Goal: Information Seeking & Learning: Compare options

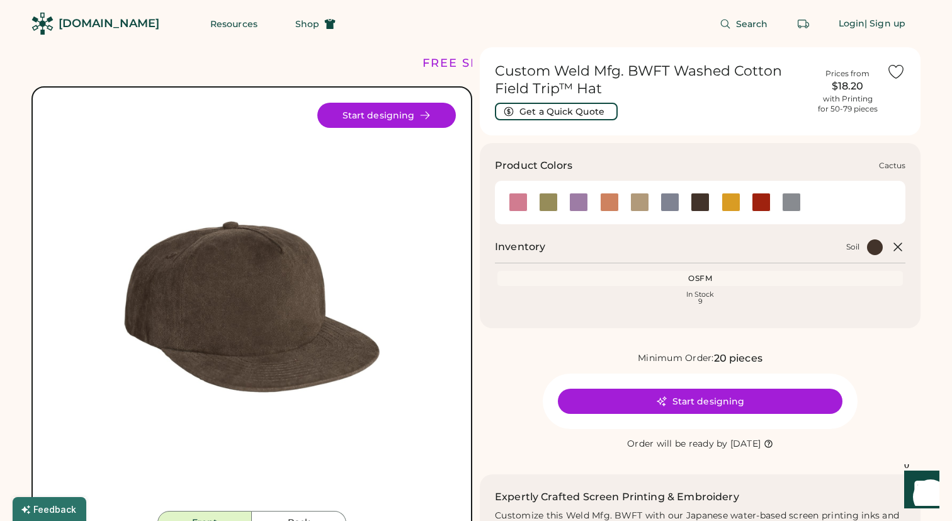
click at [552, 200] on div at bounding box center [548, 202] width 19 height 19
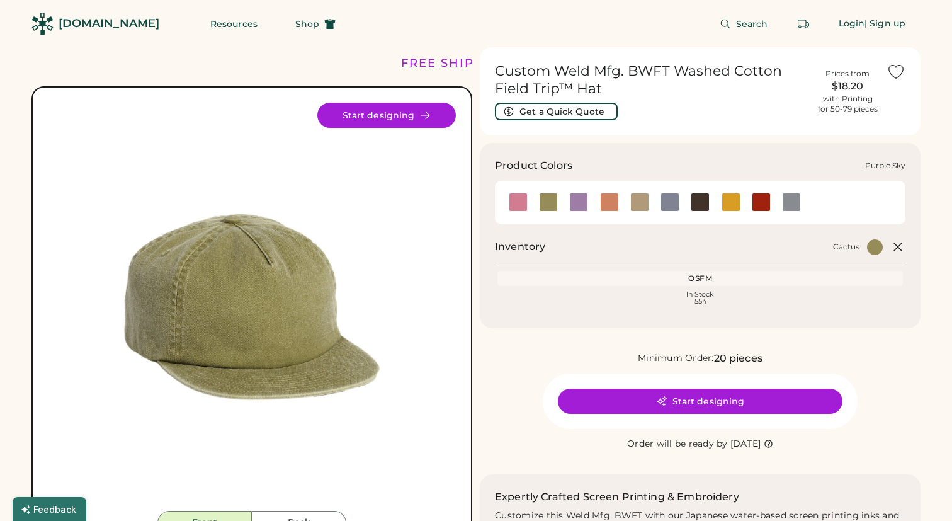
click at [589, 197] on div at bounding box center [579, 202] width 30 height 19
click at [629, 205] on div at bounding box center [639, 202] width 30 height 19
click at [668, 202] on div at bounding box center [670, 202] width 19 height 19
click at [703, 206] on div at bounding box center [700, 202] width 19 height 19
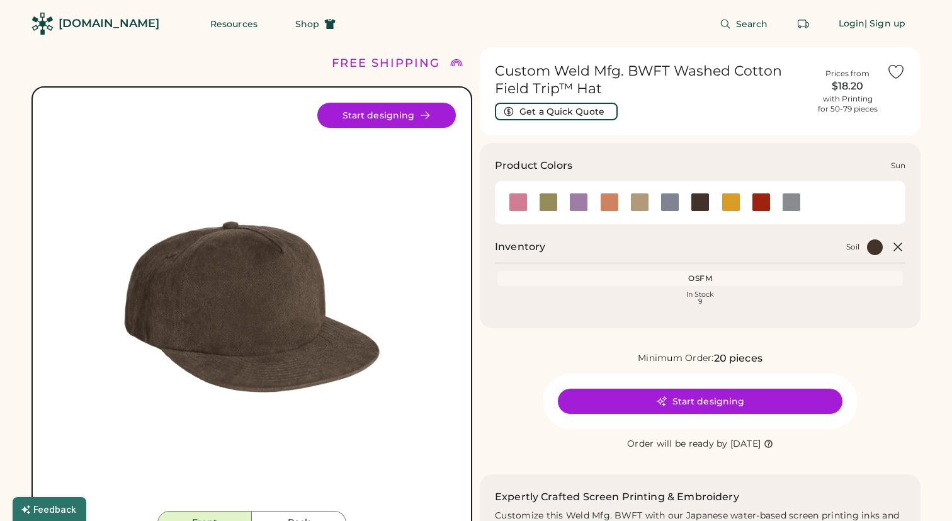
click at [745, 205] on div at bounding box center [731, 202] width 30 height 19
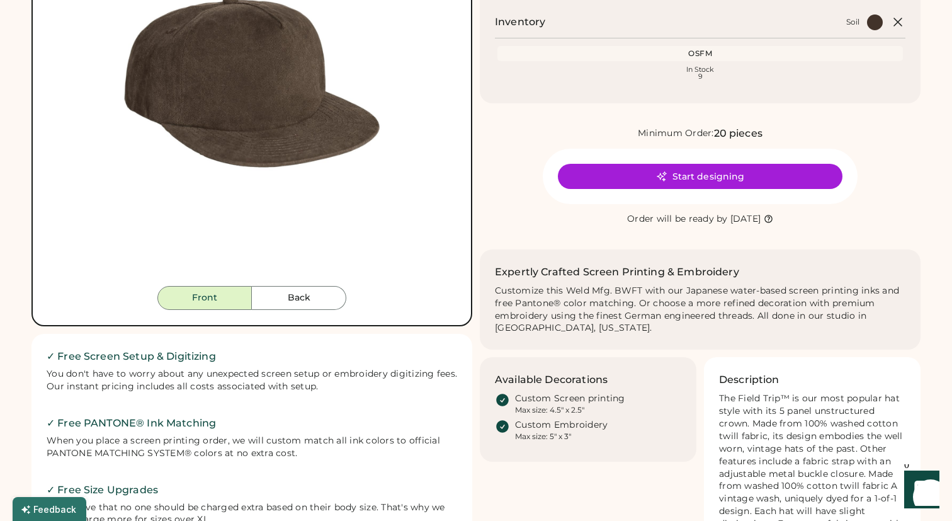
scroll to position [139, 0]
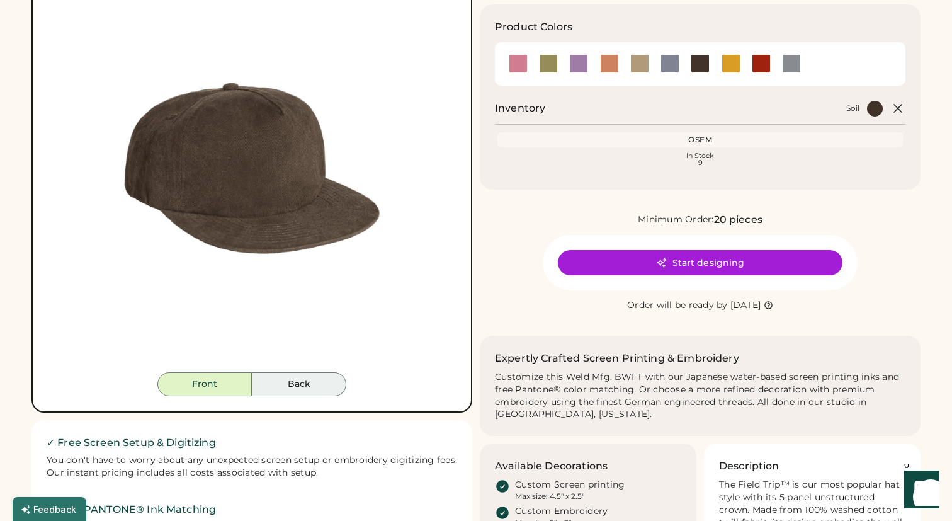
click at [300, 383] on button "Back" at bounding box center [299, 384] width 94 height 24
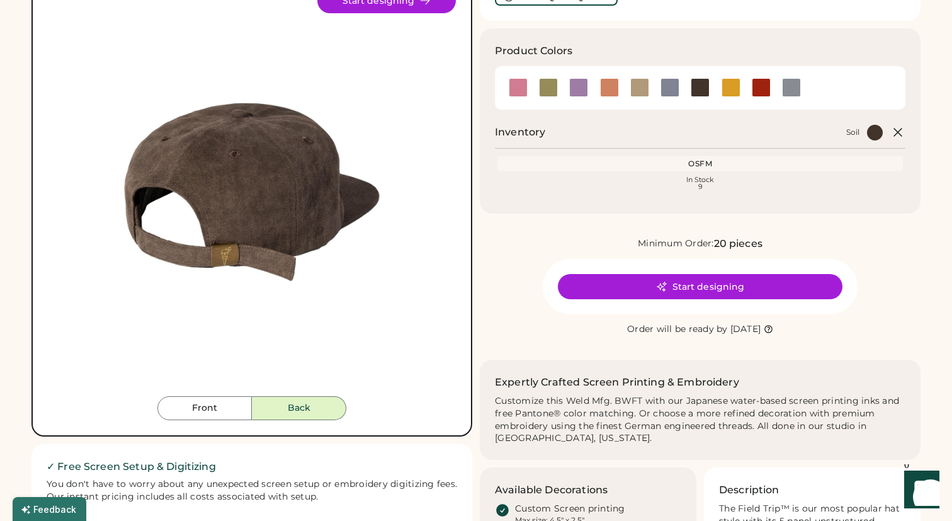
scroll to position [0, 0]
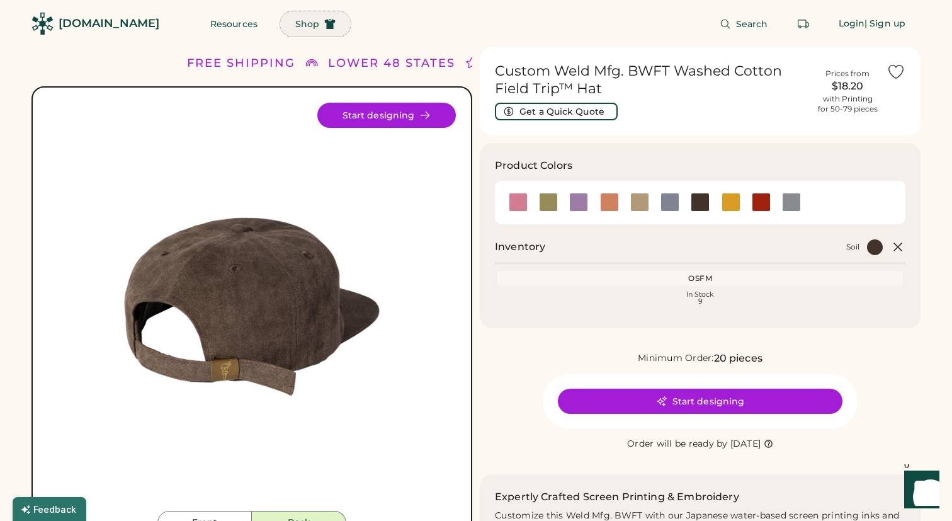
click at [324, 18] on icon at bounding box center [329, 23] width 11 height 11
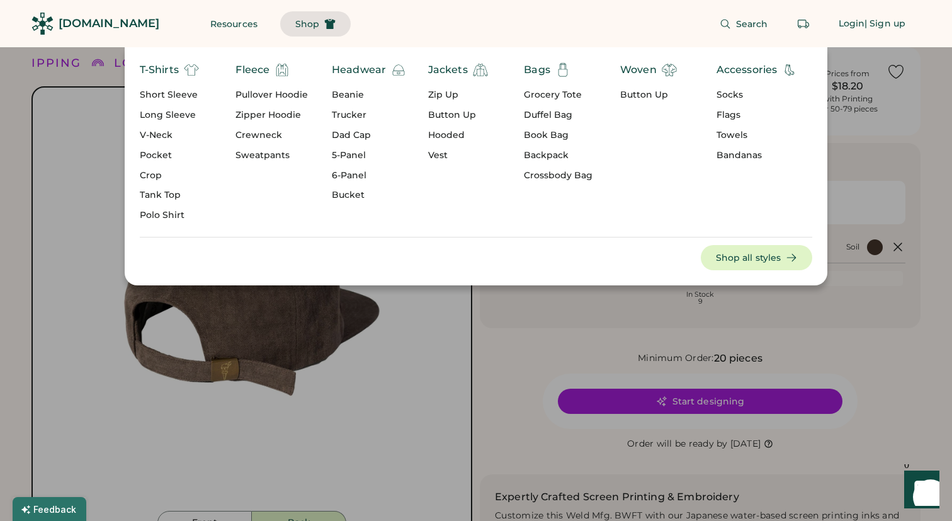
click at [351, 116] on div "Trucker" at bounding box center [369, 115] width 74 height 13
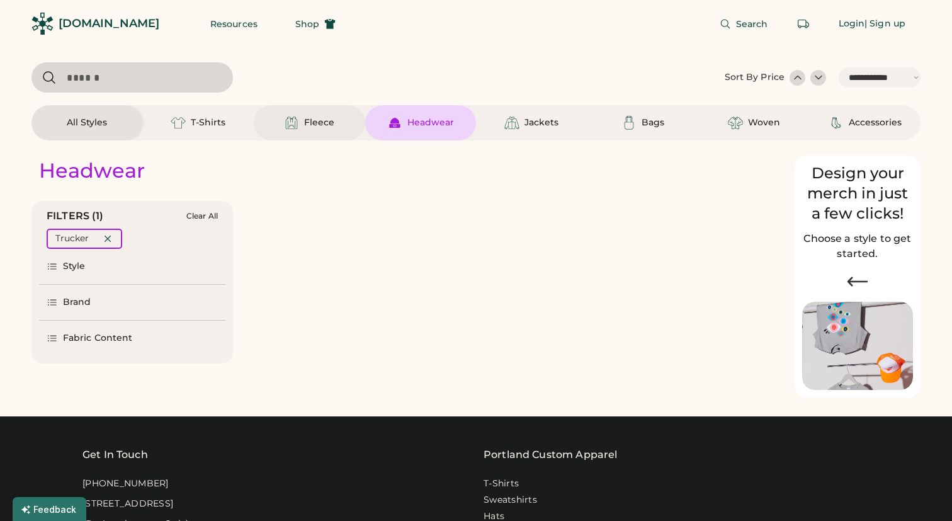
select select "*****"
select select "*"
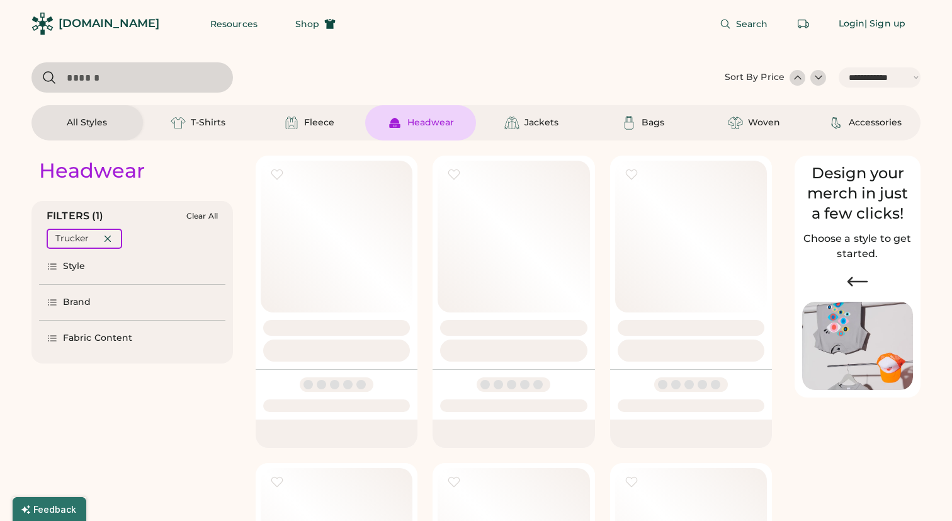
scroll to position [73, 0]
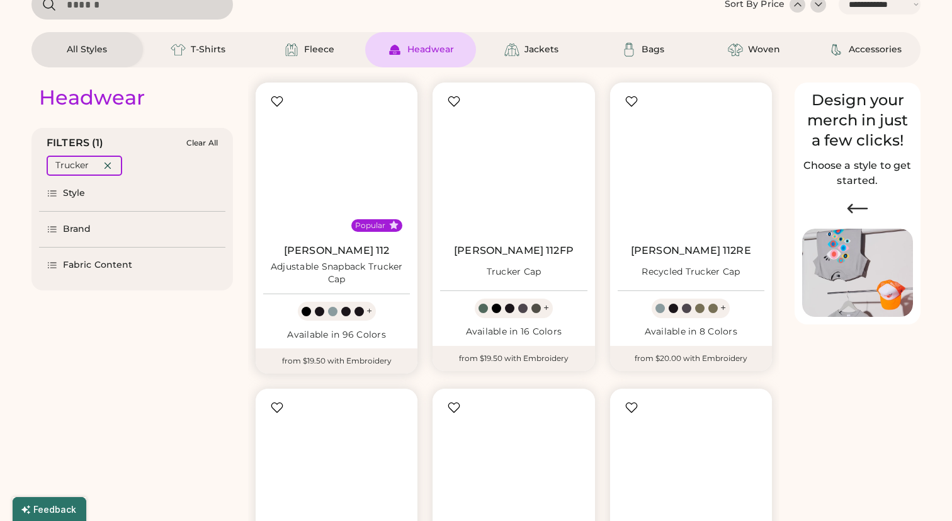
select select "*****"
select select "*"
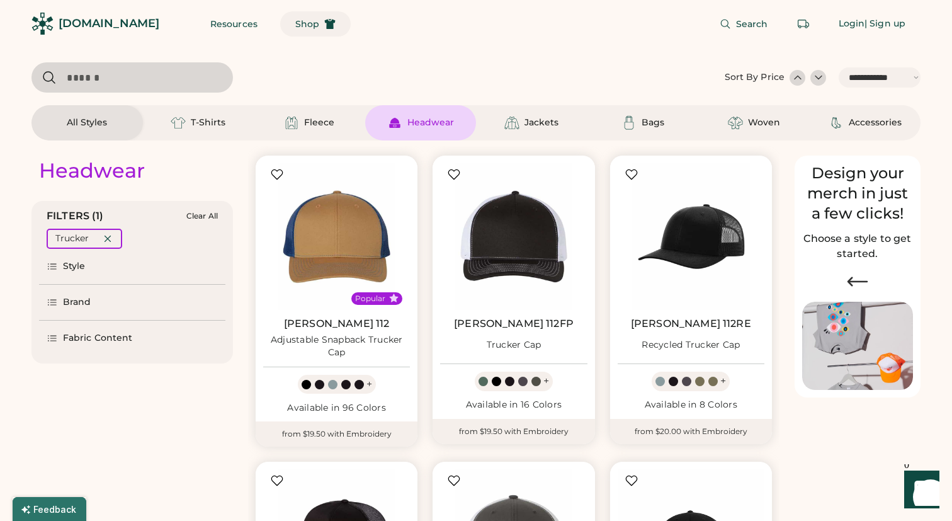
click at [325, 27] on use at bounding box center [330, 24] width 11 height 10
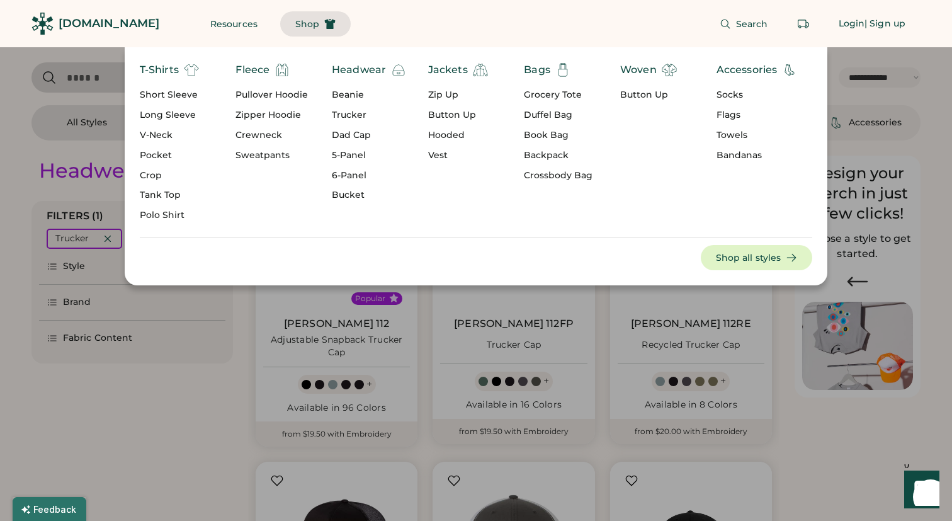
click at [353, 154] on div "5-Panel" at bounding box center [369, 155] width 74 height 13
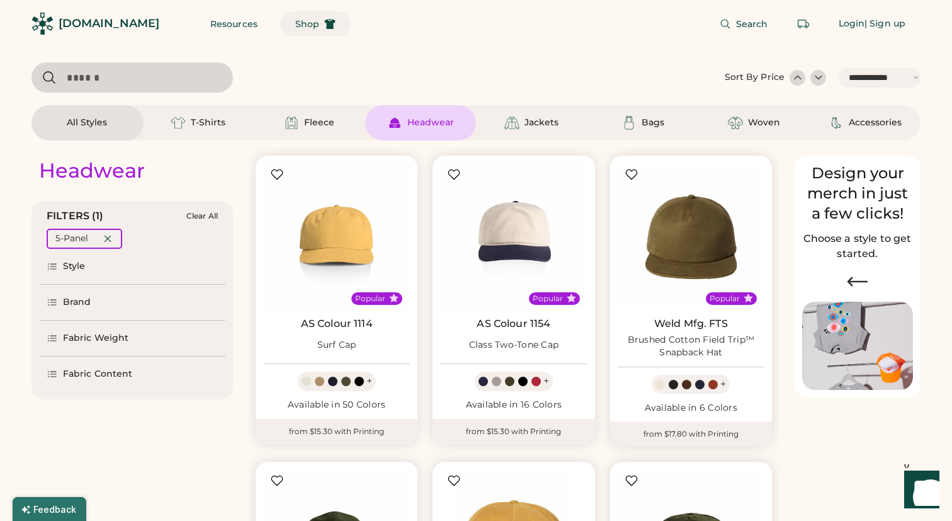
click at [295, 21] on span "Shop" at bounding box center [307, 24] width 24 height 9
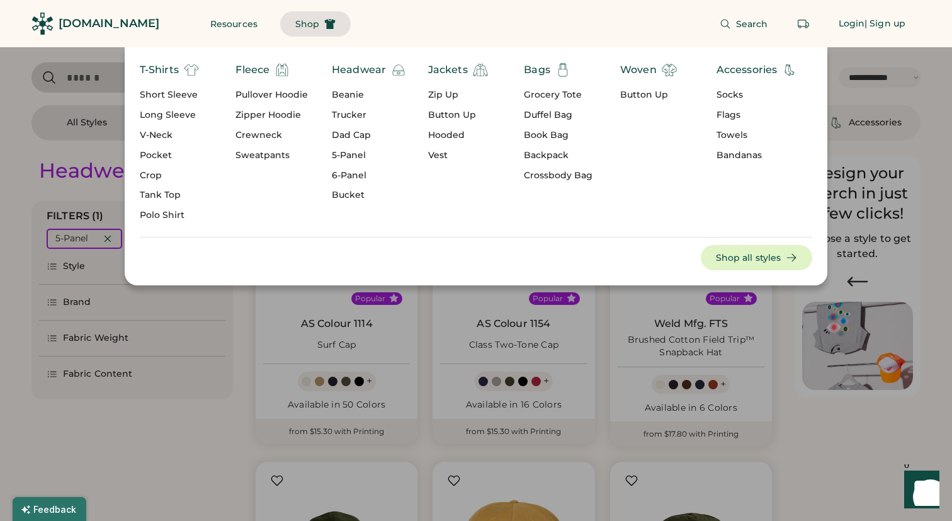
click at [357, 176] on div "6-Panel" at bounding box center [369, 175] width 74 height 13
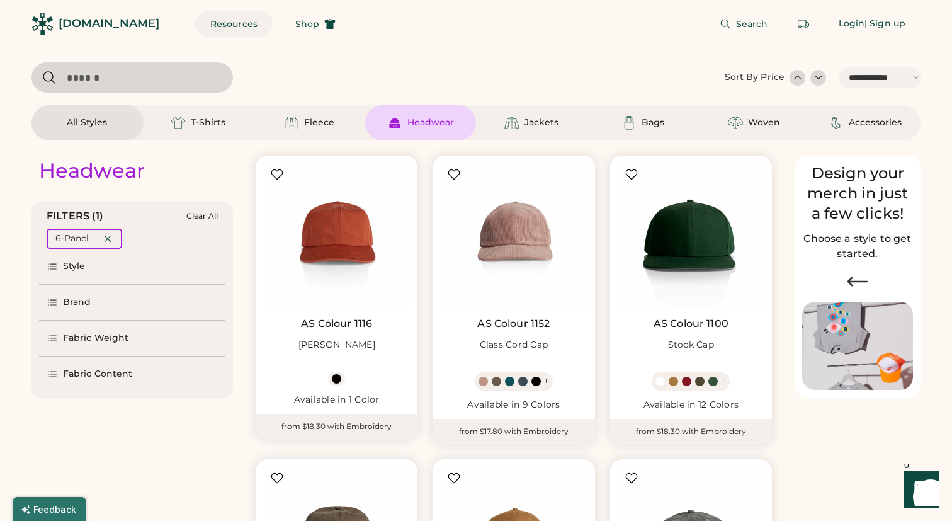
click at [231, 26] on button "Resources" at bounding box center [233, 23] width 77 height 25
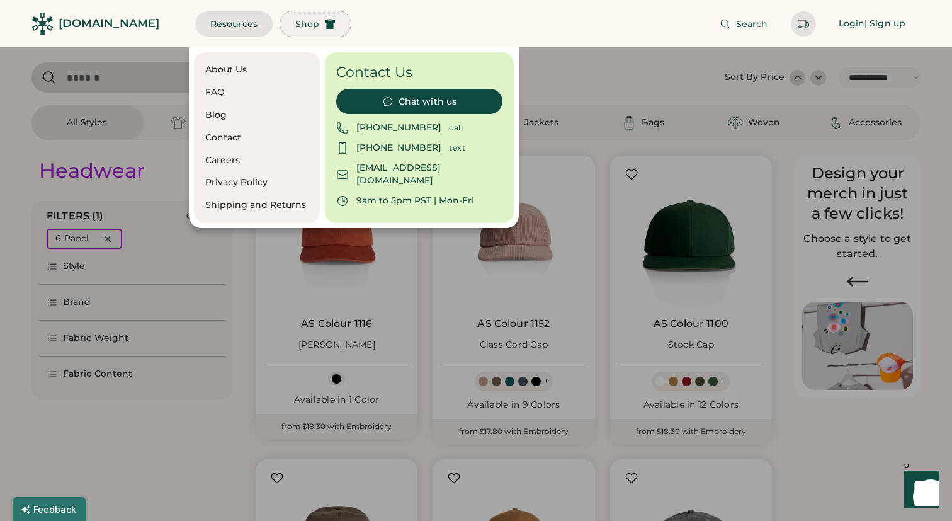
click at [280, 13] on button "Shop" at bounding box center [315, 23] width 71 height 25
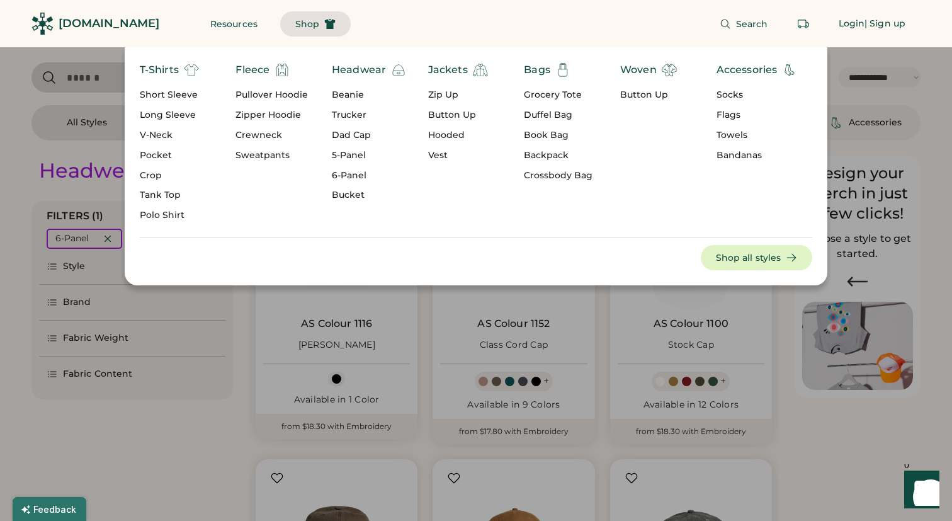
click at [359, 156] on div "5-Panel" at bounding box center [369, 155] width 74 height 13
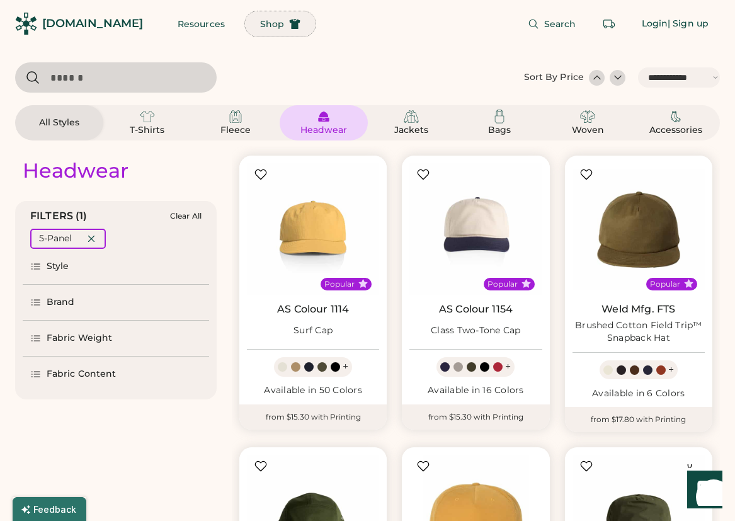
click at [245, 18] on button "Shop" at bounding box center [280, 23] width 71 height 25
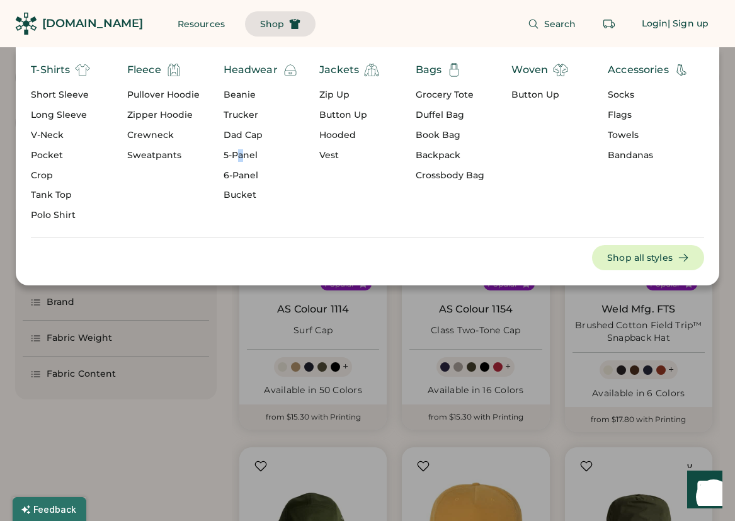
click at [241, 154] on div "5-Panel" at bounding box center [261, 155] width 74 height 13
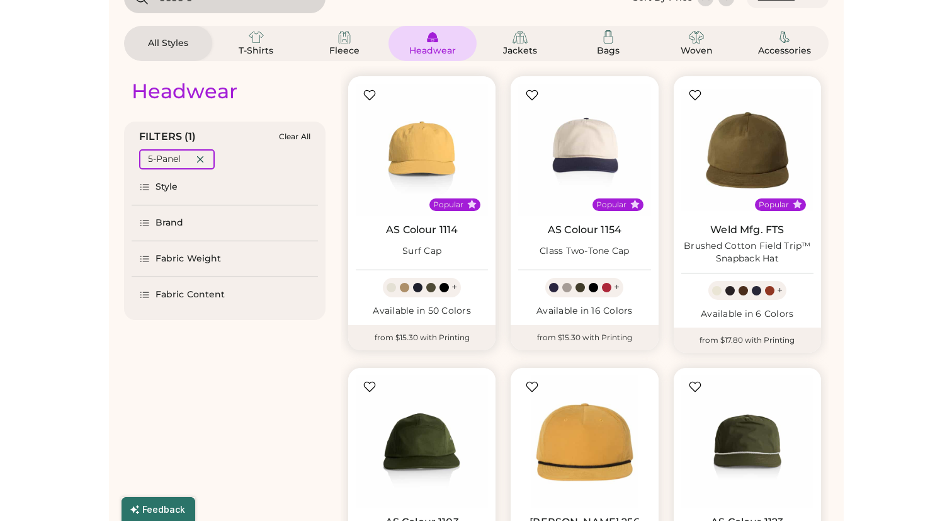
scroll to position [86, 0]
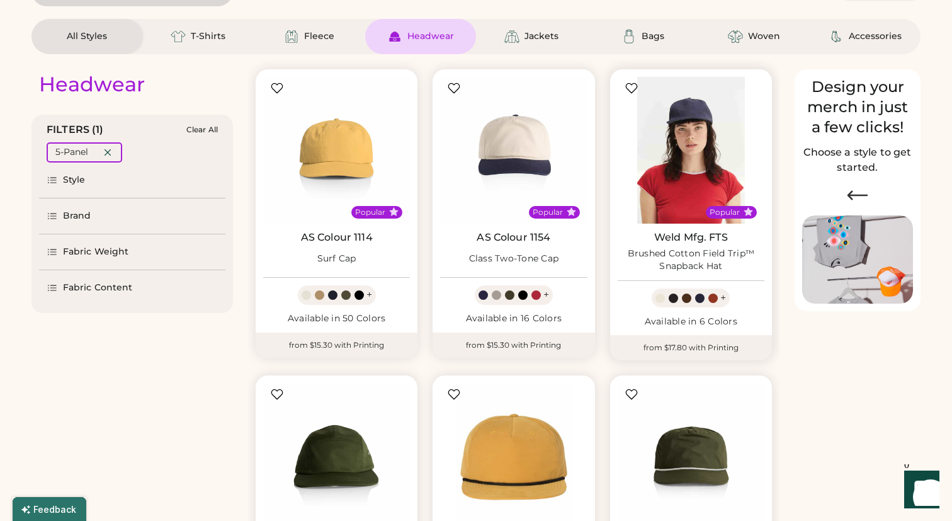
click at [692, 138] on img at bounding box center [691, 150] width 147 height 147
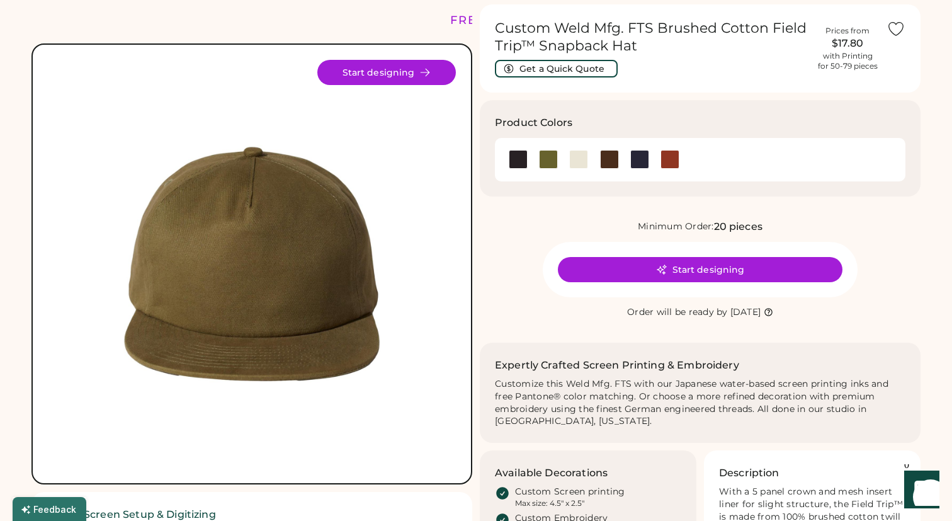
scroll to position [45, 0]
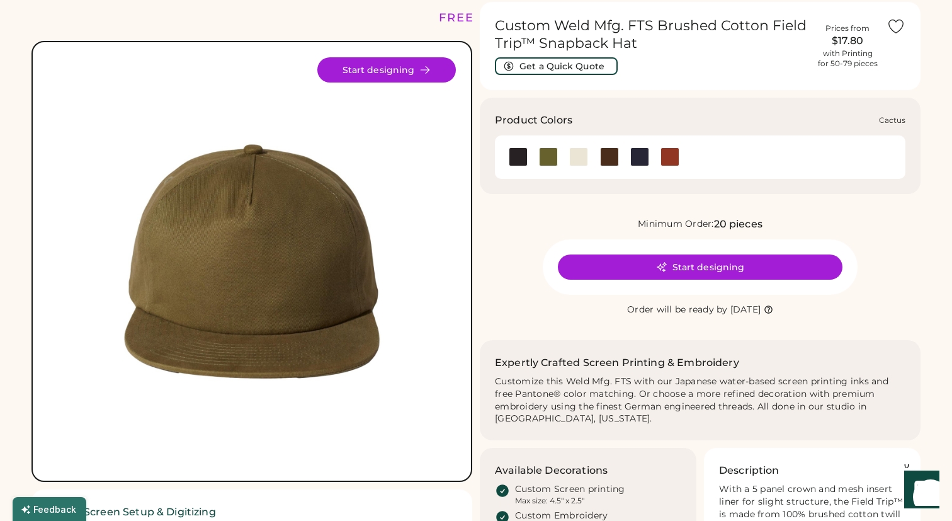
click at [603, 164] on div at bounding box center [609, 156] width 19 height 19
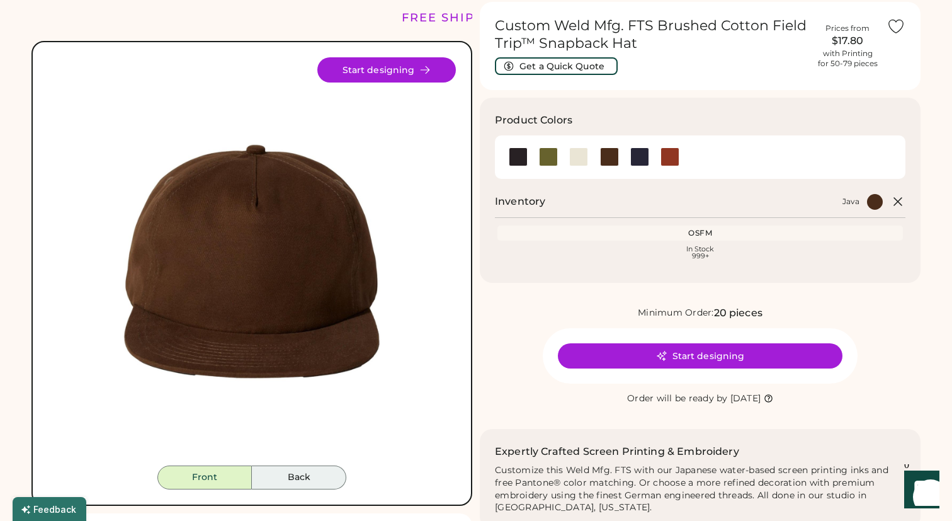
click at [300, 475] on button "Back" at bounding box center [299, 477] width 94 height 24
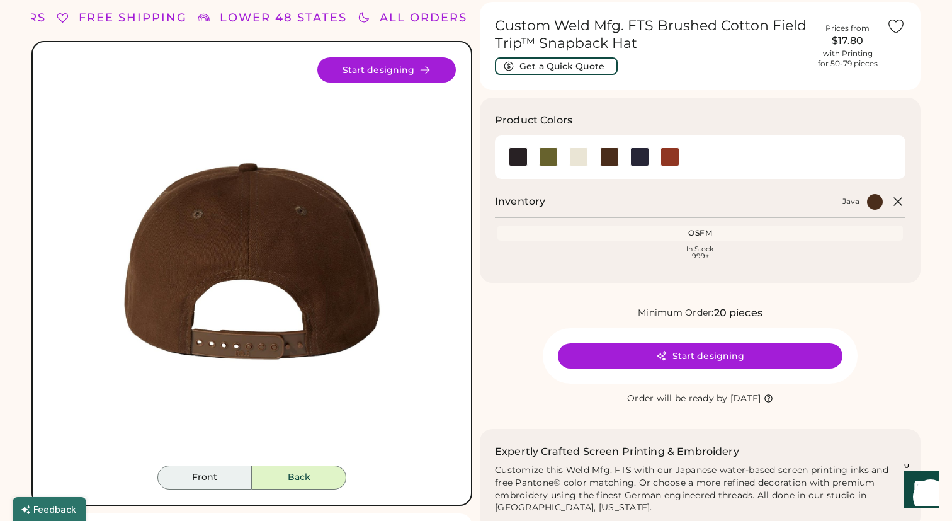
click at [216, 477] on button "Front" at bounding box center [204, 477] width 94 height 24
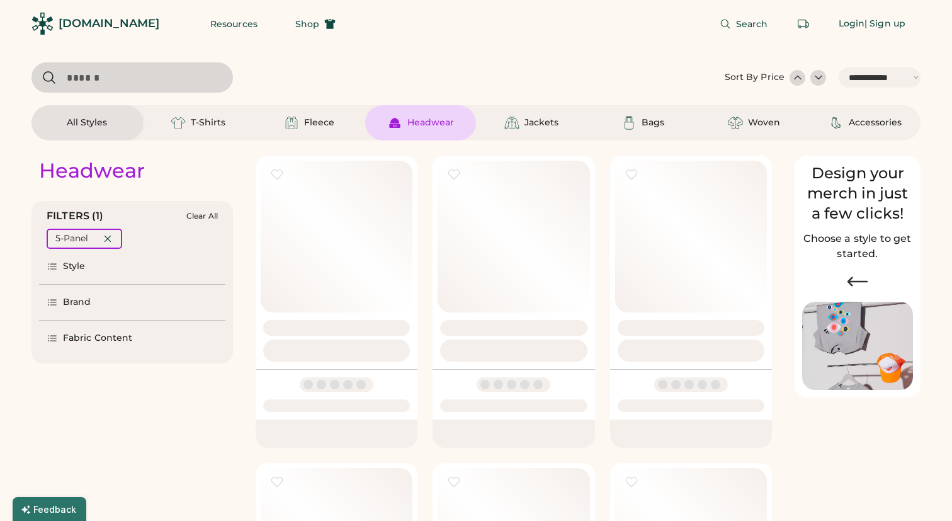
select select "*****"
select select "*"
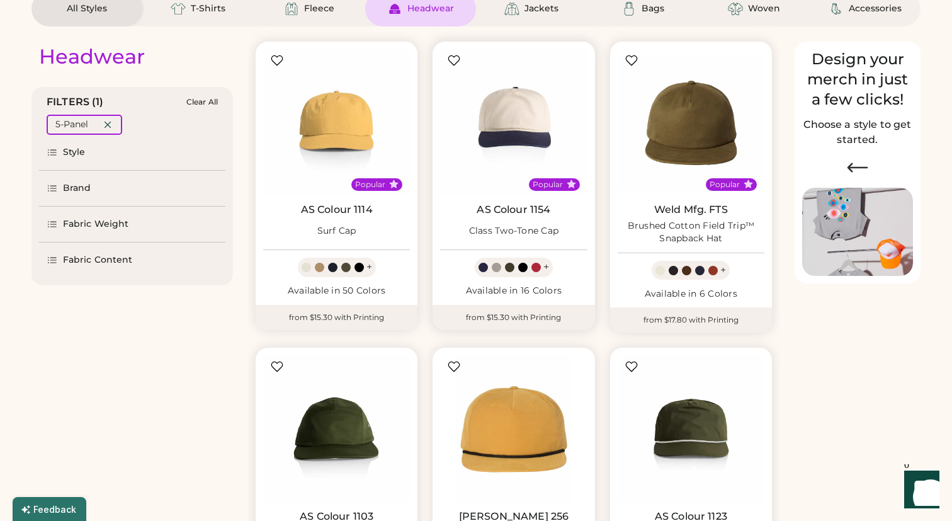
scroll to position [102, 0]
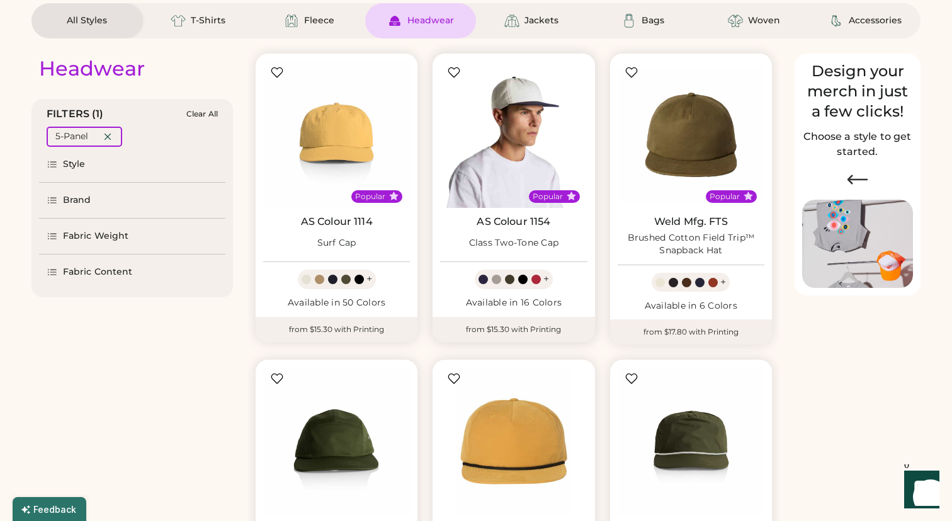
click at [511, 132] on img at bounding box center [513, 134] width 147 height 147
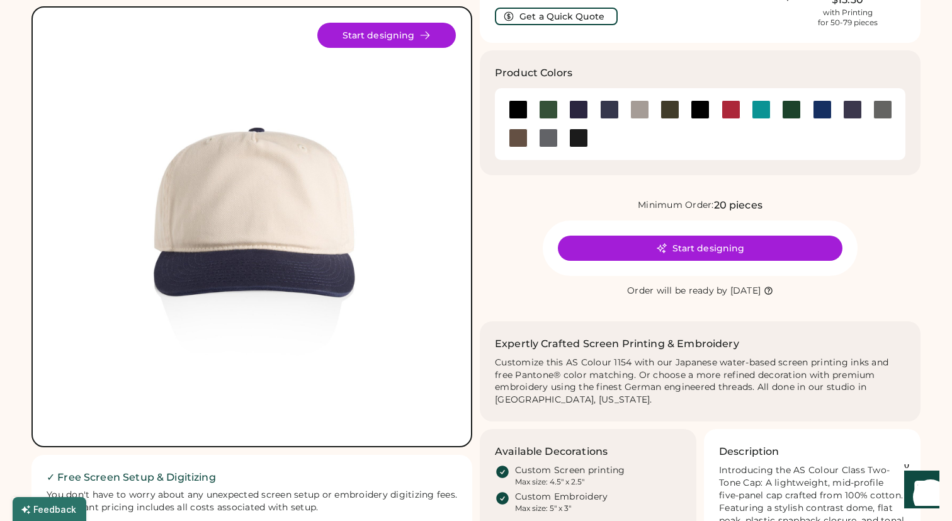
scroll to position [63, 0]
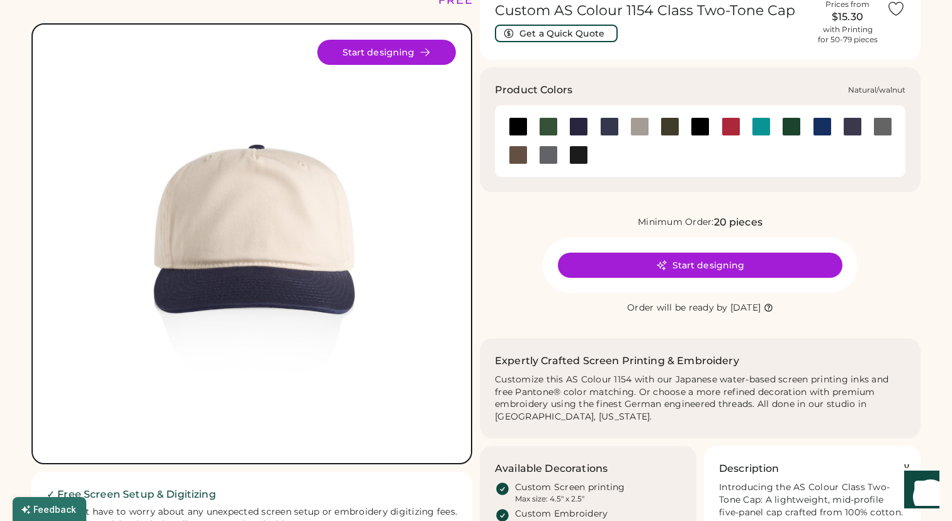
click at [520, 144] on div at bounding box center [518, 155] width 30 height 28
click at [520, 149] on div at bounding box center [518, 154] width 19 height 19
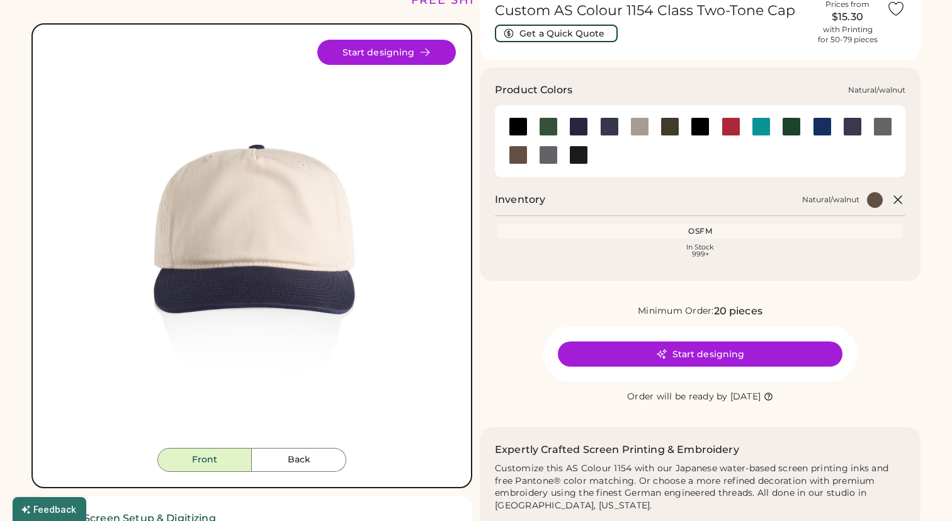
click at [520, 149] on div at bounding box center [518, 154] width 19 height 19
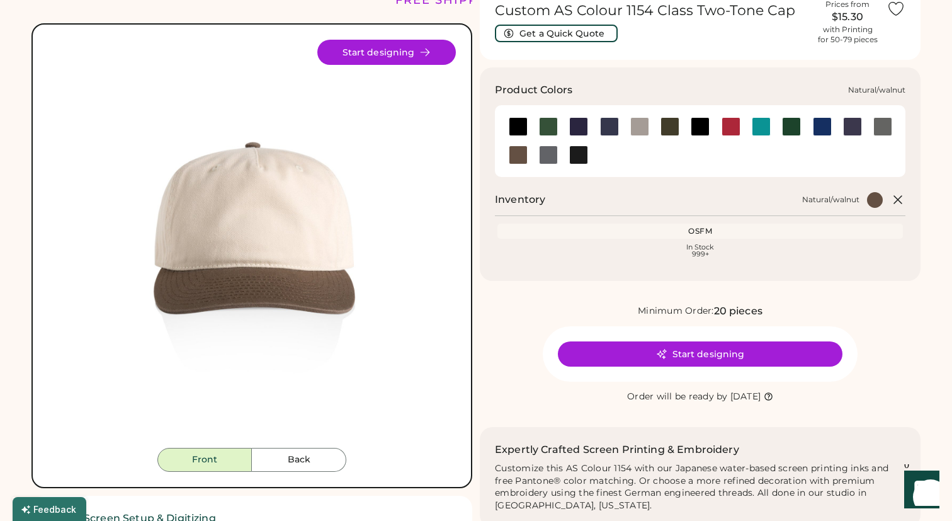
click at [520, 153] on div at bounding box center [518, 154] width 19 height 19
click at [304, 462] on button "Back" at bounding box center [299, 460] width 94 height 24
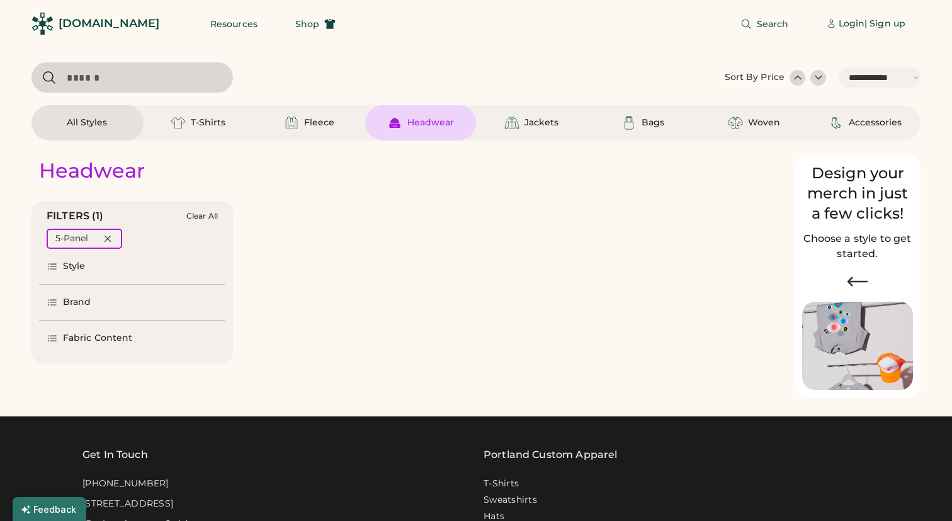
select select "*****"
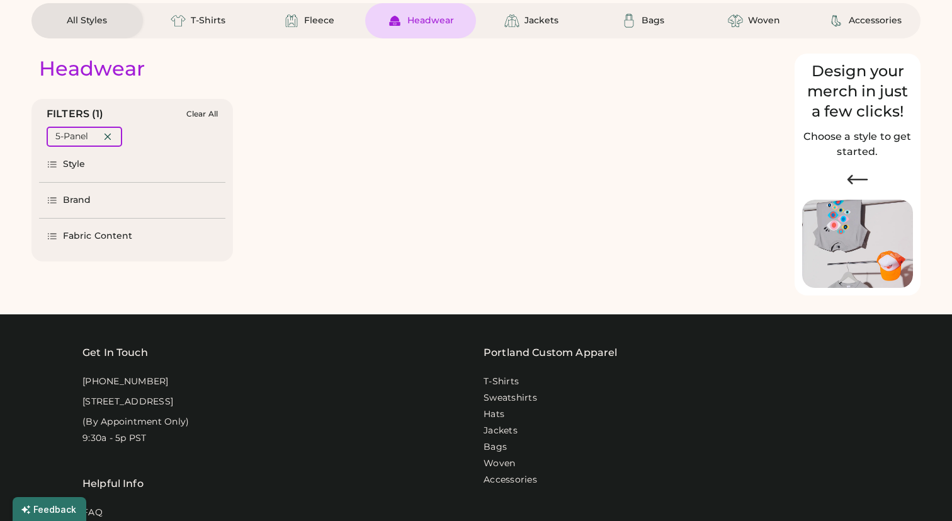
scroll to position [102, 0]
select select "*"
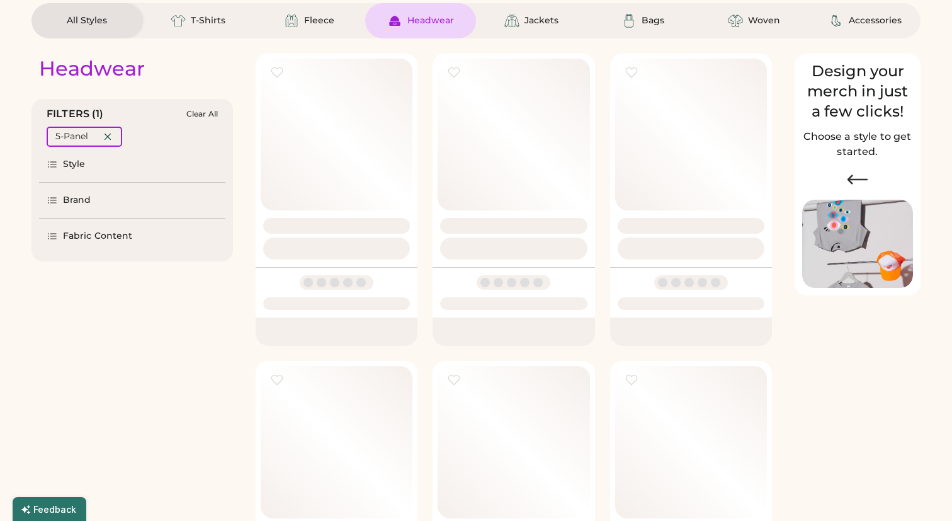
scroll to position [0, 0]
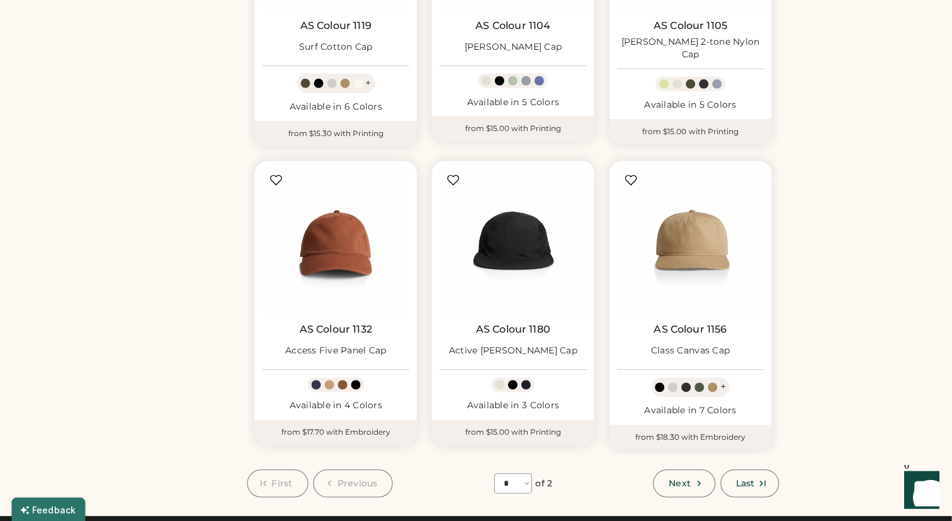
scroll to position [891, 0]
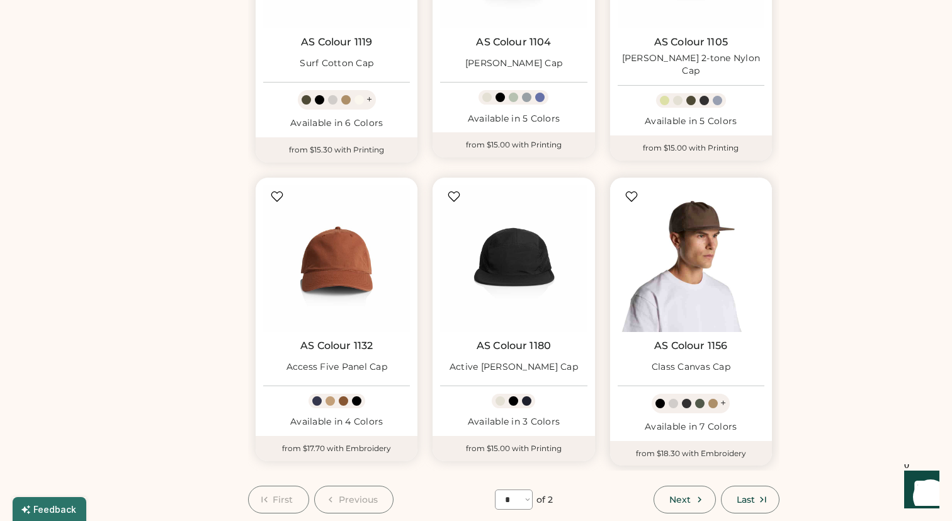
click at [680, 270] on img at bounding box center [691, 258] width 147 height 147
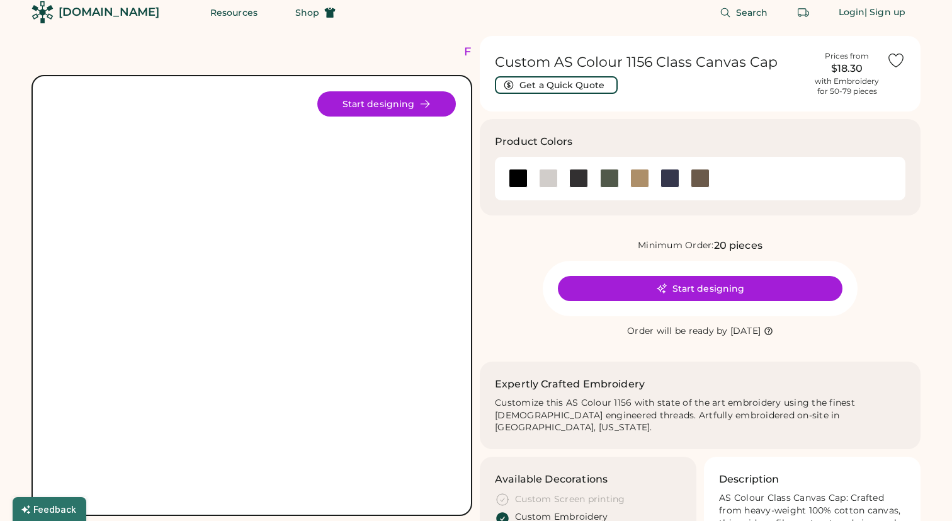
scroll to position [21, 0]
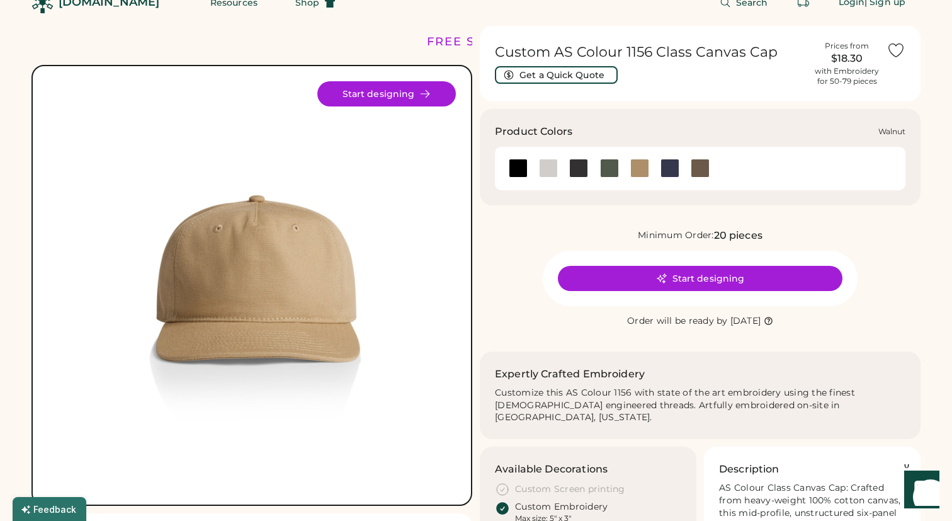
click at [696, 170] on div at bounding box center [700, 168] width 19 height 19
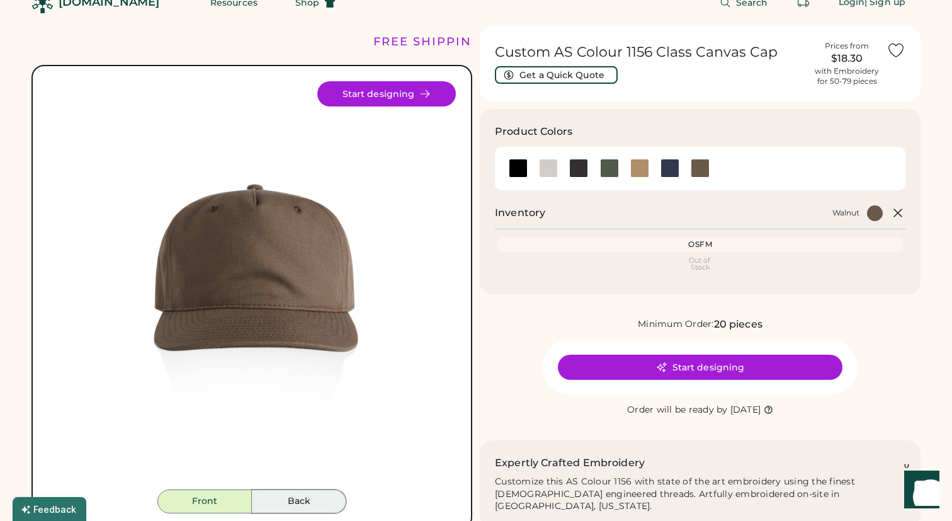
click at [291, 499] on button "Back" at bounding box center [299, 501] width 94 height 24
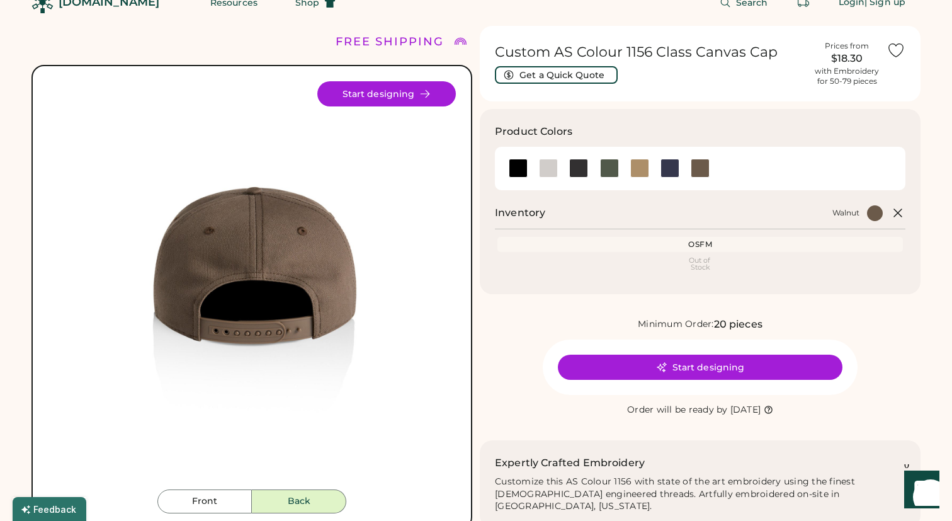
click at [285, 499] on button "Back" at bounding box center [299, 501] width 94 height 24
click at [219, 489] on img at bounding box center [252, 285] width 408 height 408
click at [209, 503] on button "Front" at bounding box center [204, 501] width 94 height 24
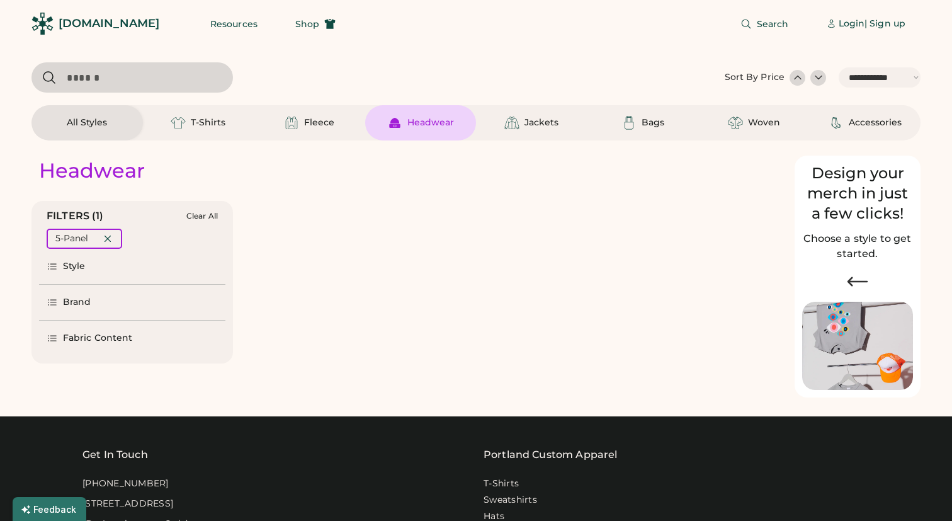
select select "*****"
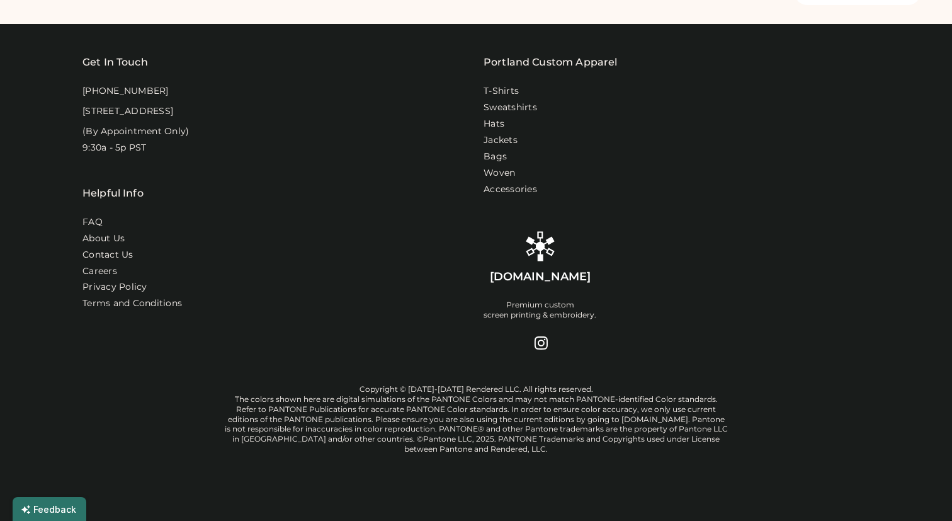
select select "*"
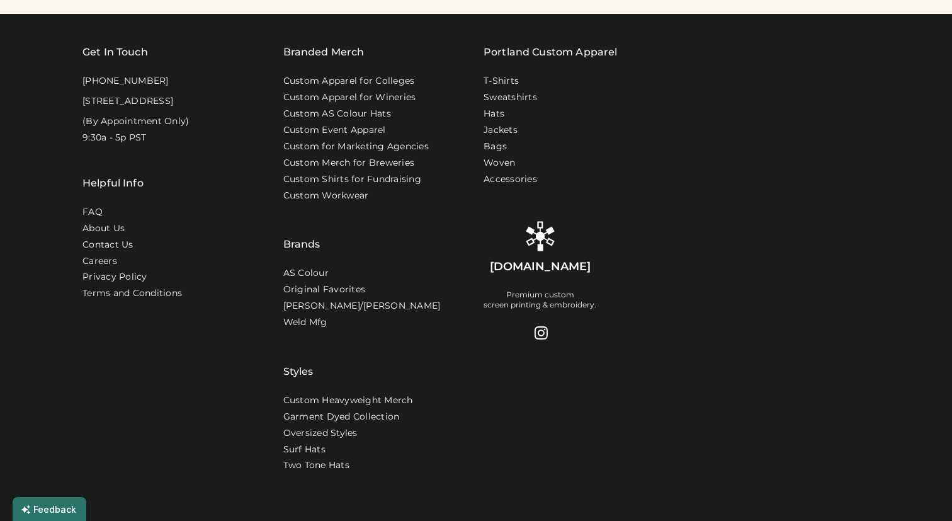
scroll to position [1165, 0]
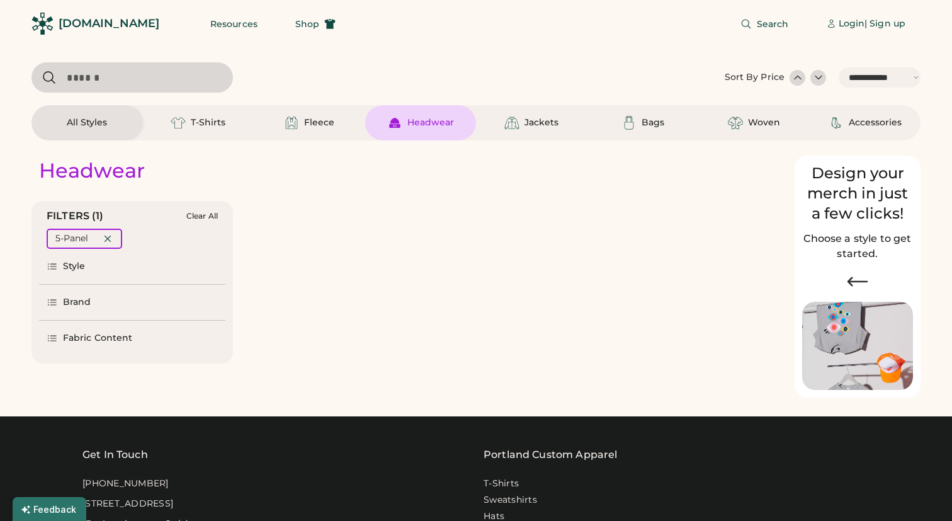
select select "*****"
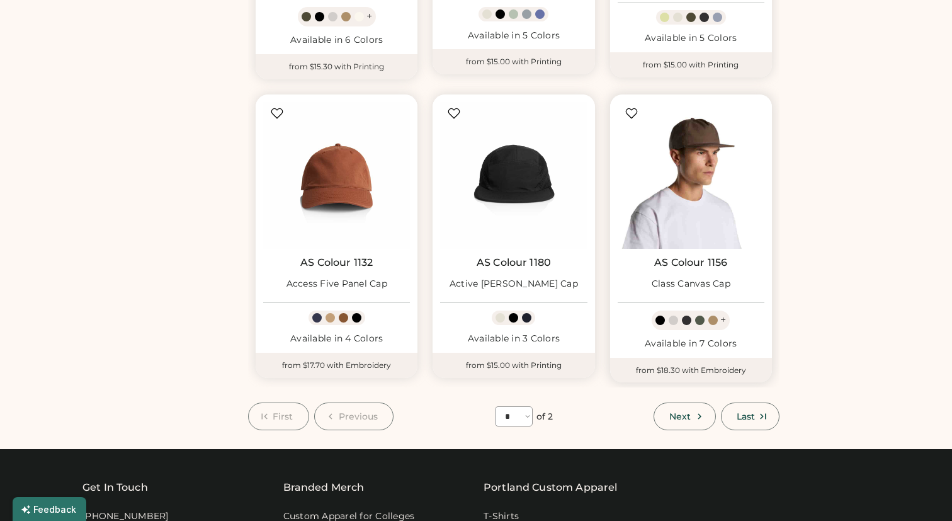
scroll to position [1081, 0]
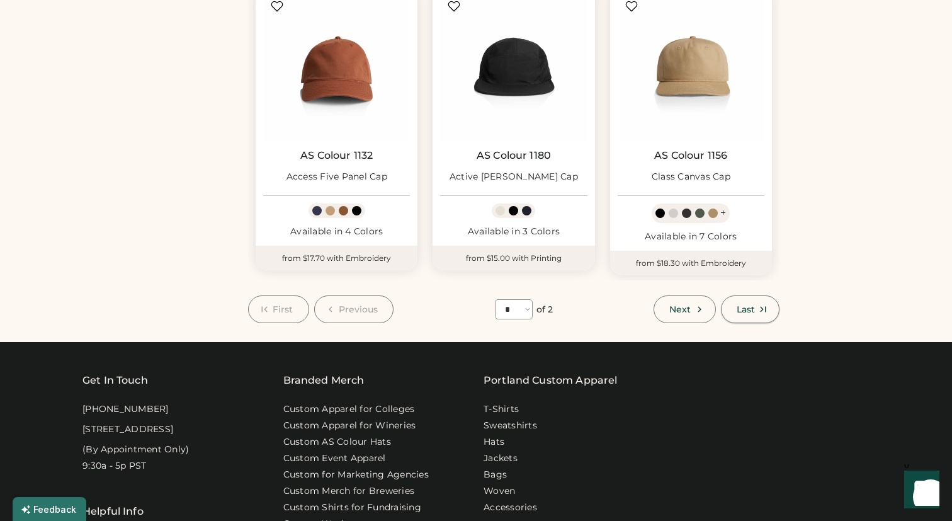
click at [738, 310] on span "Last" at bounding box center [746, 309] width 18 height 9
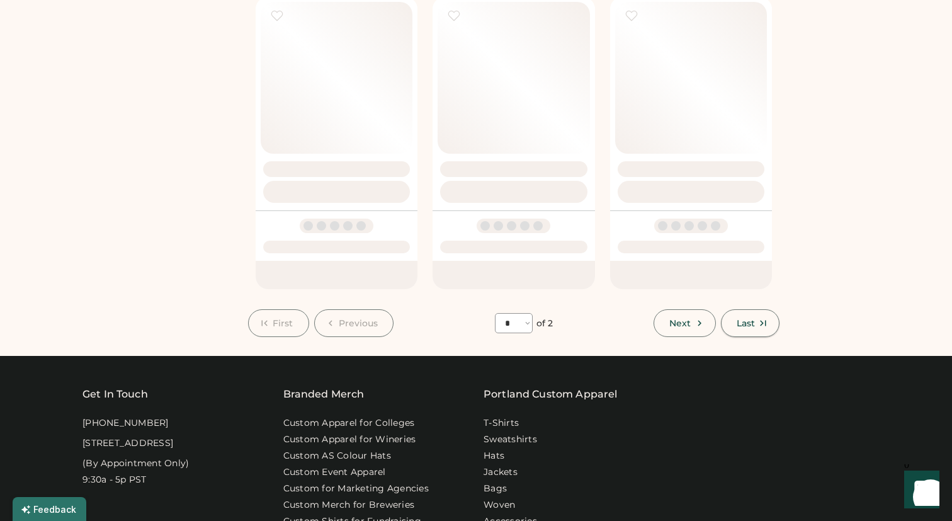
select select "*"
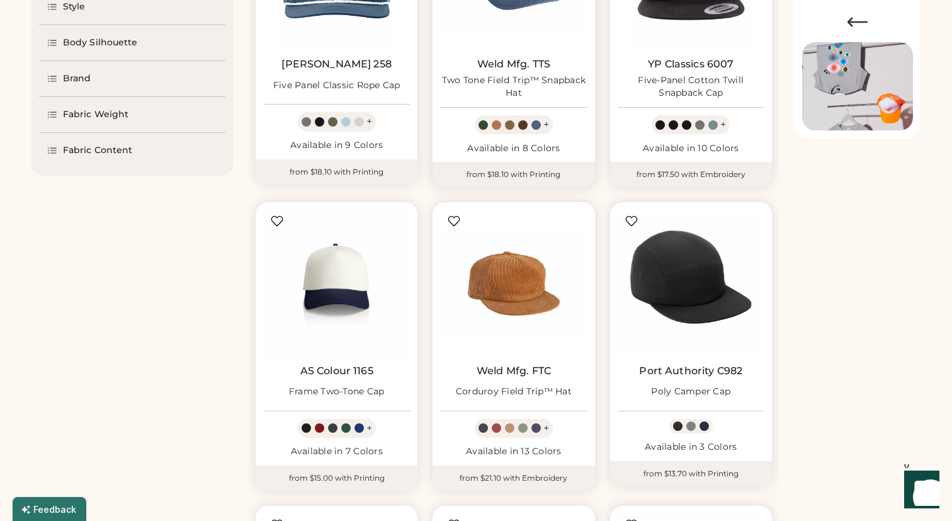
scroll to position [511, 0]
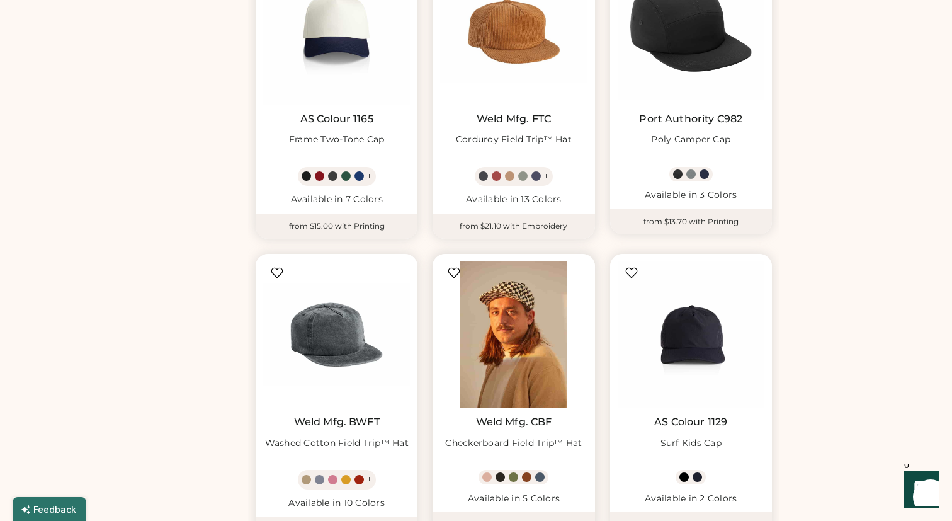
click at [525, 333] on img at bounding box center [513, 334] width 147 height 147
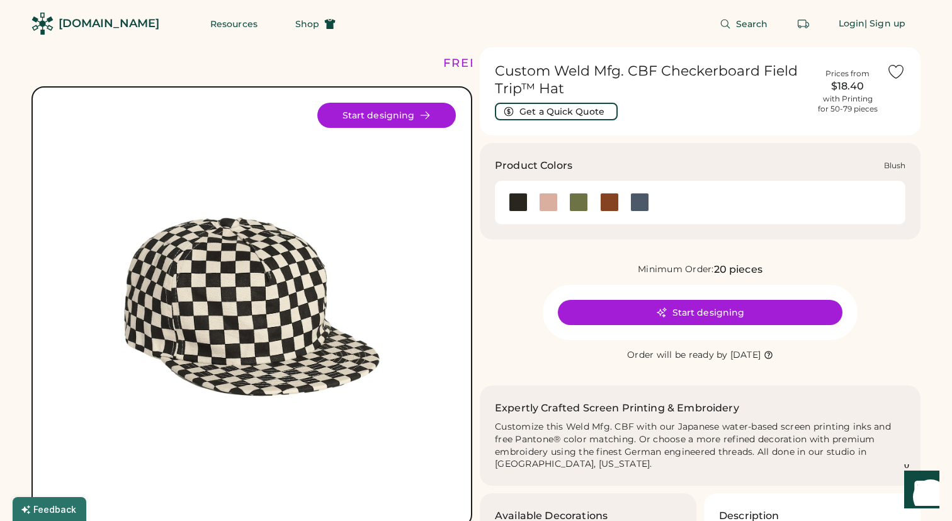
click at [557, 210] on div at bounding box center [548, 202] width 19 height 19
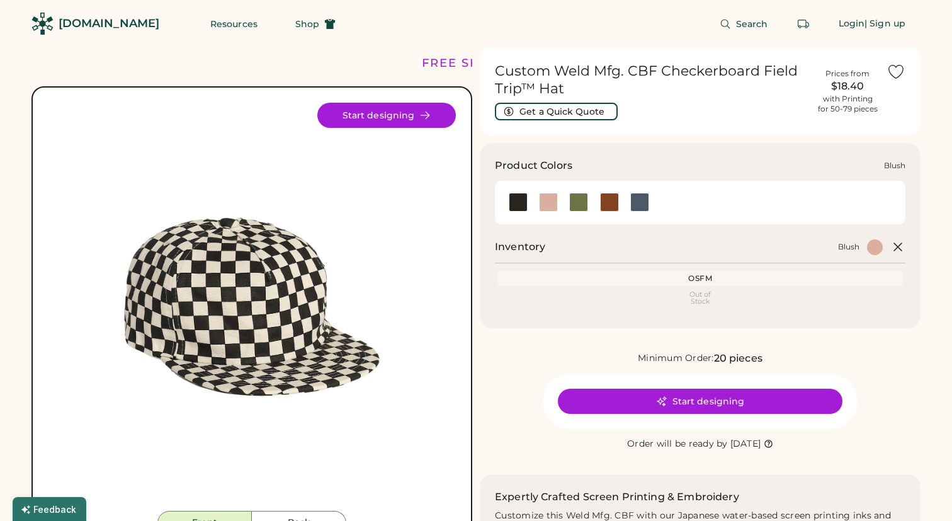
click at [549, 211] on div at bounding box center [548, 202] width 19 height 19
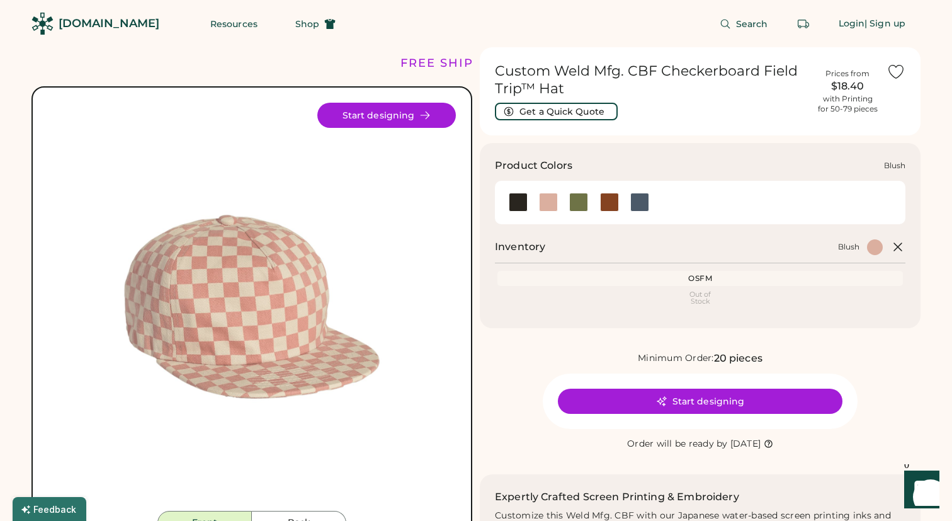
click at [515, 214] on div at bounding box center [518, 202] width 30 height 28
click at [525, 212] on div at bounding box center [518, 202] width 30 height 28
click at [517, 209] on div at bounding box center [518, 202] width 19 height 19
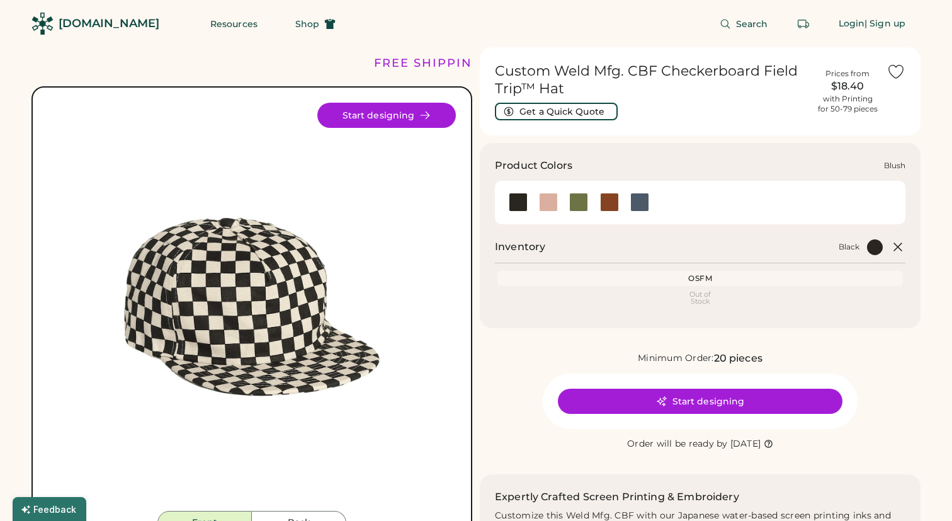
click at [585, 202] on div at bounding box center [578, 202] width 19 height 19
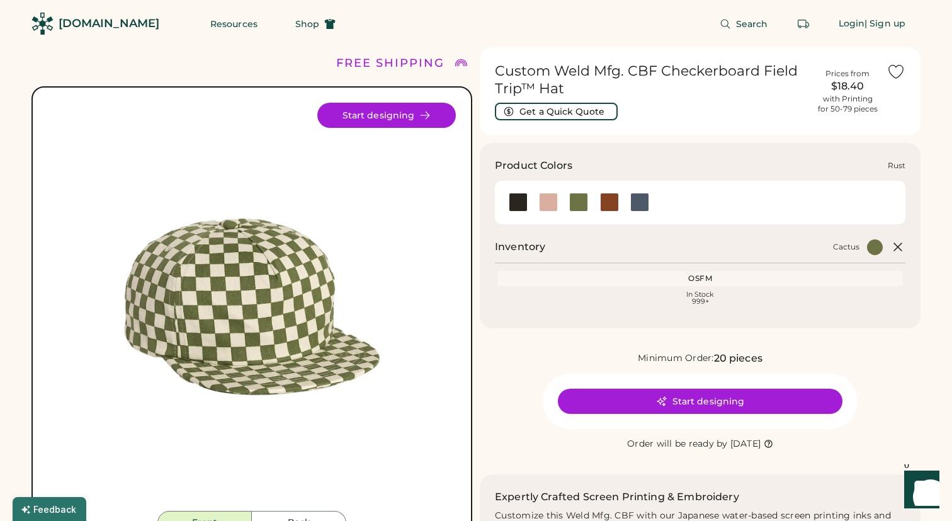
click at [606, 202] on div at bounding box center [609, 202] width 19 height 19
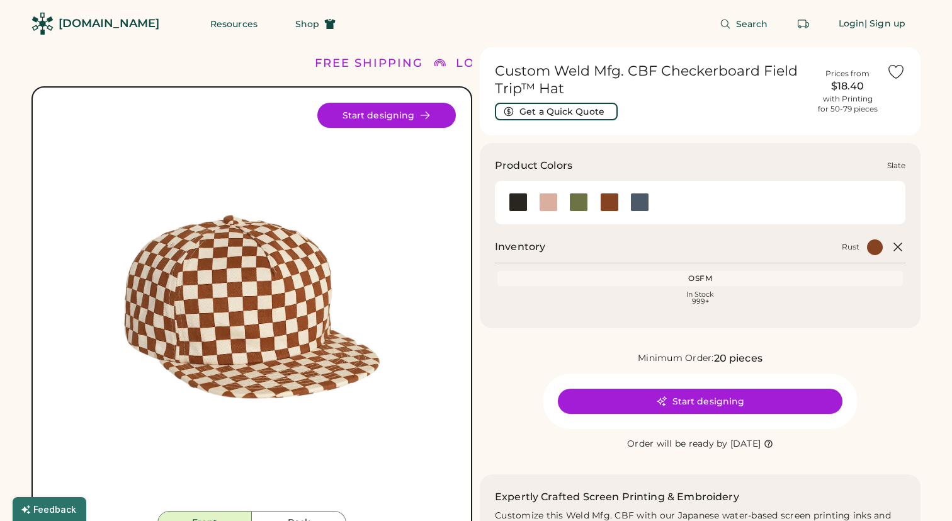
click at [637, 202] on div at bounding box center [639, 202] width 19 height 19
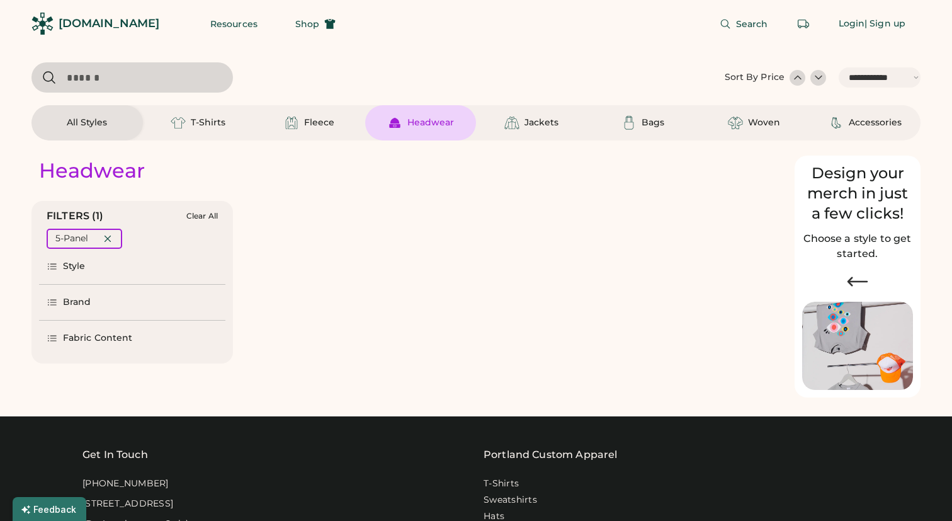
select select "*****"
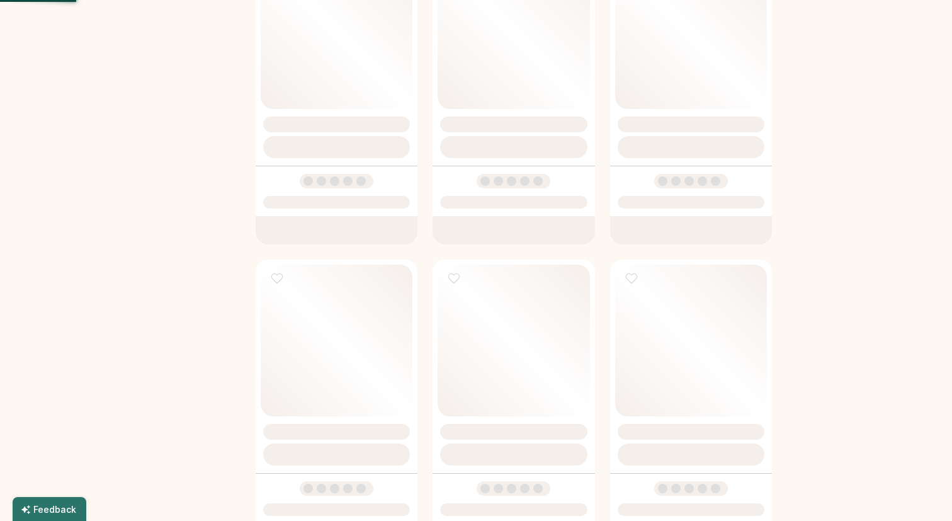
select select "*"
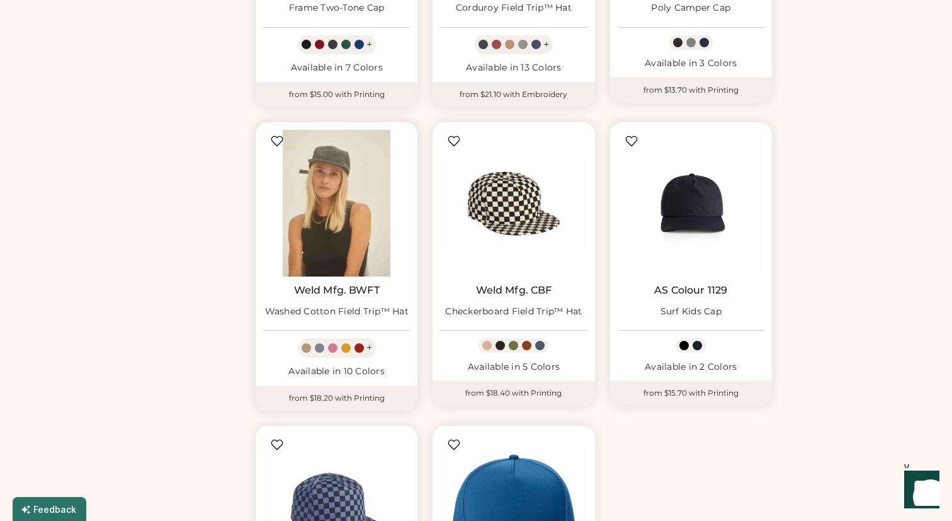
scroll to position [644, 0]
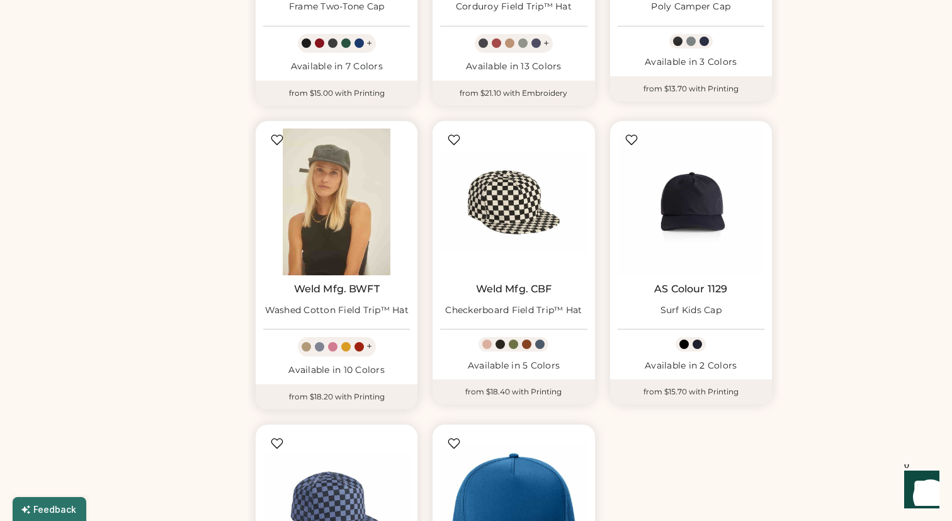
click at [374, 217] on img at bounding box center [336, 201] width 147 height 147
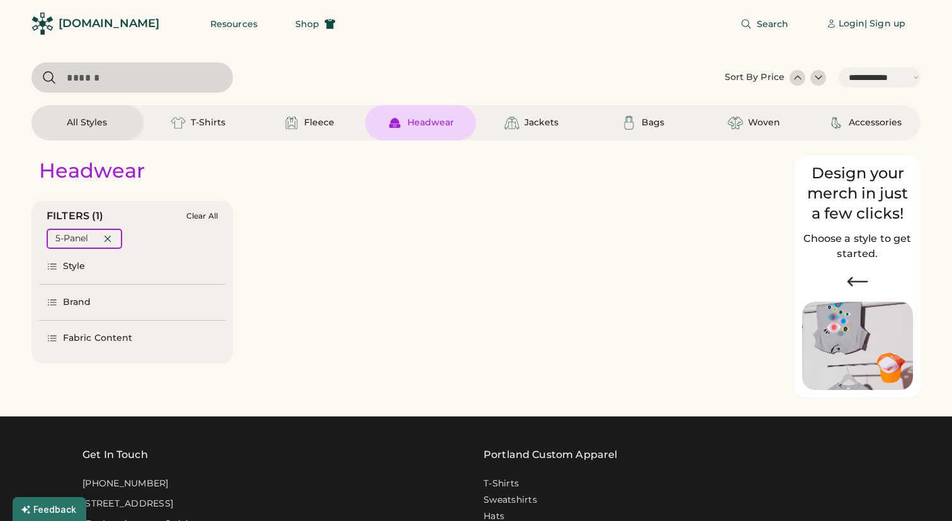
select select "*****"
select select "*"
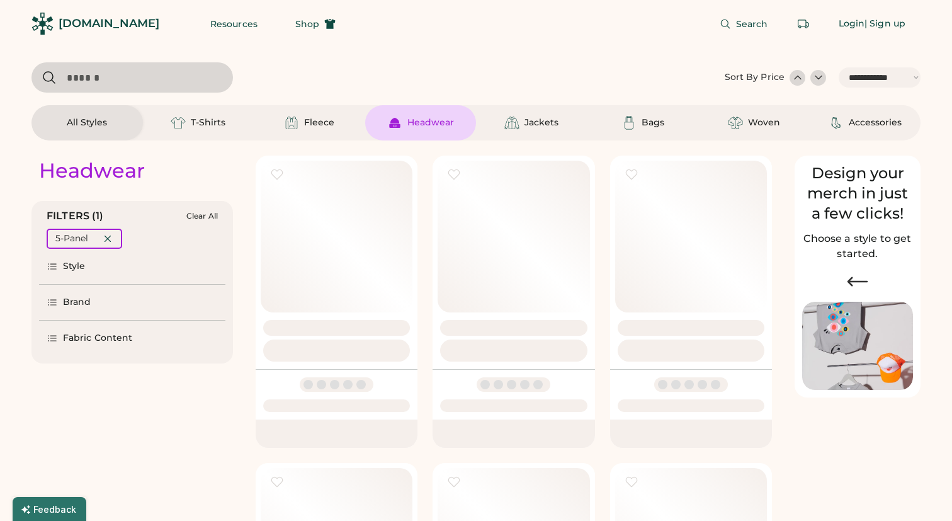
scroll to position [644, 0]
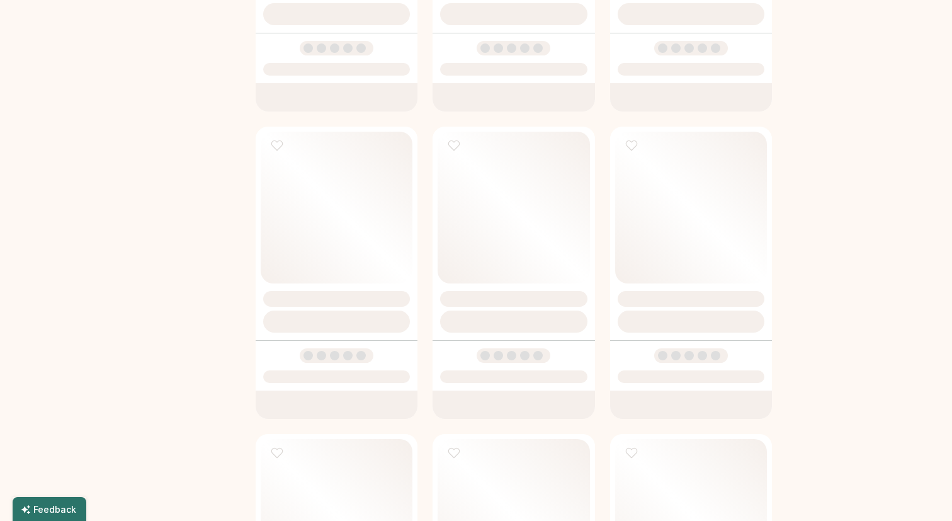
select select "*****"
select select "*"
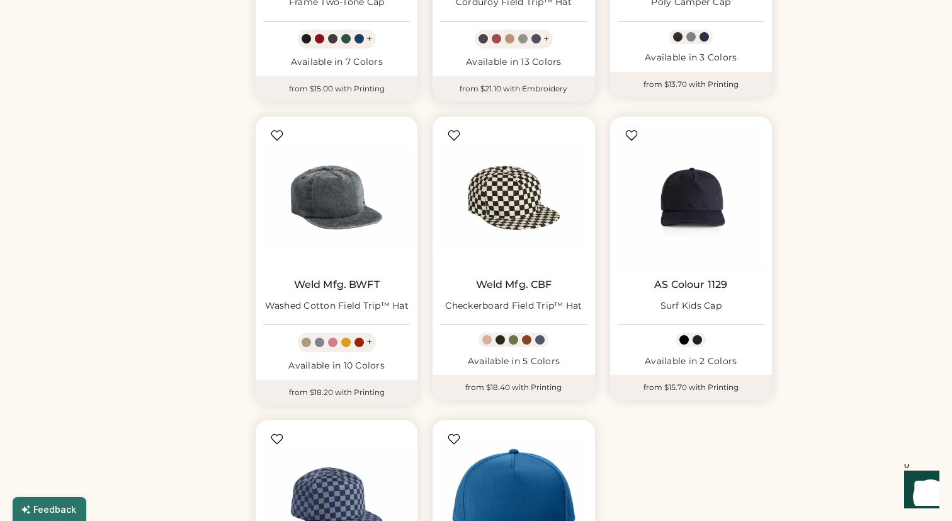
scroll to position [719, 0]
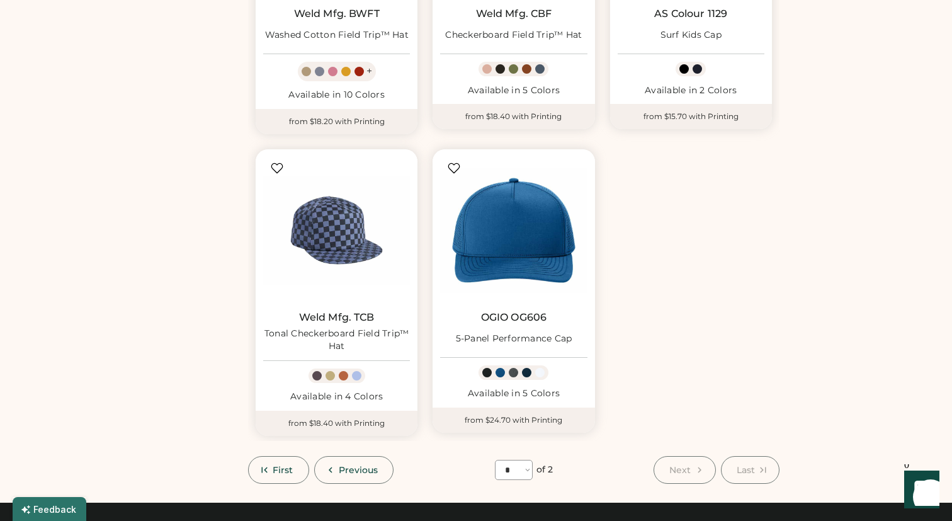
scroll to position [944, 0]
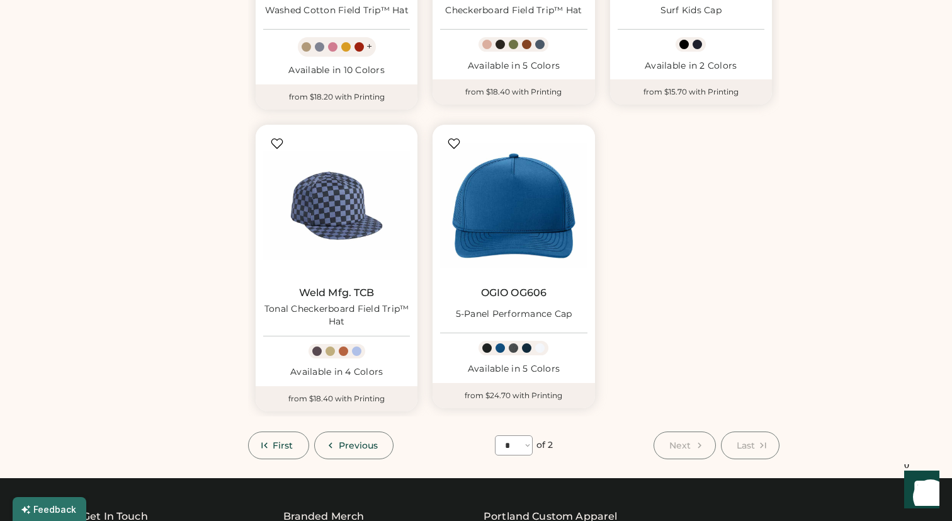
click at [927, 172] on div "**********" at bounding box center [476, 89] width 952 height 2066
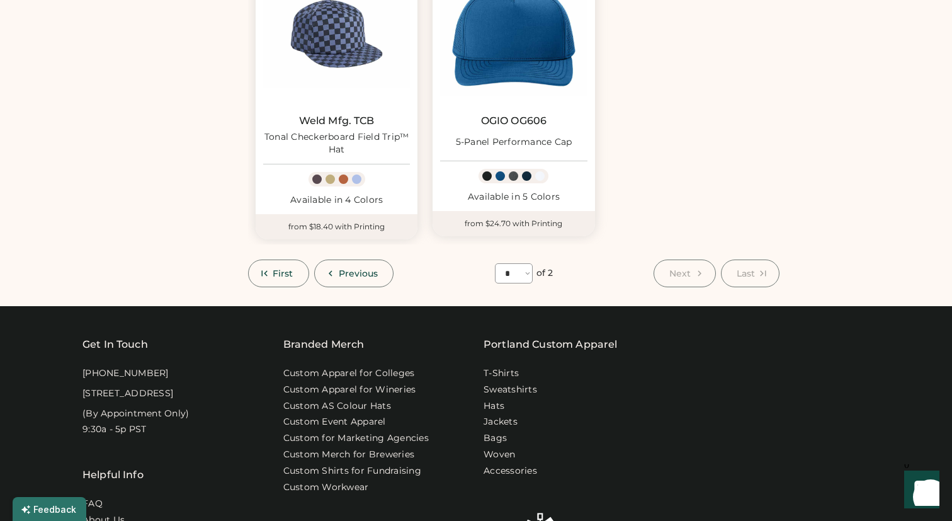
scroll to position [1065, 0]
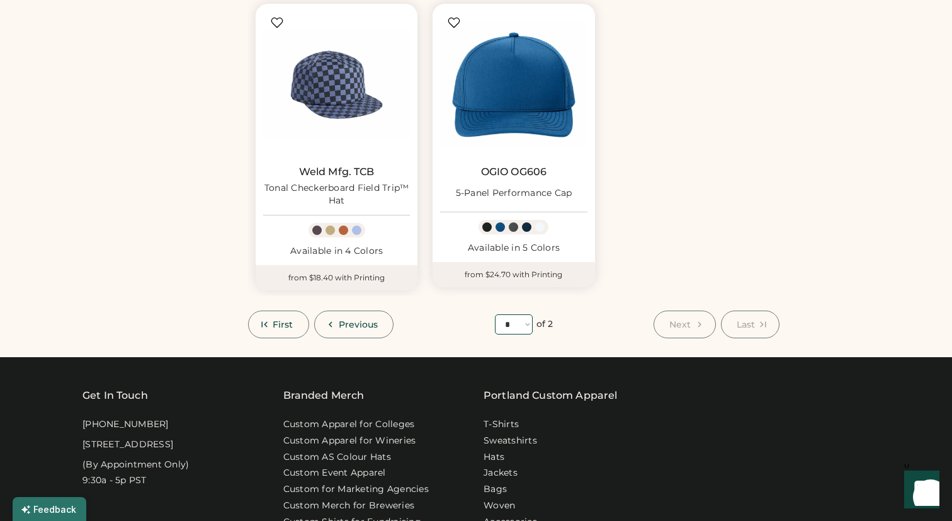
click at [511, 321] on select "**** * *" at bounding box center [514, 324] width 38 height 20
select select "*"
click at [495, 314] on select "**** * *" at bounding box center [514, 324] width 38 height 20
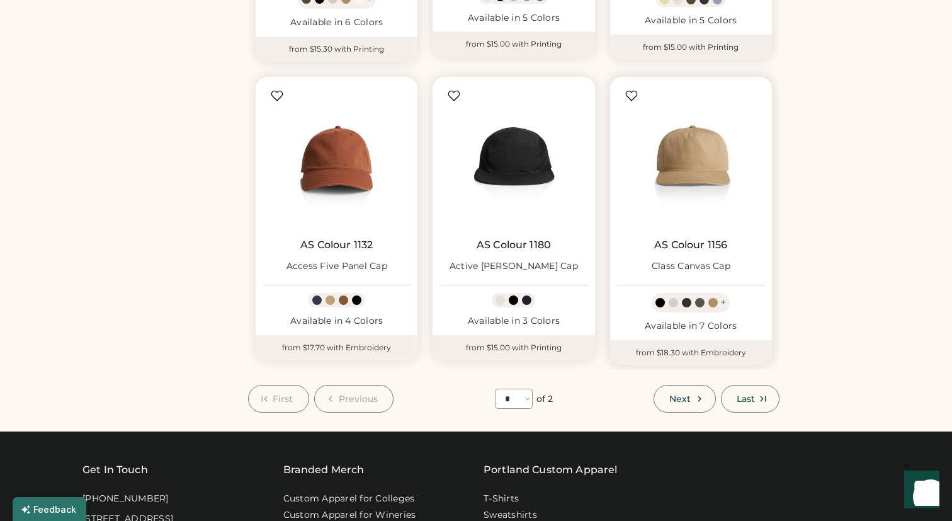
scroll to position [979, 0]
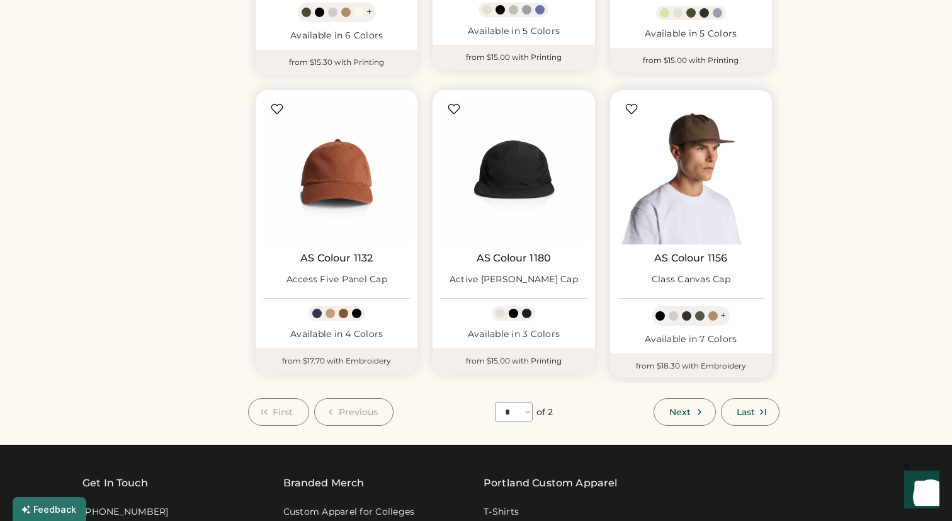
click at [683, 195] on img at bounding box center [691, 171] width 147 height 147
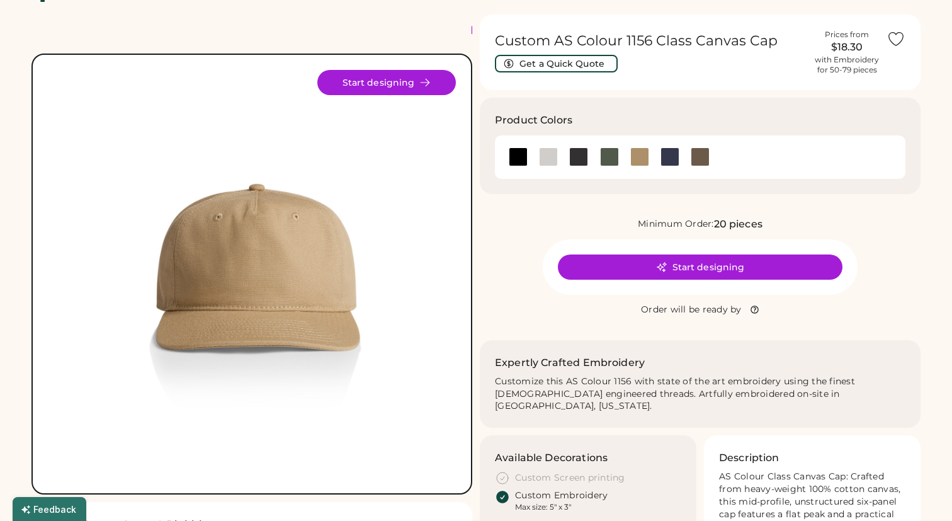
scroll to position [43, 0]
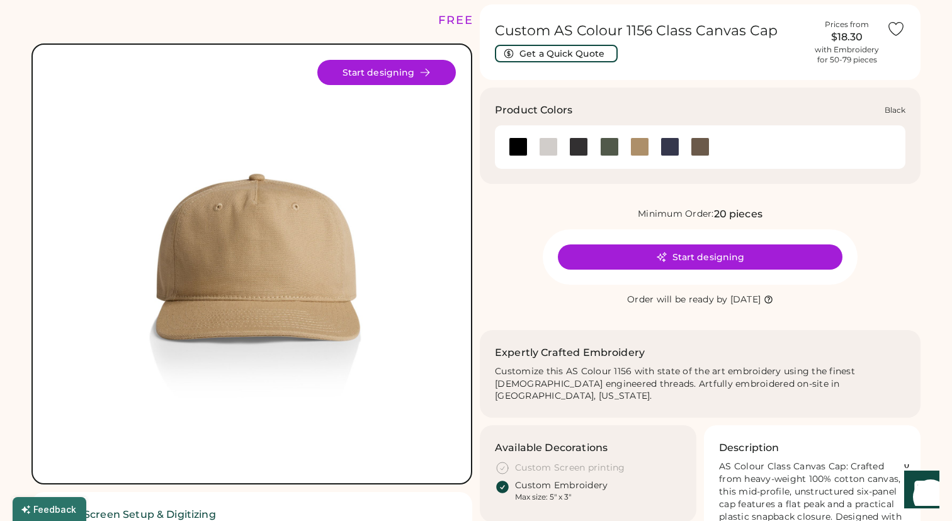
click at [518, 149] on div at bounding box center [518, 146] width 19 height 19
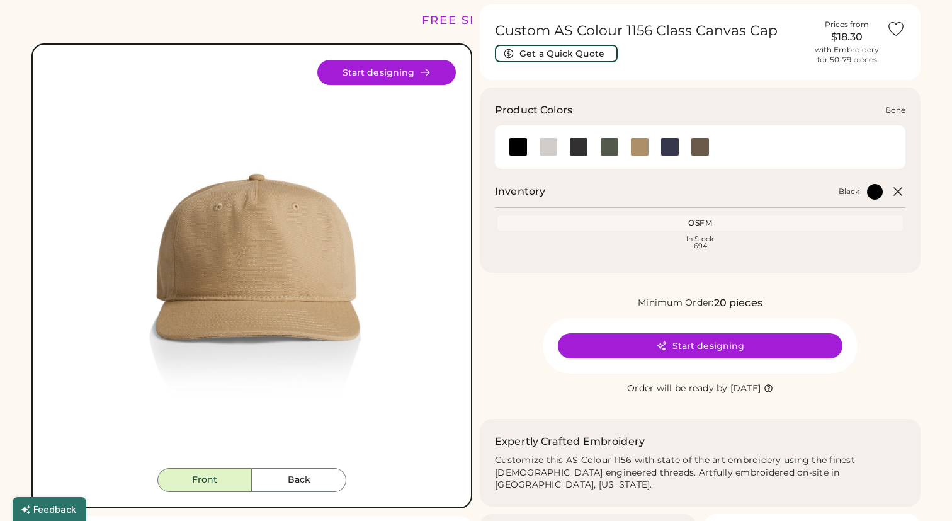
click at [547, 153] on div at bounding box center [548, 146] width 19 height 19
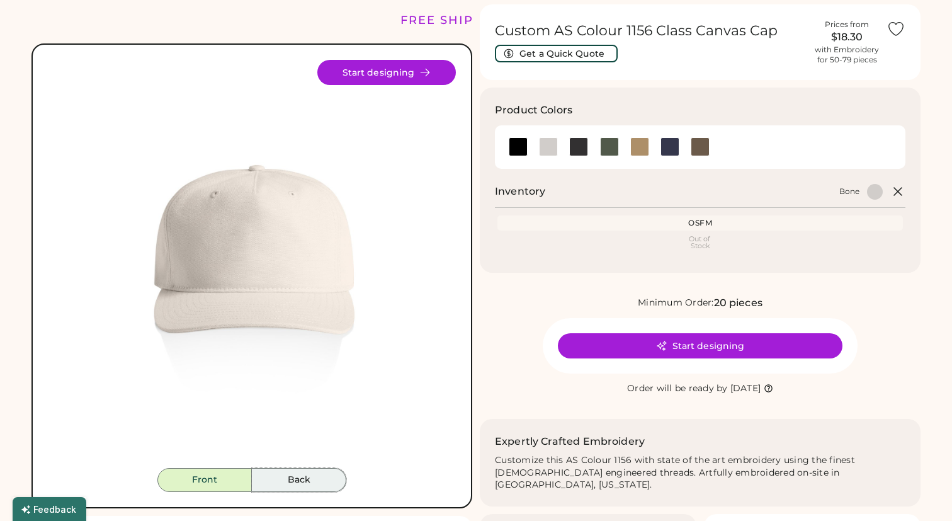
click at [296, 468] on button "Back" at bounding box center [299, 480] width 94 height 24
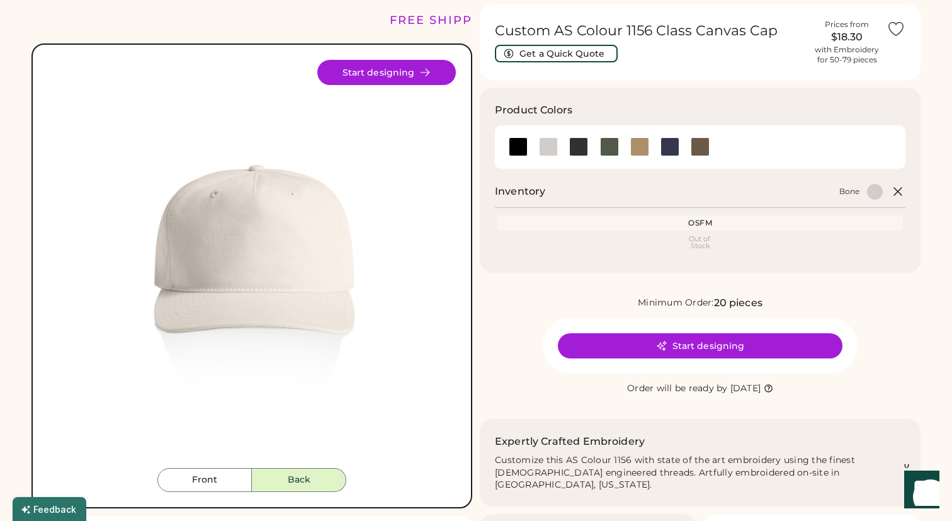
click at [296, 477] on button "Back" at bounding box center [299, 480] width 94 height 24
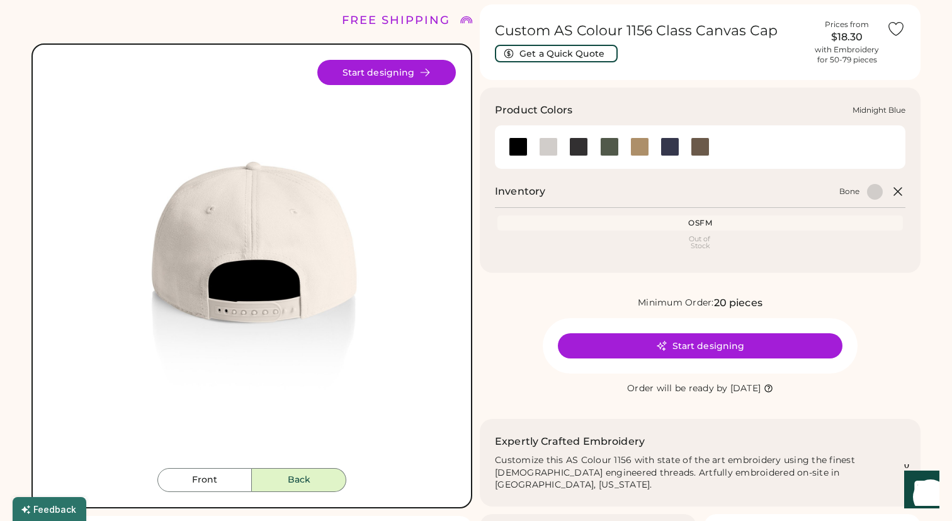
click at [670, 152] on div at bounding box center [670, 146] width 19 height 19
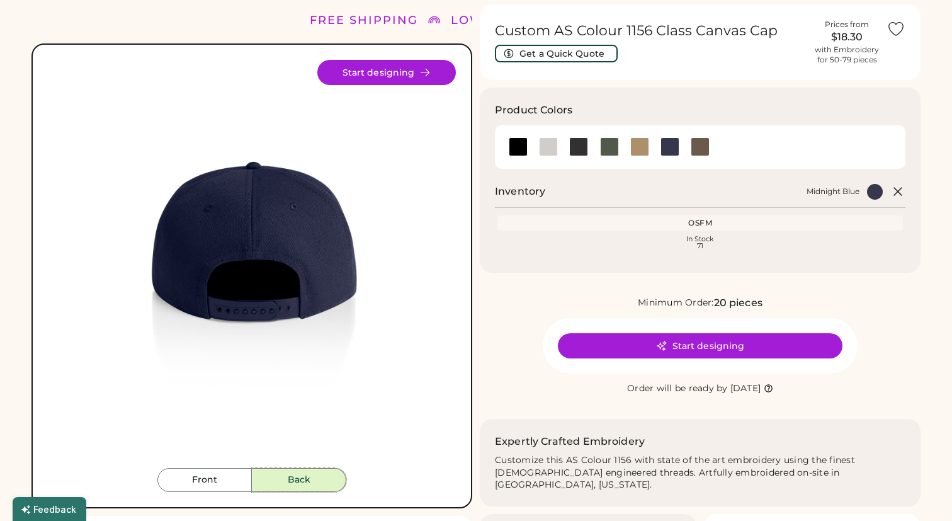
click at [307, 477] on button "Back" at bounding box center [299, 480] width 94 height 24
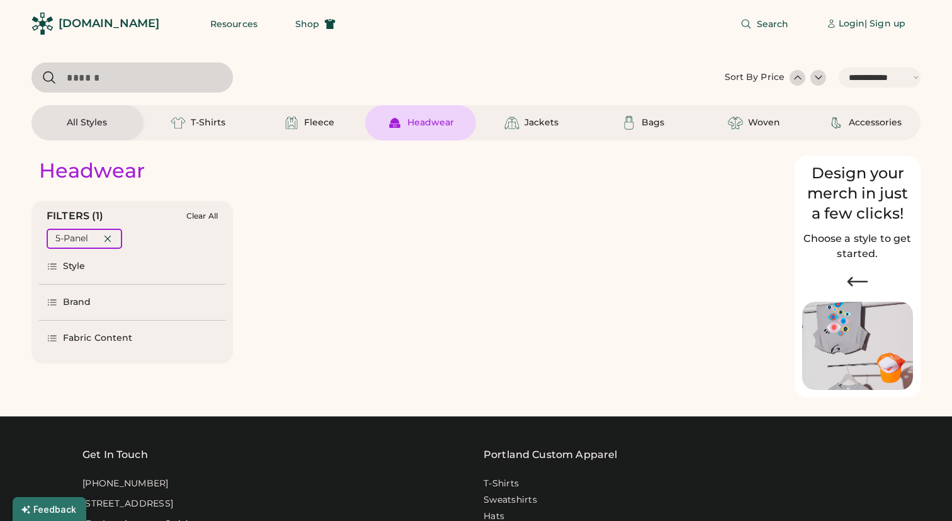
select select "*****"
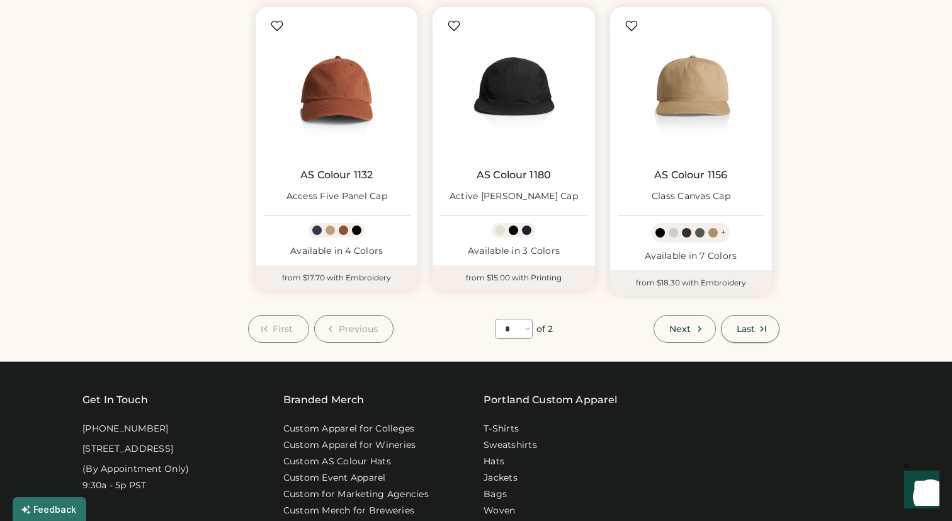
click at [728, 323] on button "Last" at bounding box center [750, 329] width 59 height 28
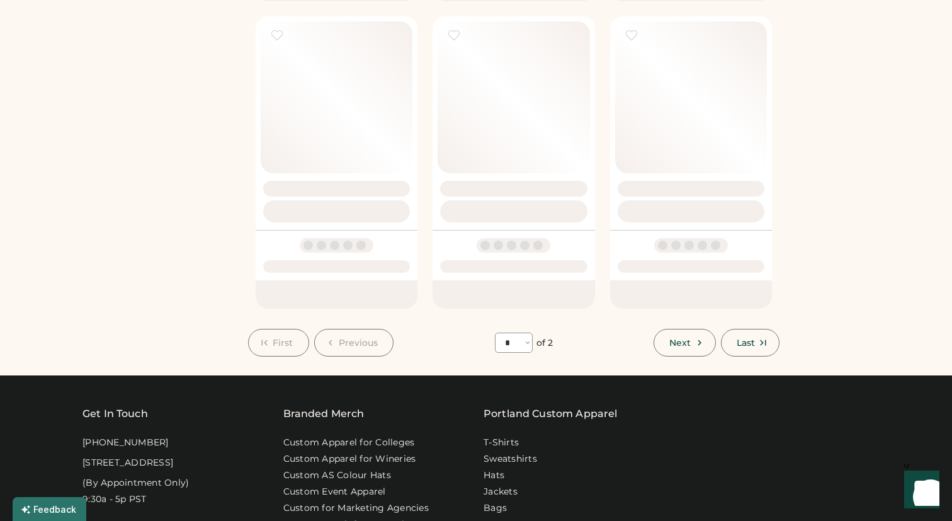
select select "*"
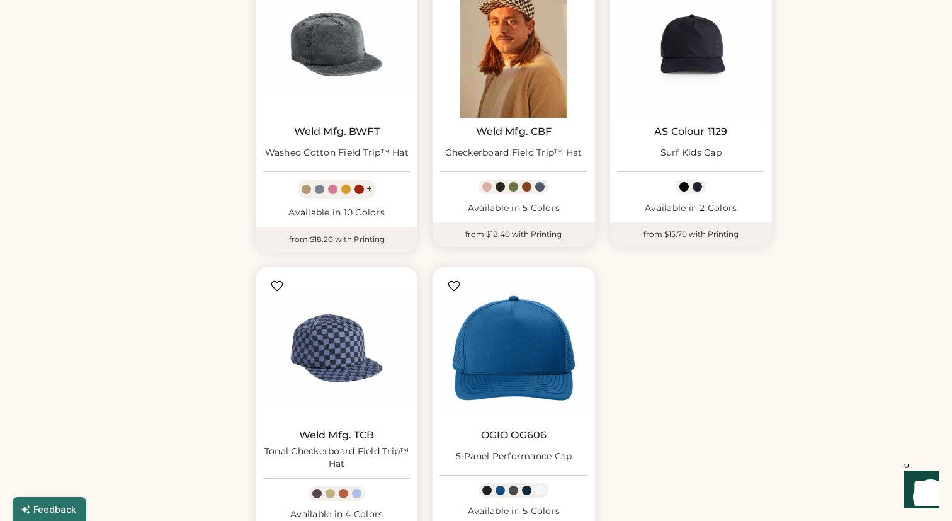
scroll to position [656, 0]
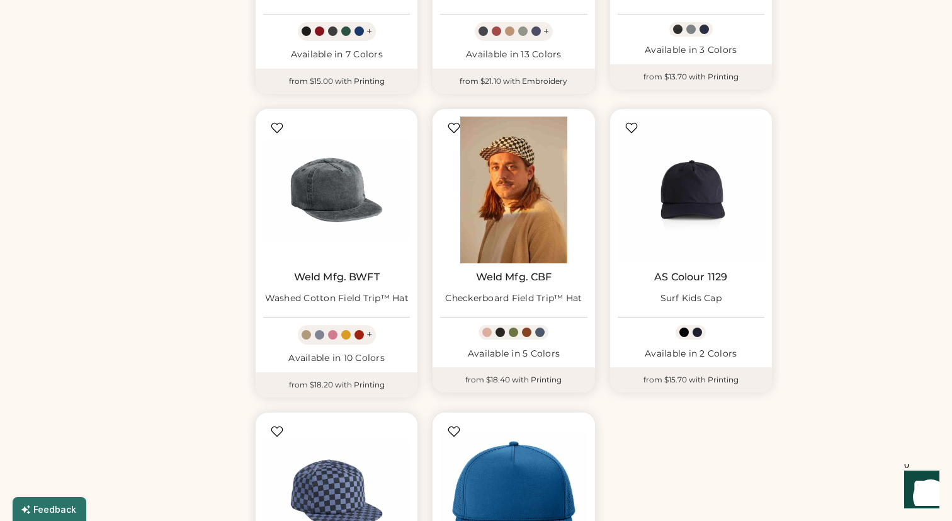
click at [508, 197] on img at bounding box center [513, 190] width 147 height 147
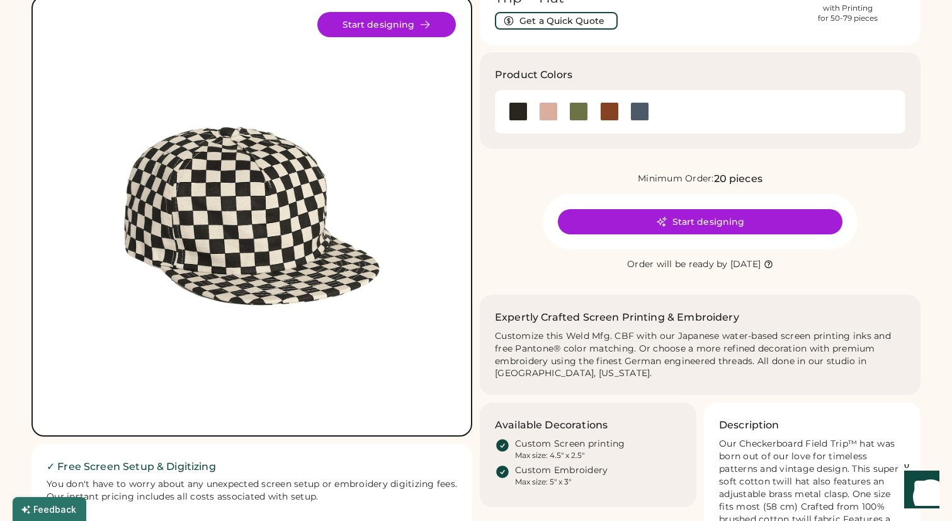
scroll to position [81, 0]
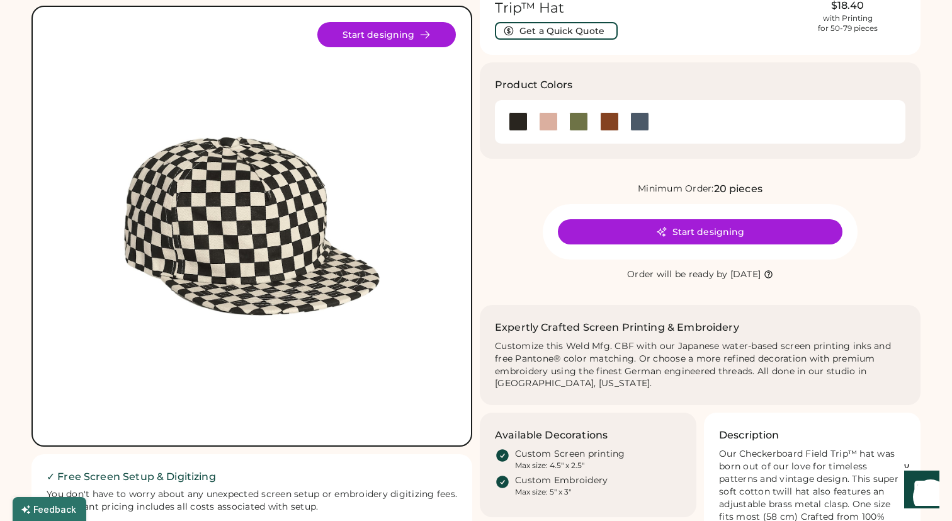
click at [516, 123] on div at bounding box center [518, 121] width 19 height 19
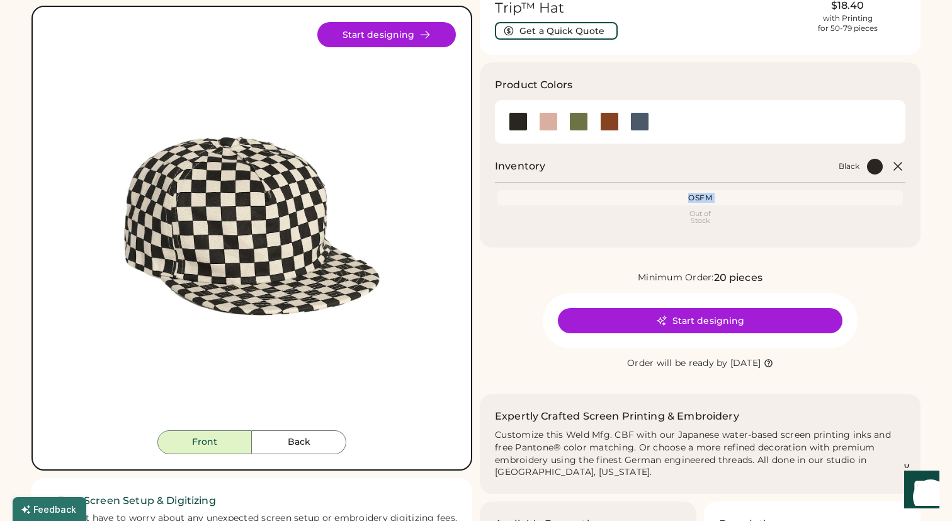
drag, startPoint x: 703, startPoint y: 208, endPoint x: 704, endPoint y: 188, distance: 20.2
click at [704, 188] on div "Inventory Black OSFM Out of Stock" at bounding box center [700, 196] width 411 height 74
click at [704, 189] on div "Inventory Black OSFM Out of Stock" at bounding box center [700, 196] width 411 height 74
drag, startPoint x: 704, startPoint y: 189, endPoint x: 704, endPoint y: 229, distance: 40.3
click at [704, 229] on div "Inventory Black OSFM Out of Stock" at bounding box center [700, 196] width 411 height 74
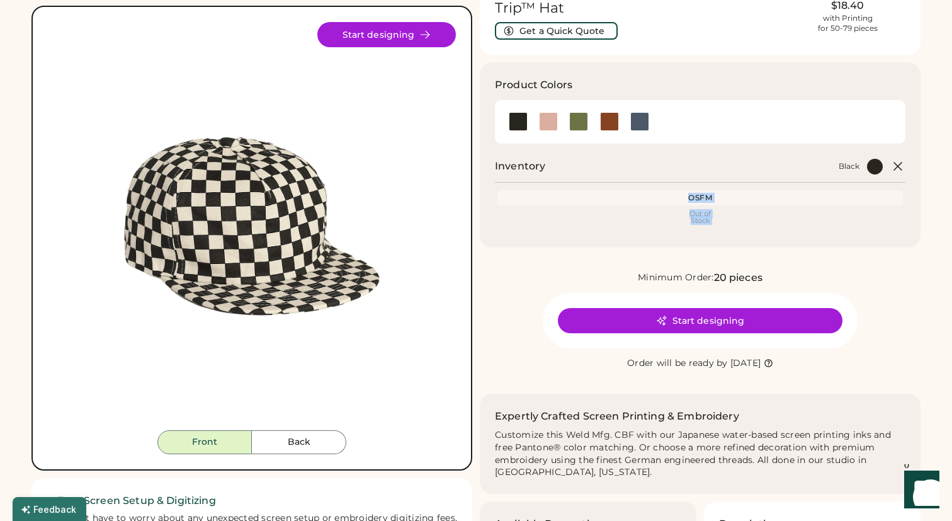
click at [704, 229] on div "OSFM Out of Stock" at bounding box center [700, 211] width 411 height 42
click at [704, 215] on div "Out of Stock" at bounding box center [700, 217] width 401 height 14
click at [554, 124] on div at bounding box center [548, 121] width 19 height 19
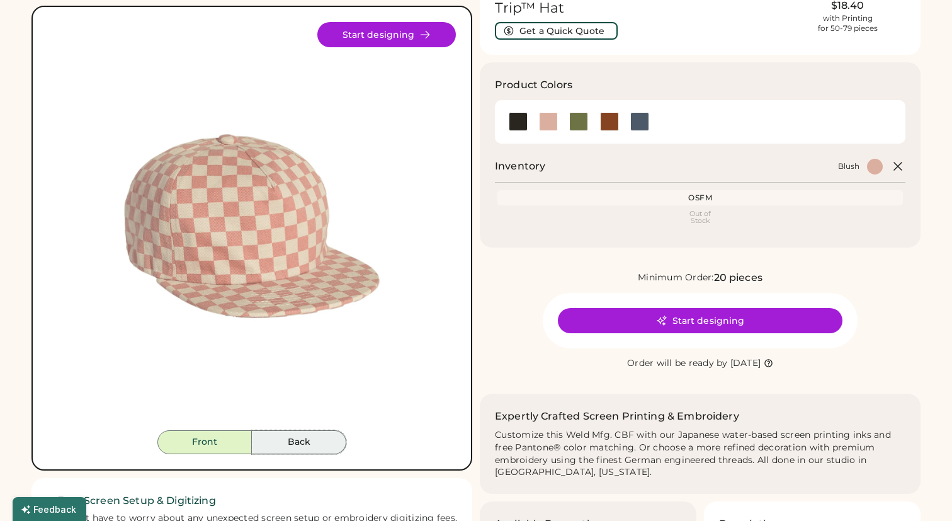
click at [318, 450] on button "Back" at bounding box center [299, 442] width 94 height 24
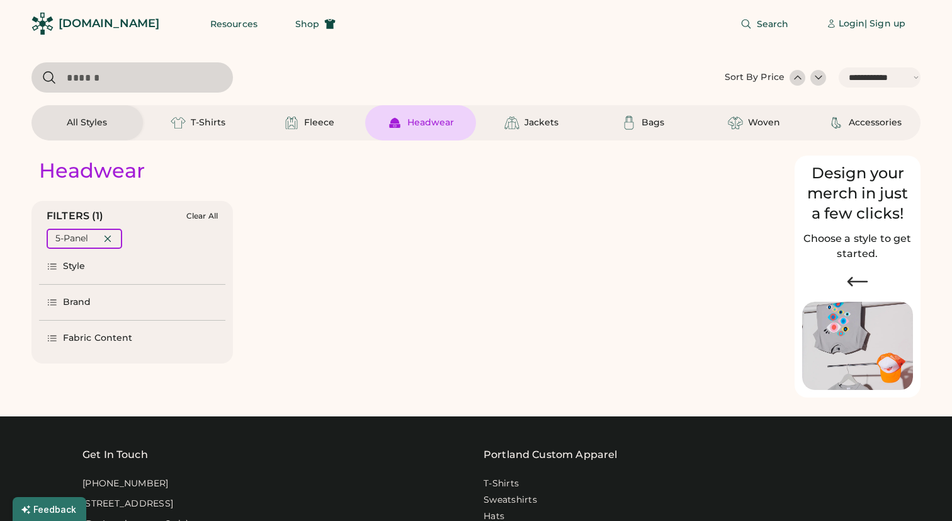
select select "*****"
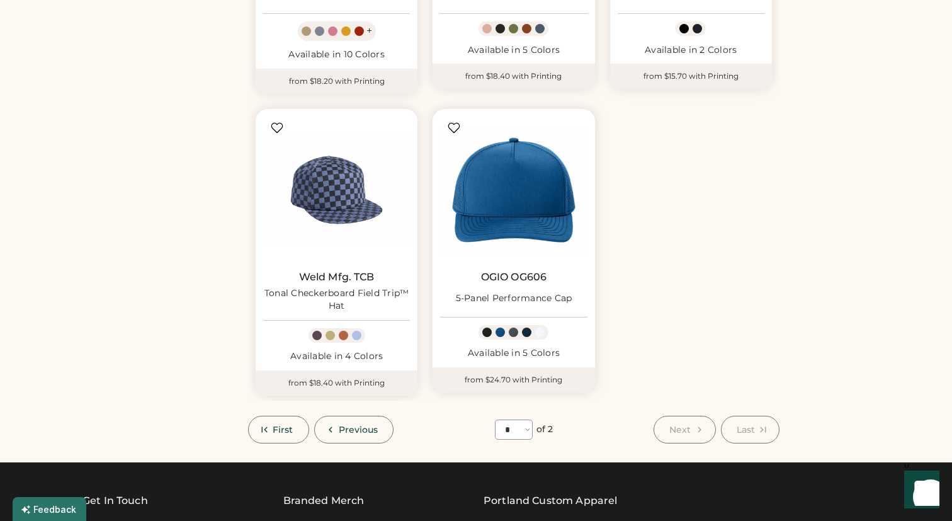
scroll to position [898, 0]
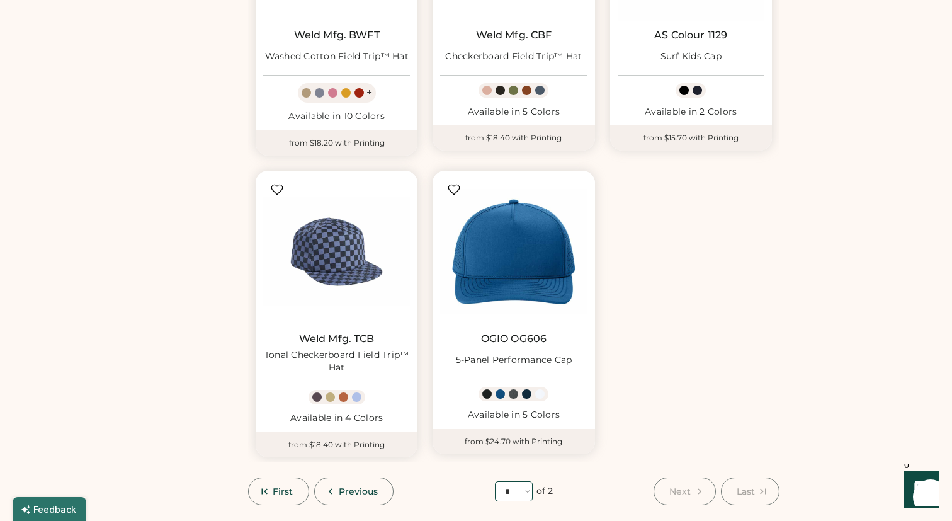
click at [520, 494] on select "**** * *" at bounding box center [514, 491] width 38 height 20
select select "*"
click at [495, 481] on select "**** * *" at bounding box center [514, 491] width 38 height 20
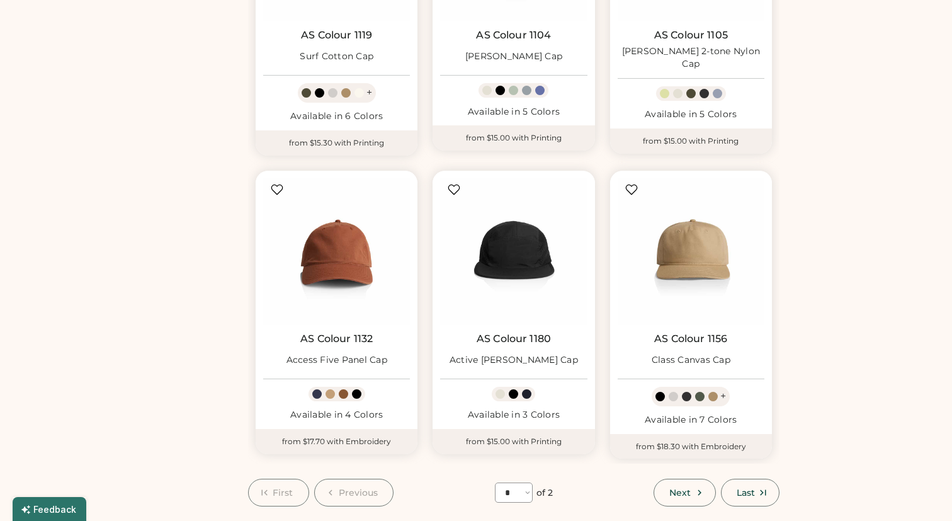
click at [602, 479] on div "First Previous **** * * of 2 Next Last" at bounding box center [514, 493] width 532 height 28
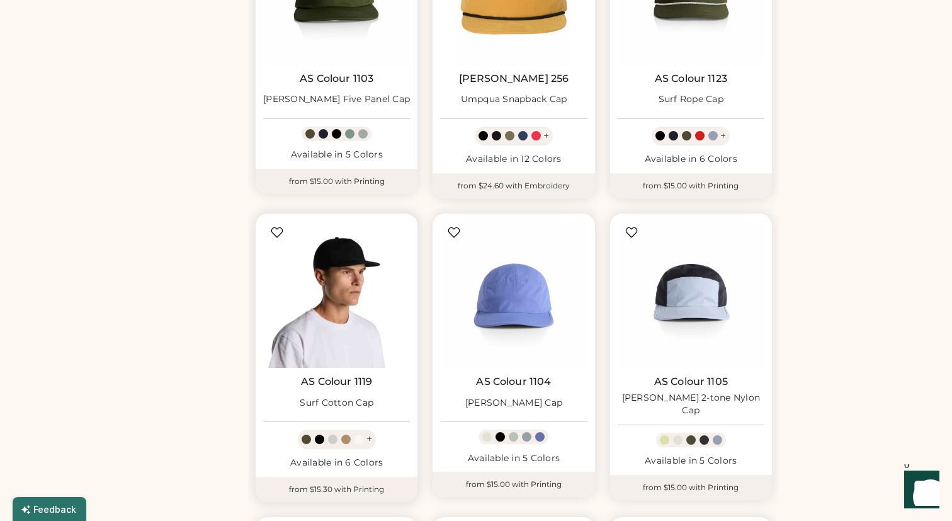
scroll to position [547, 0]
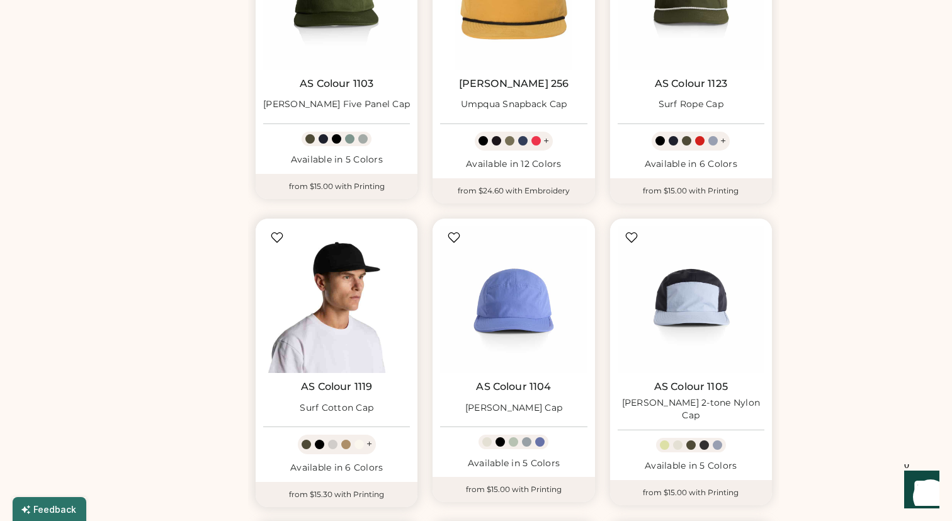
click at [367, 284] on img at bounding box center [336, 299] width 147 height 147
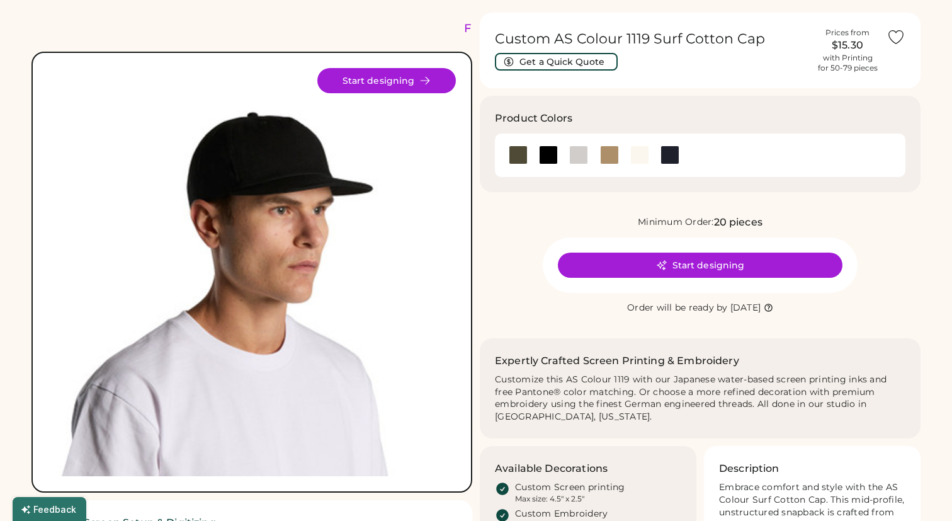
scroll to position [57, 0]
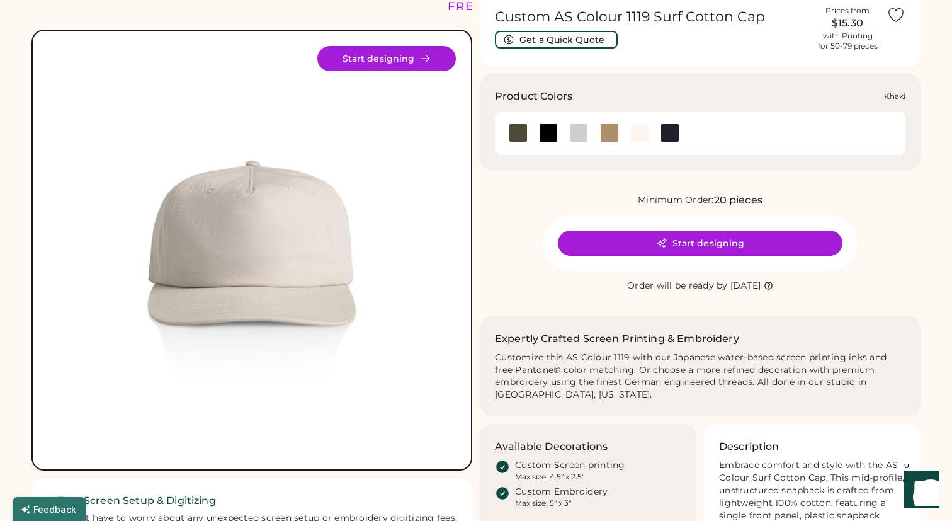
click at [612, 133] on div at bounding box center [609, 132] width 19 height 19
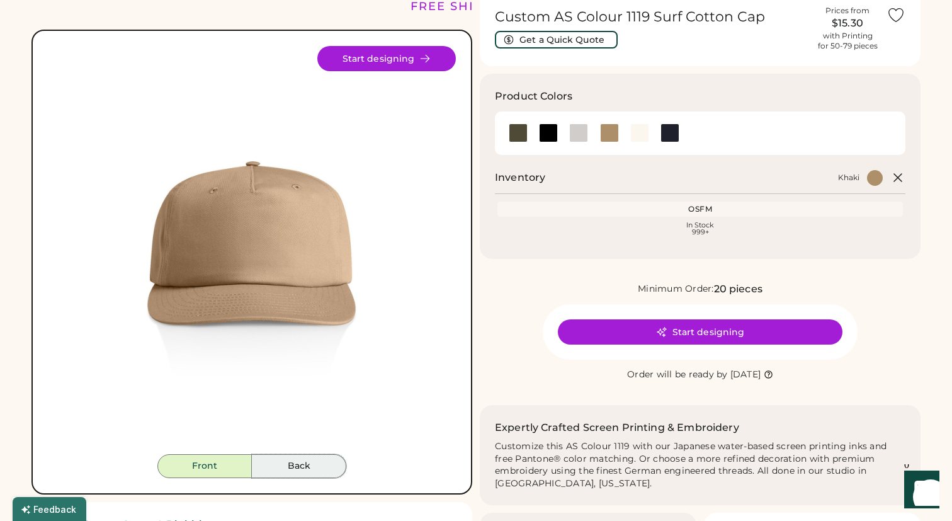
click at [275, 460] on button "Back" at bounding box center [299, 466] width 94 height 24
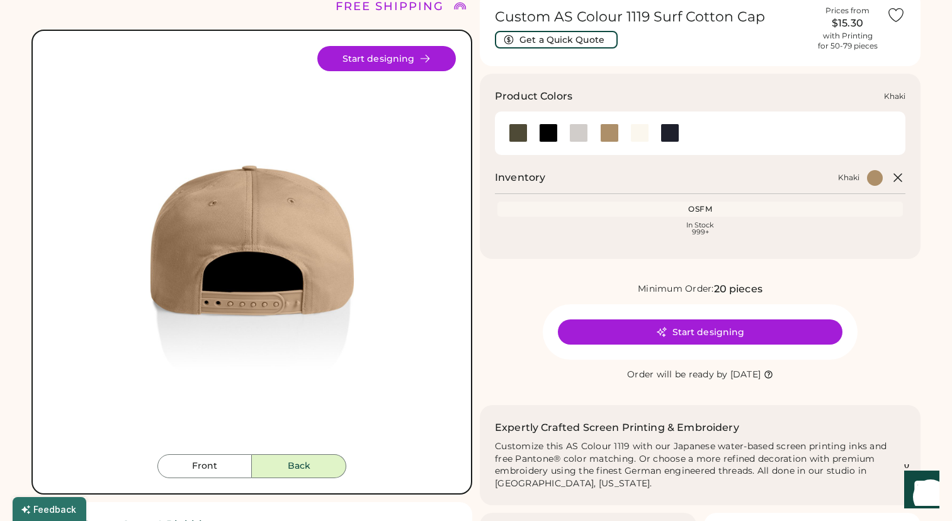
click at [608, 131] on div at bounding box center [609, 132] width 19 height 19
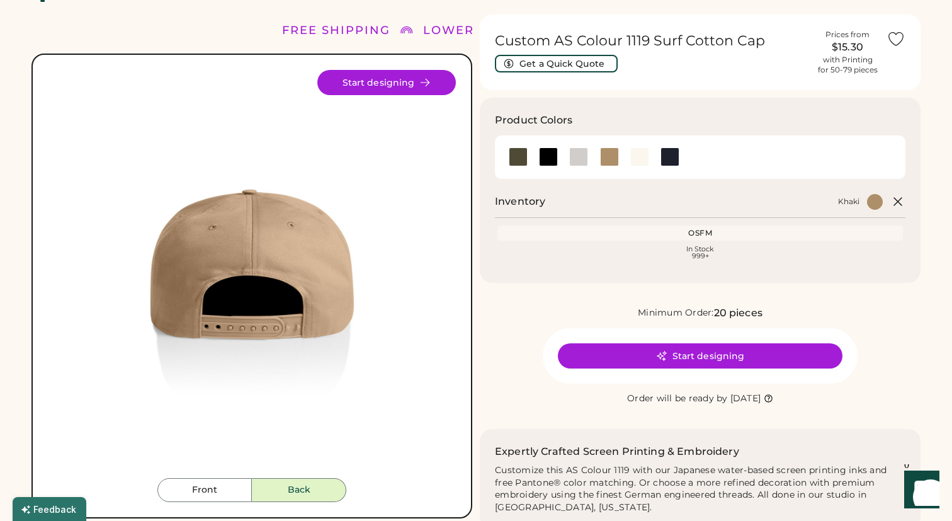
scroll to position [31, 0]
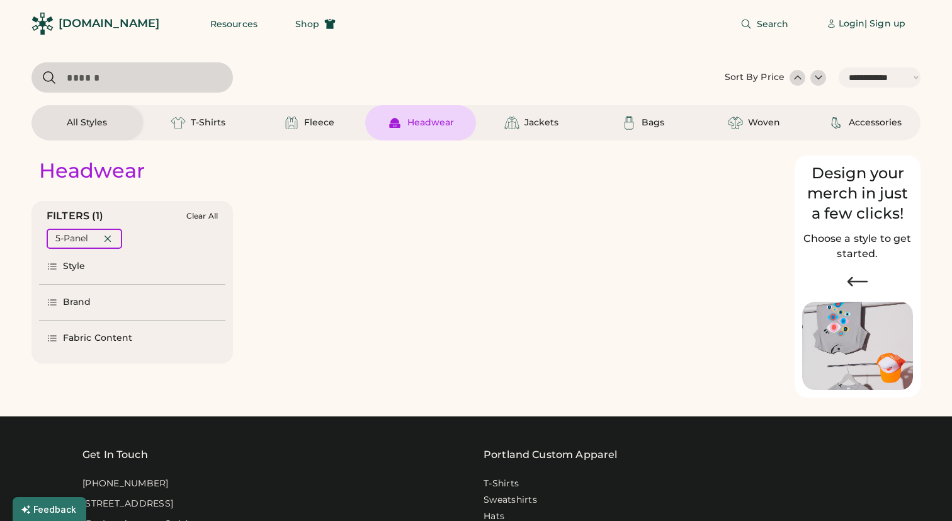
select select "*****"
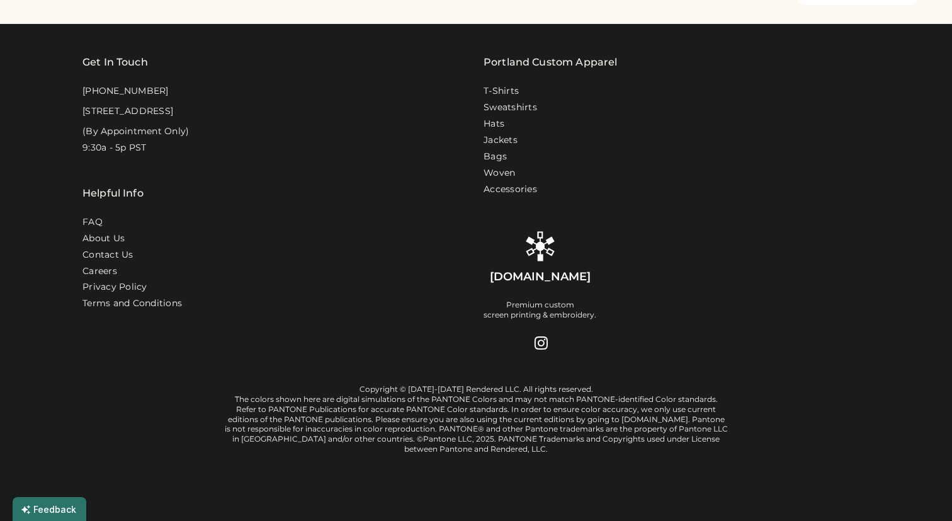
select select "*"
select select "*****"
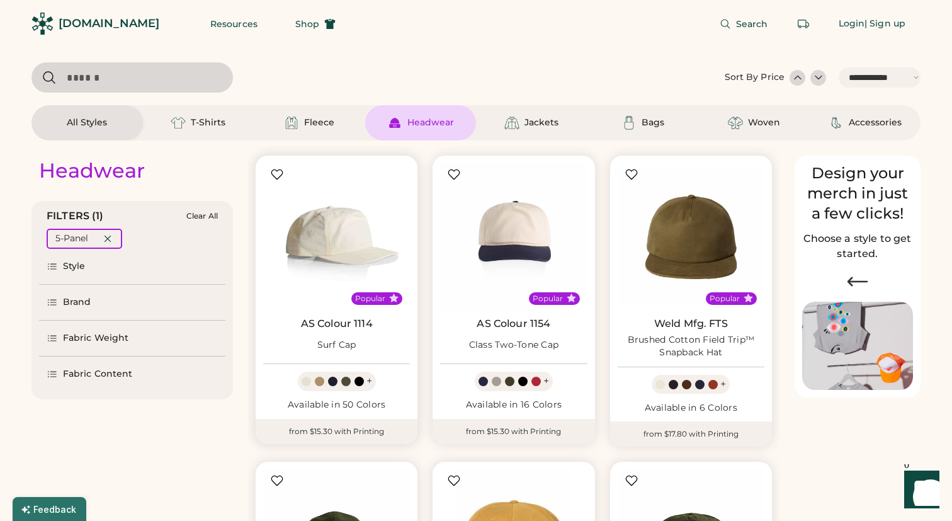
click at [351, 230] on img at bounding box center [336, 236] width 147 height 147
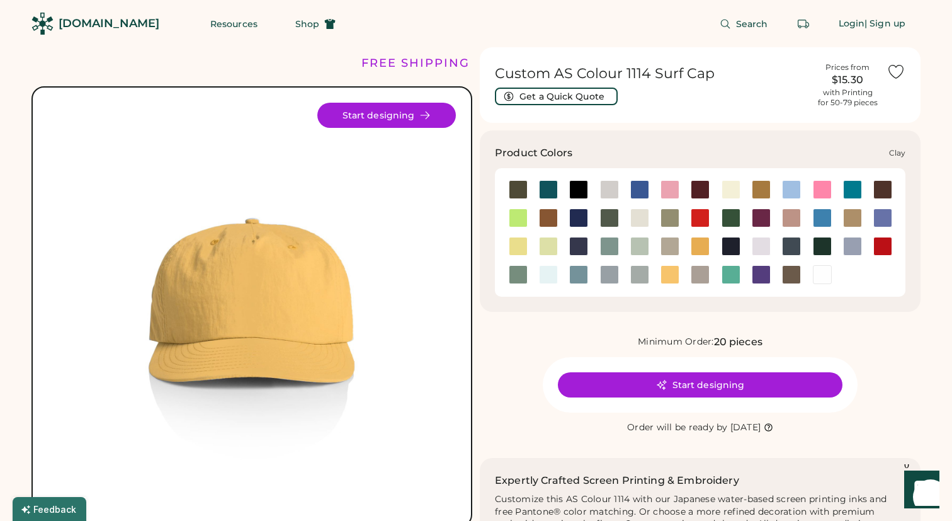
click at [553, 217] on div at bounding box center [548, 217] width 19 height 19
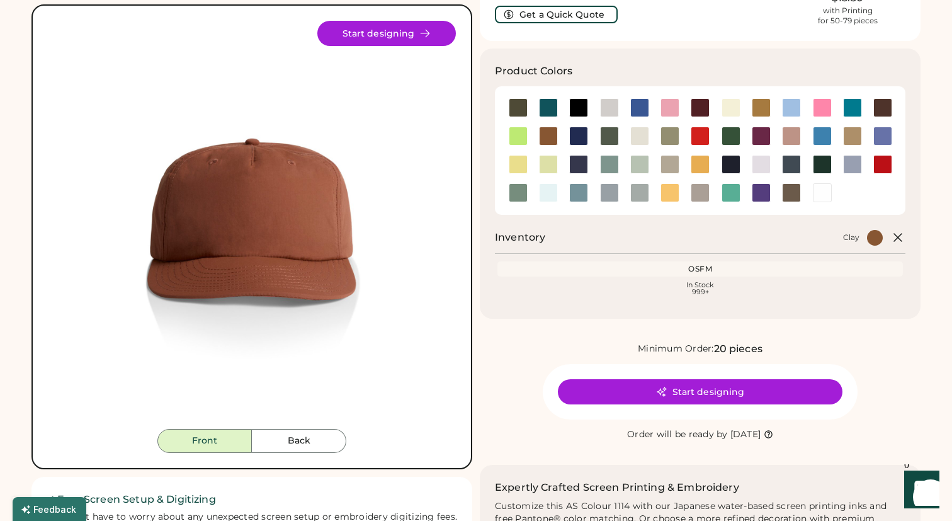
scroll to position [92, 0]
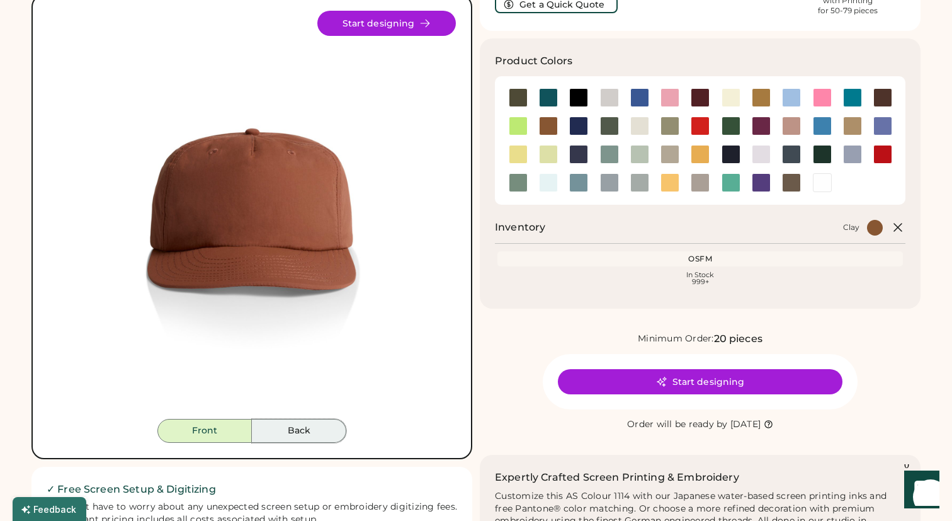
click at [306, 427] on button "Back" at bounding box center [299, 431] width 94 height 24
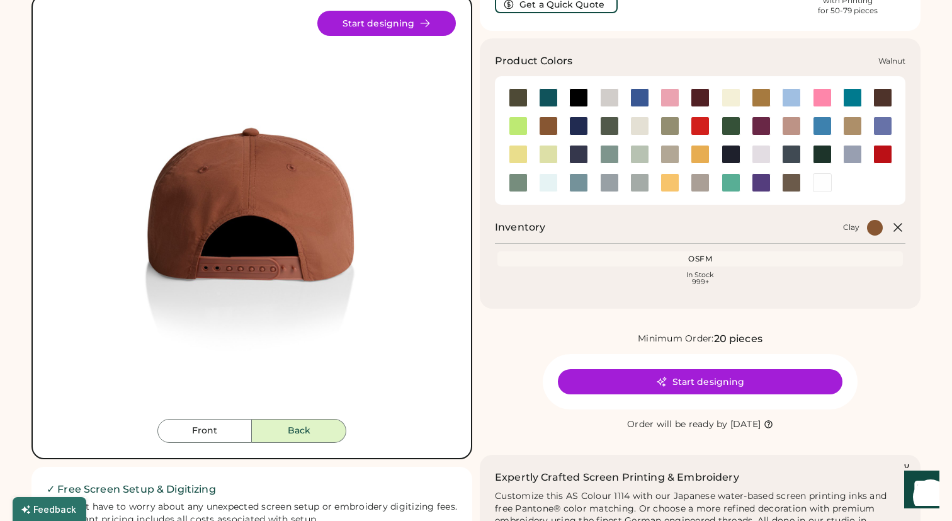
click at [801, 188] on div at bounding box center [791, 182] width 19 height 19
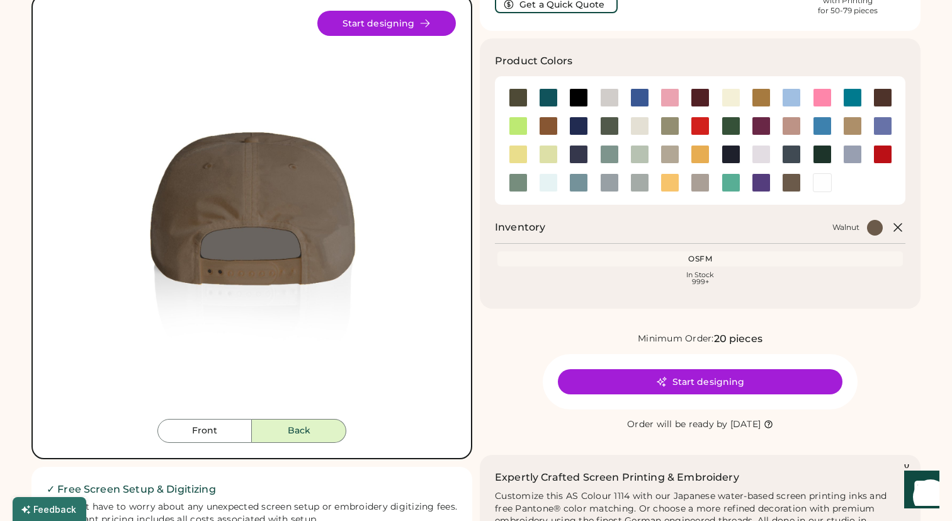
click at [287, 435] on button "Back" at bounding box center [299, 431] width 94 height 24
click at [227, 433] on button "Front" at bounding box center [204, 431] width 94 height 24
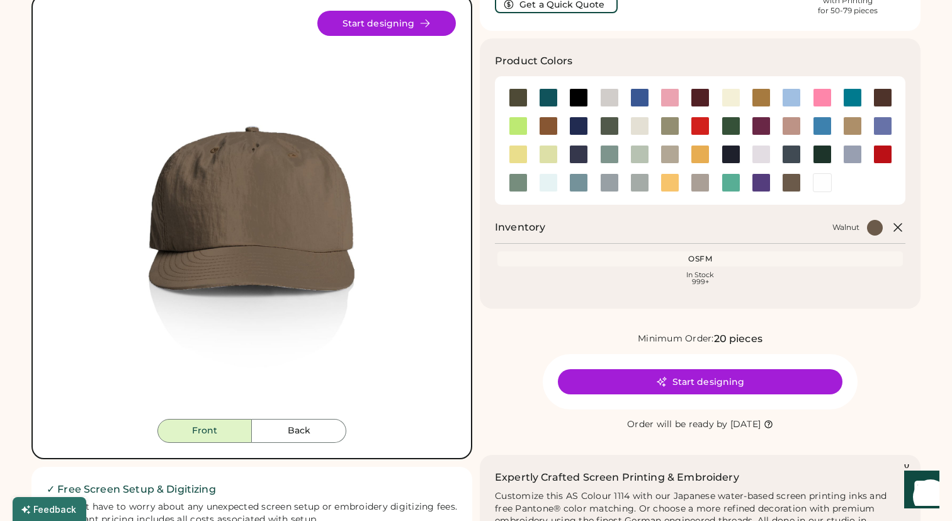
drag, startPoint x: 254, startPoint y: 146, endPoint x: 338, endPoint y: 111, distance: 91.5
click at [553, 177] on div at bounding box center [548, 182] width 19 height 19
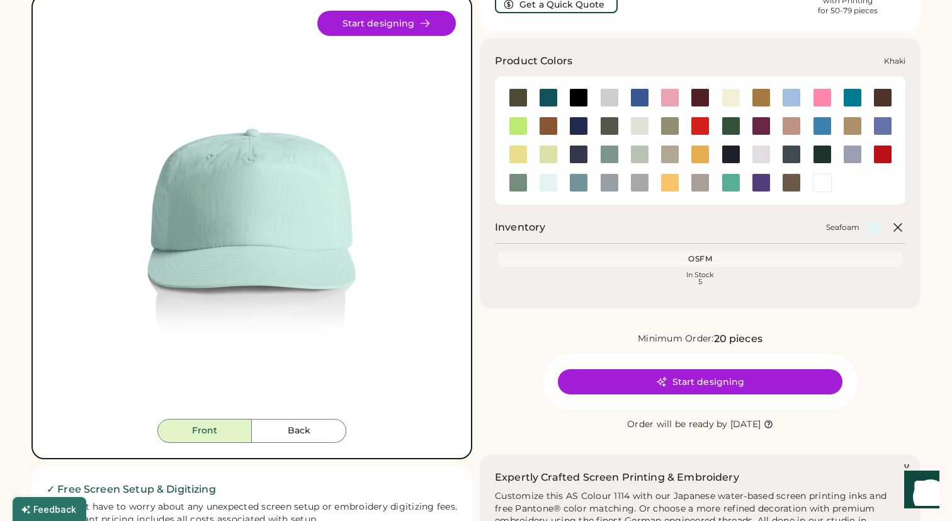
click at [855, 128] on div at bounding box center [852, 126] width 19 height 19
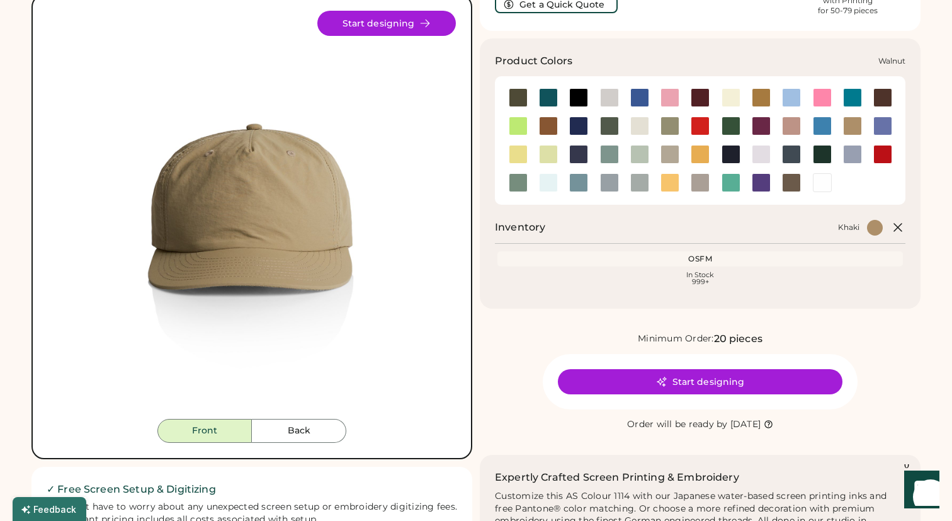
click at [784, 189] on div at bounding box center [791, 182] width 19 height 19
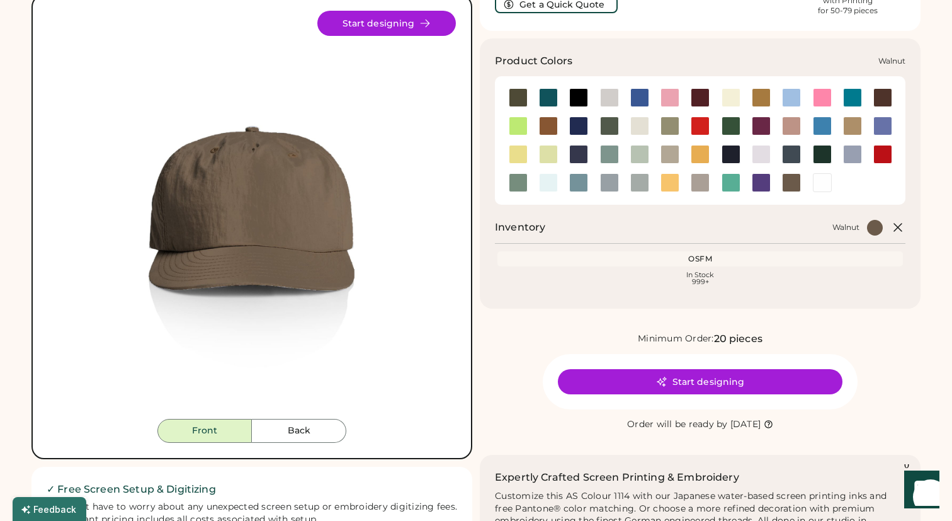
click at [787, 187] on div at bounding box center [791, 182] width 19 height 19
click at [767, 183] on div at bounding box center [761, 182] width 19 height 19
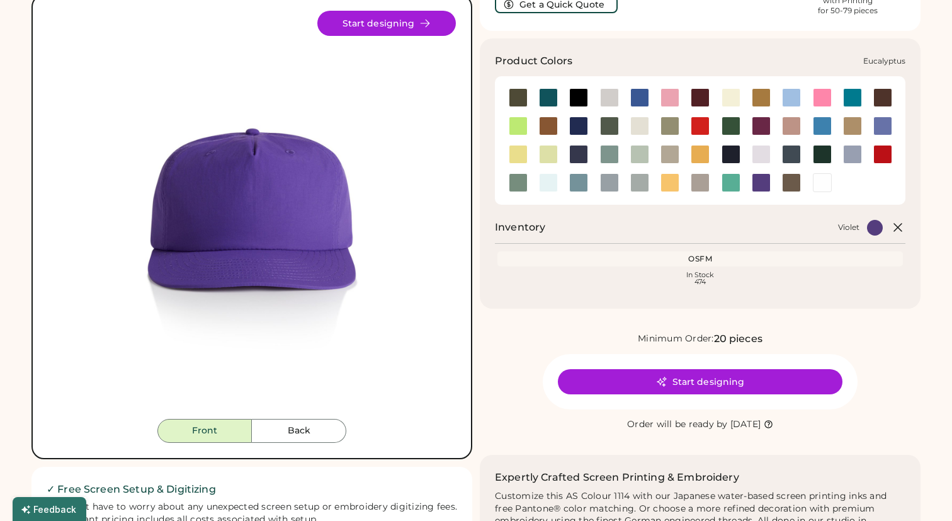
click at [673, 129] on div at bounding box center [670, 126] width 19 height 19
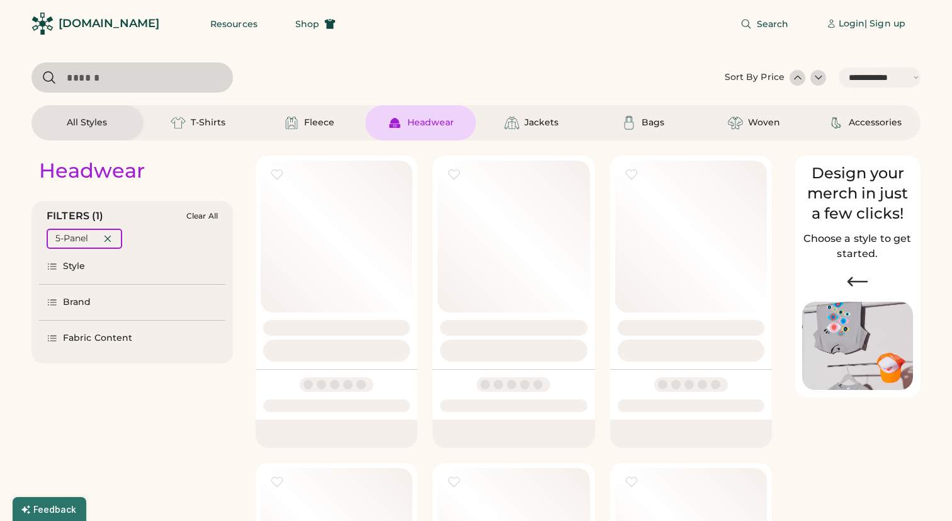
select select "*****"
select select "*"
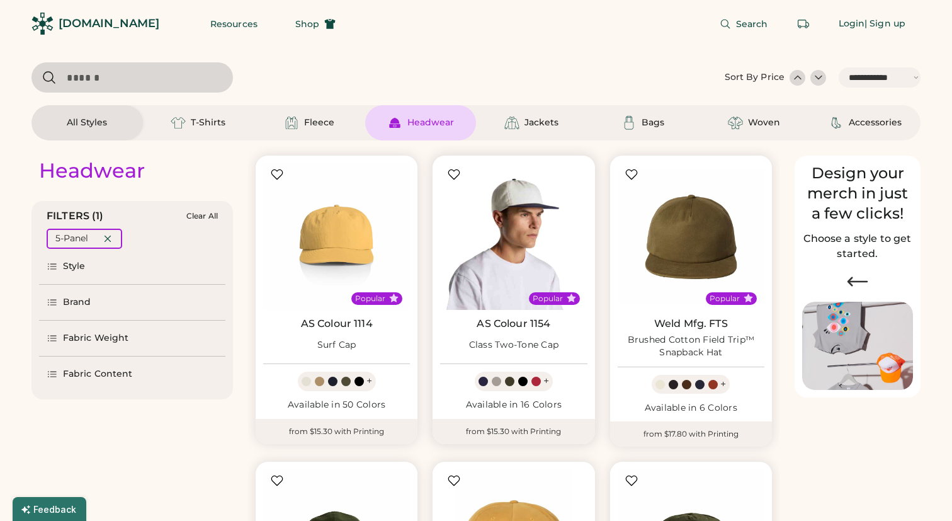
scroll to position [19, 0]
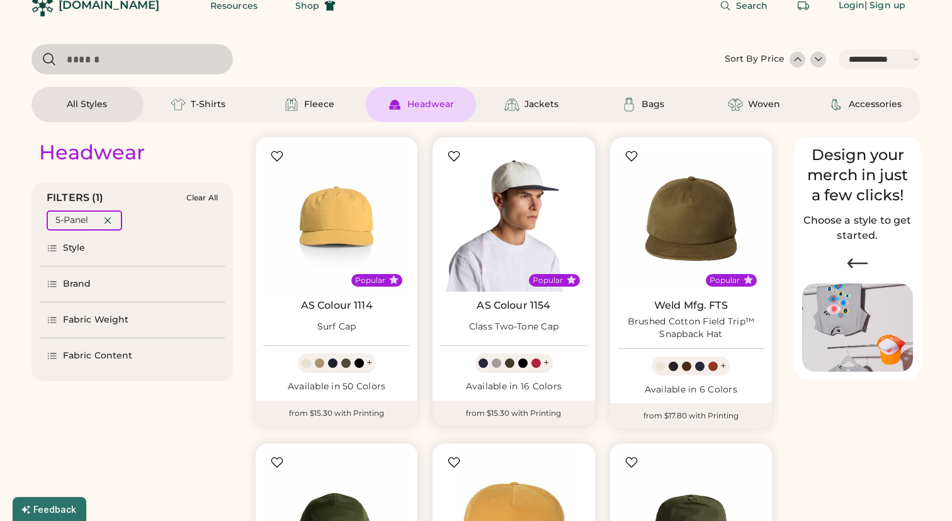
select select "*****"
select select "*"
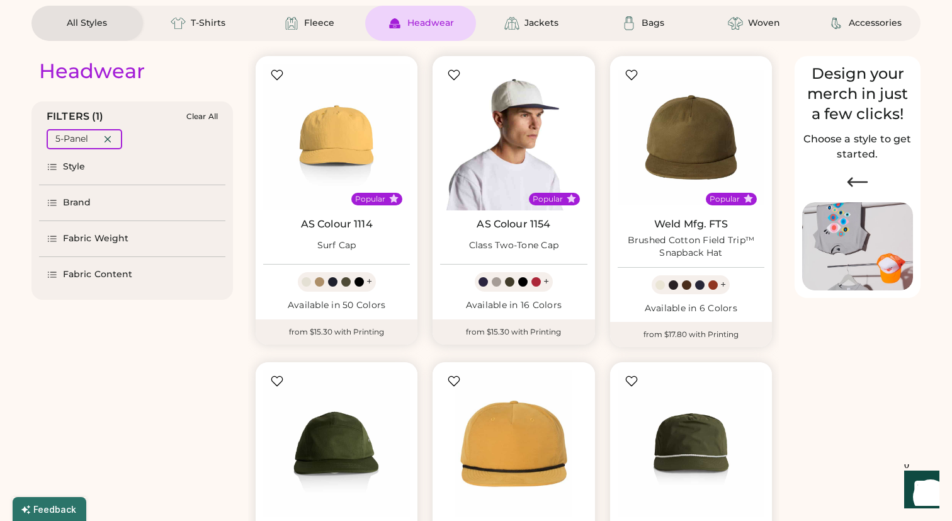
scroll to position [112, 0]
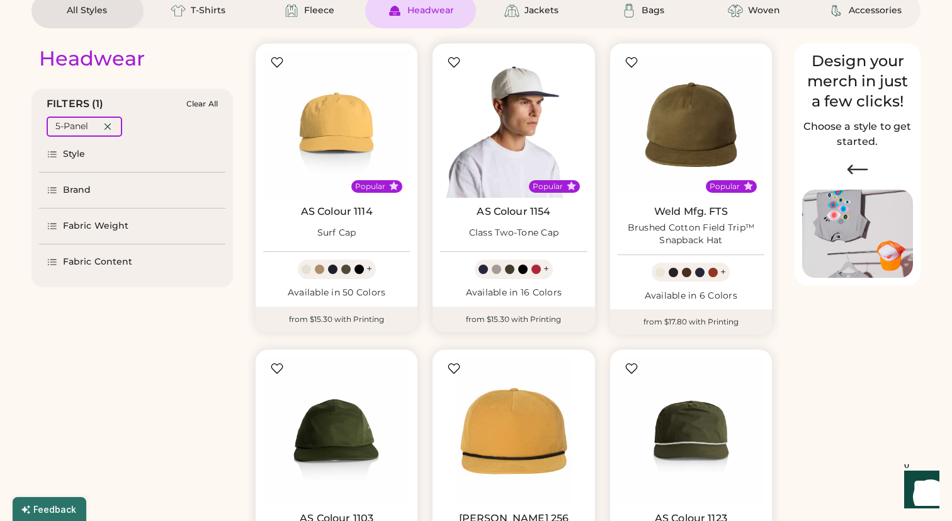
click at [526, 144] on img at bounding box center [513, 124] width 147 height 147
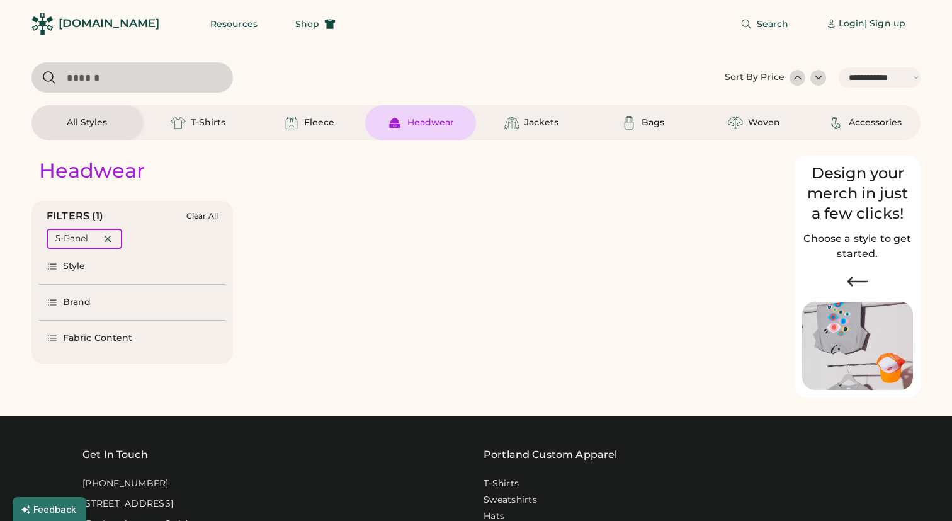
select select "*****"
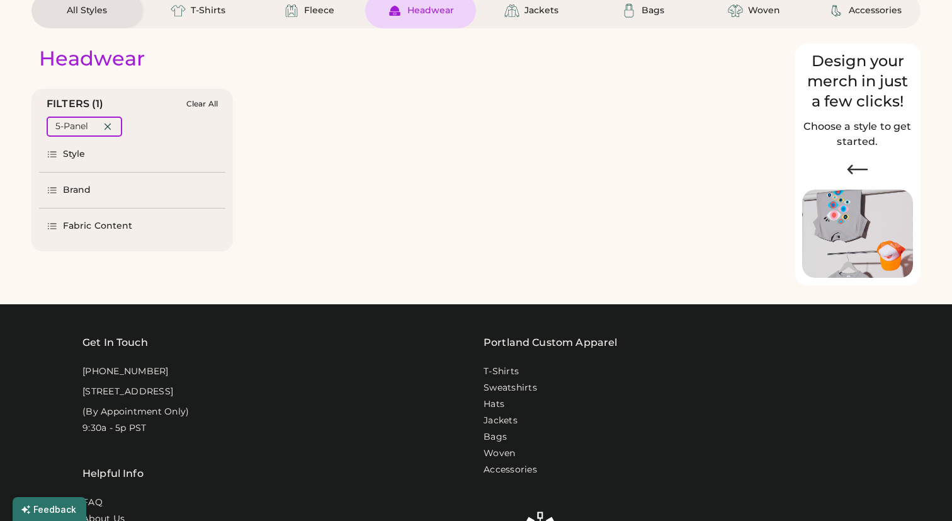
scroll to position [112, 0]
select select "*"
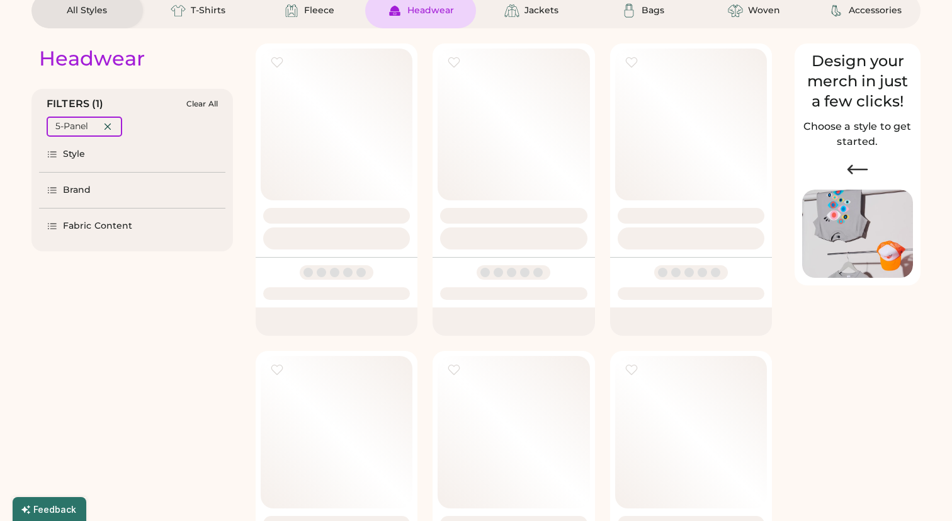
scroll to position [0, 0]
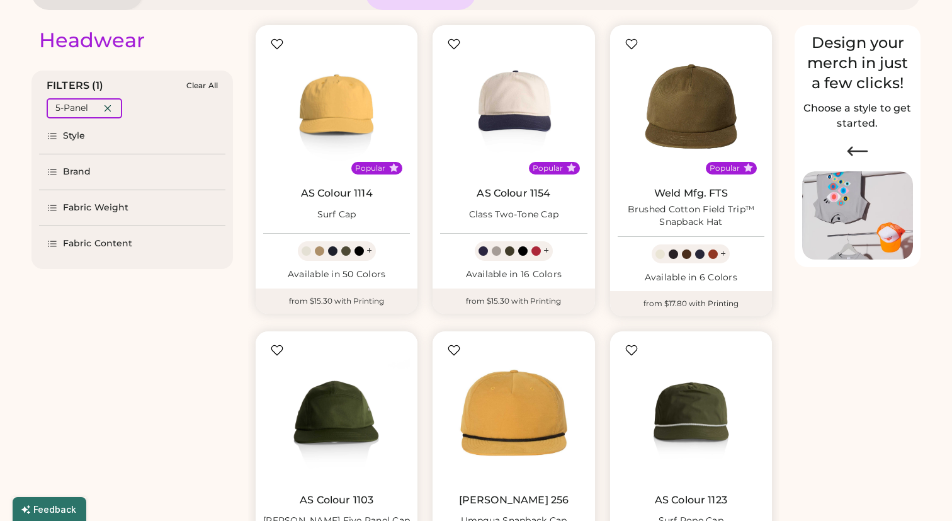
scroll to position [131, 0]
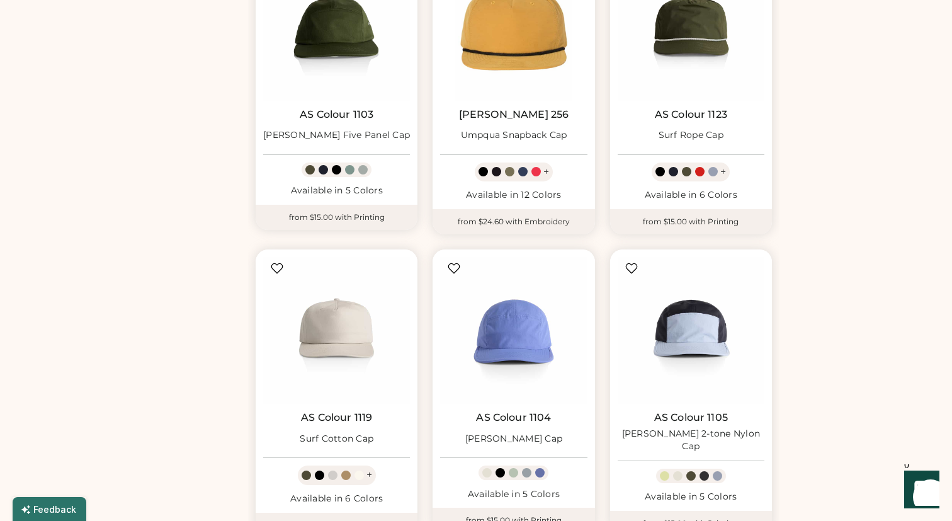
click at [796, 256] on div "Headwear FILTERS (1) Clear All 5-Panel Style Brand Fabric Weight Fabric Content…" at bounding box center [475, 257] width 889 height 1264
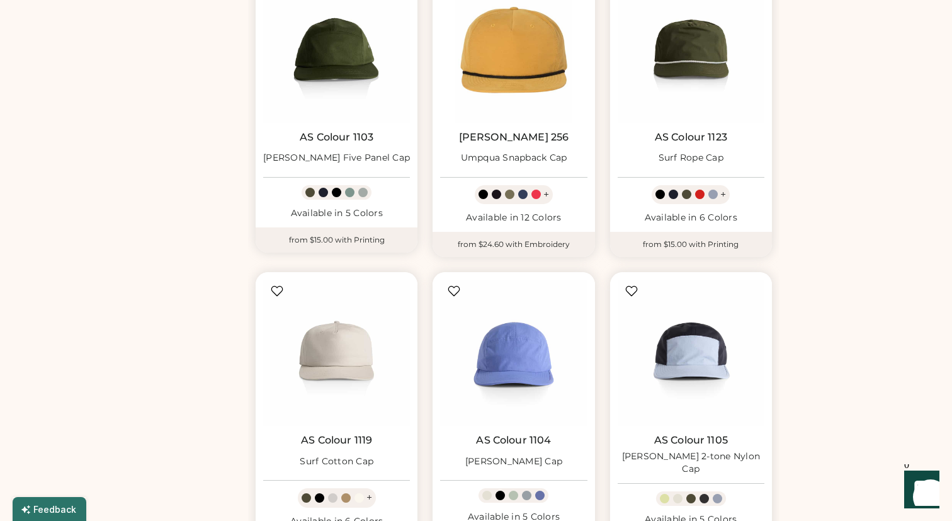
click at [796, 256] on div "Headwear FILTERS (1) Clear All 5-Panel Style Brand Fabric Weight Fabric Content…" at bounding box center [475, 279] width 889 height 1264
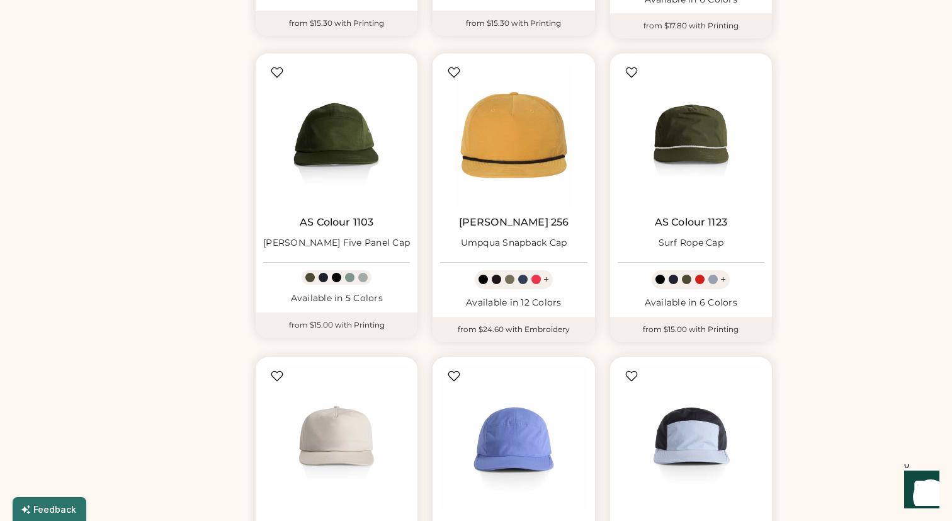
click at [796, 256] on div "Headwear FILTERS (1) Clear All 5-Panel Style Brand Fabric Weight Fabric Content…" at bounding box center [475, 364] width 889 height 1264
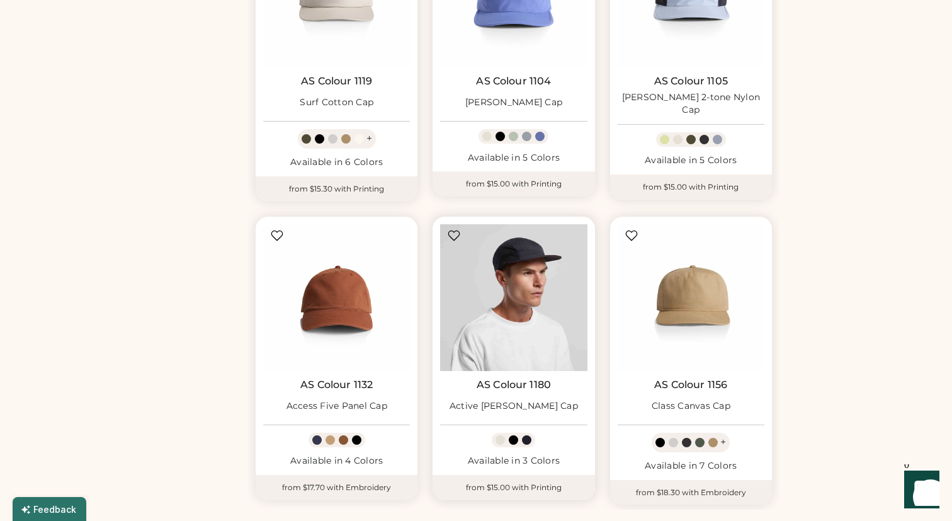
scroll to position [914, 0]
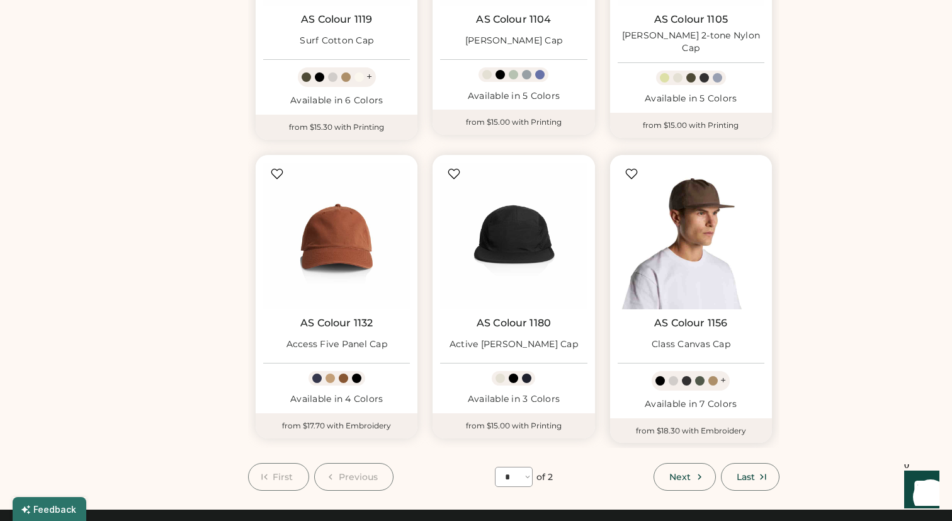
click at [687, 261] on img at bounding box center [691, 236] width 147 height 147
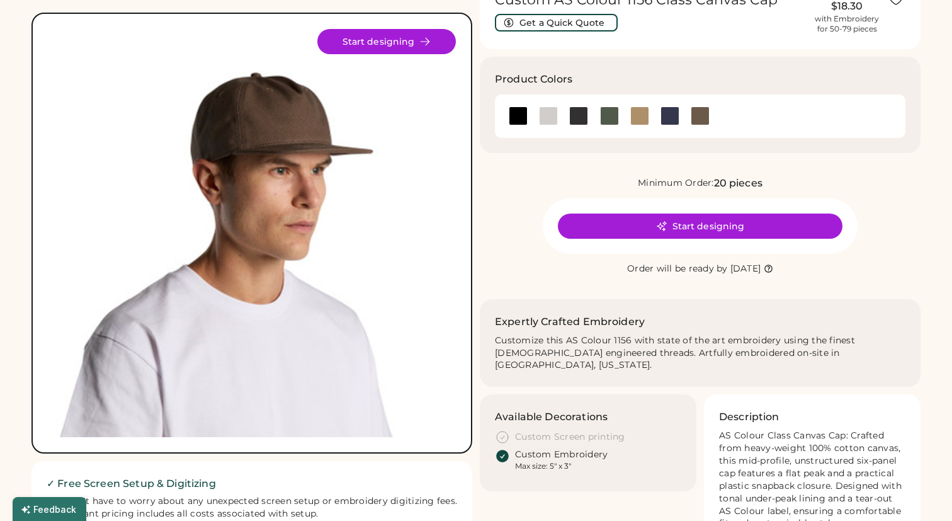
scroll to position [98, 0]
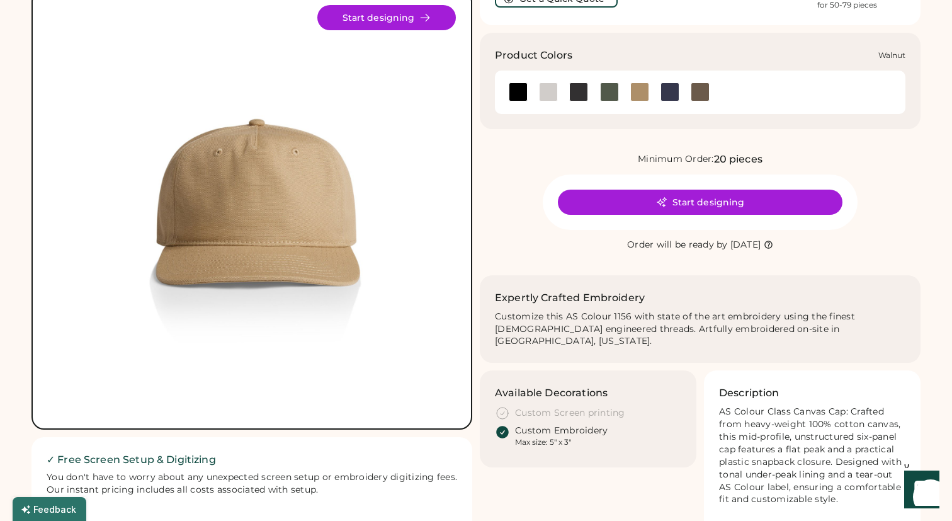
click at [696, 91] on div at bounding box center [700, 92] width 19 height 19
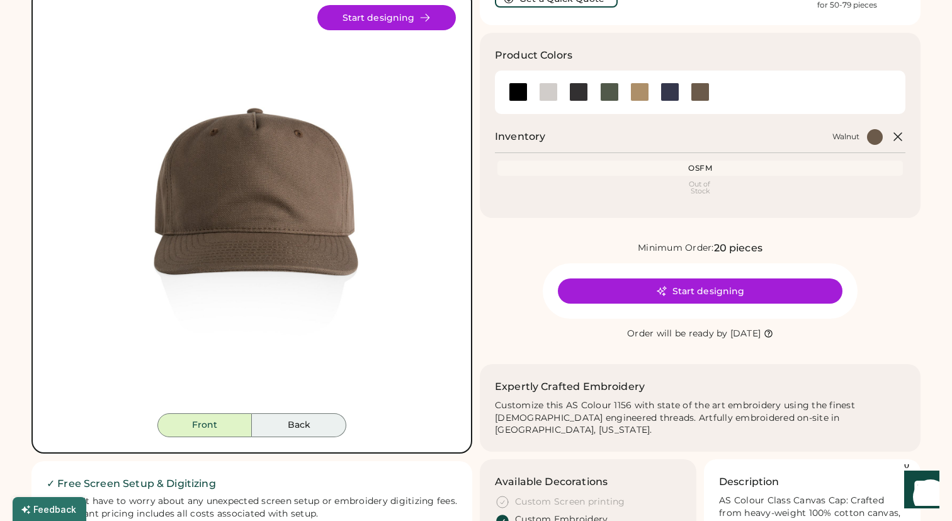
click at [279, 423] on button "Back" at bounding box center [299, 425] width 94 height 24
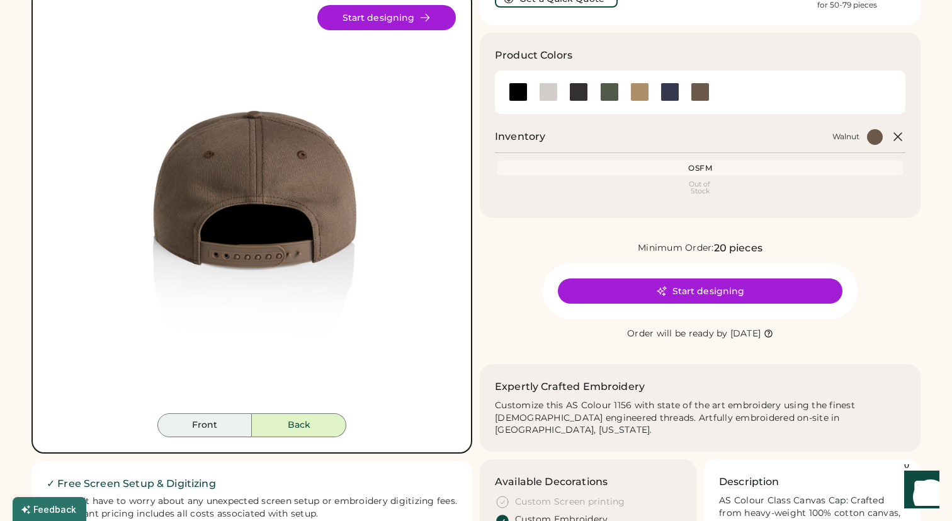
click at [200, 418] on button "Front" at bounding box center [204, 425] width 94 height 24
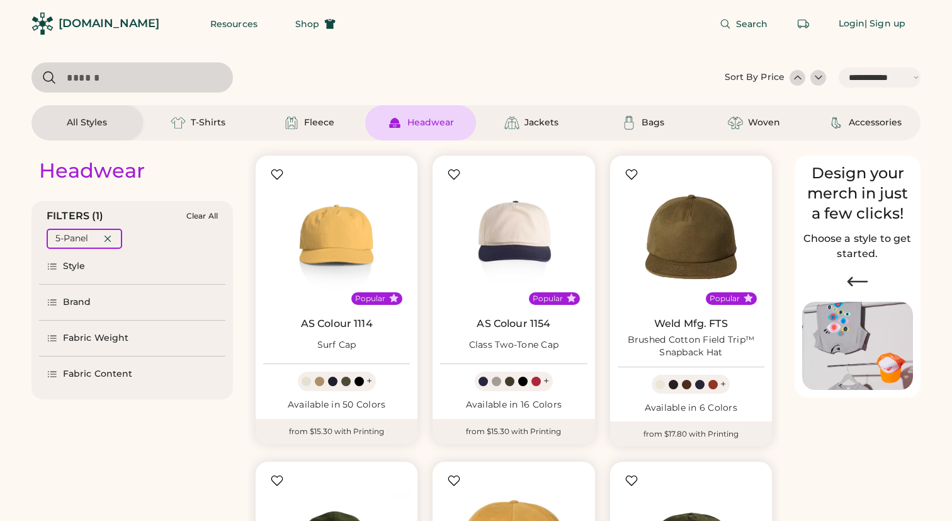
select select "*****"
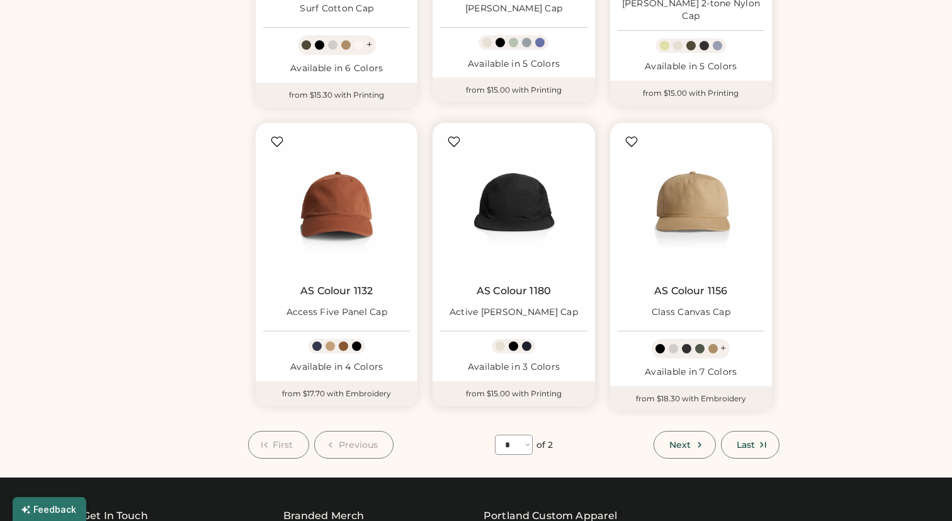
scroll to position [976, 0]
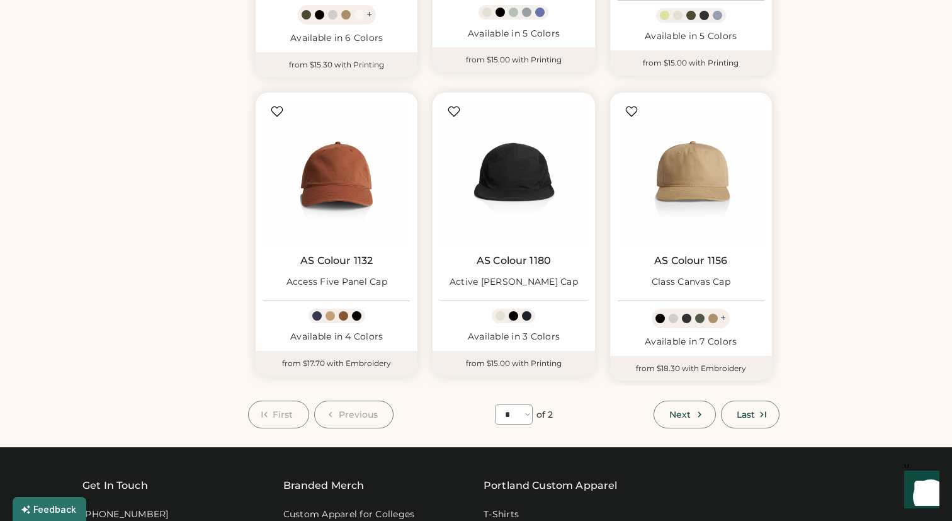
click at [523, 416] on select "**** * *" at bounding box center [514, 414] width 38 height 20
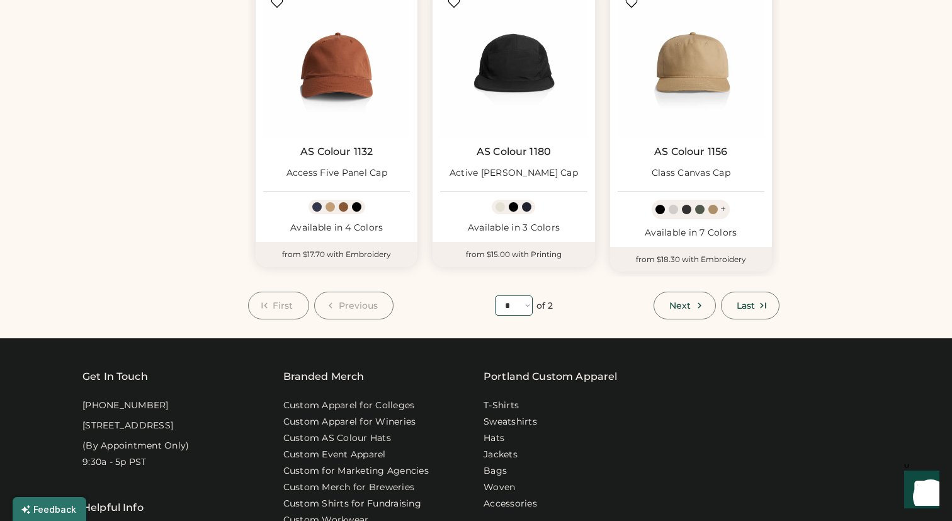
scroll to position [1308, 0]
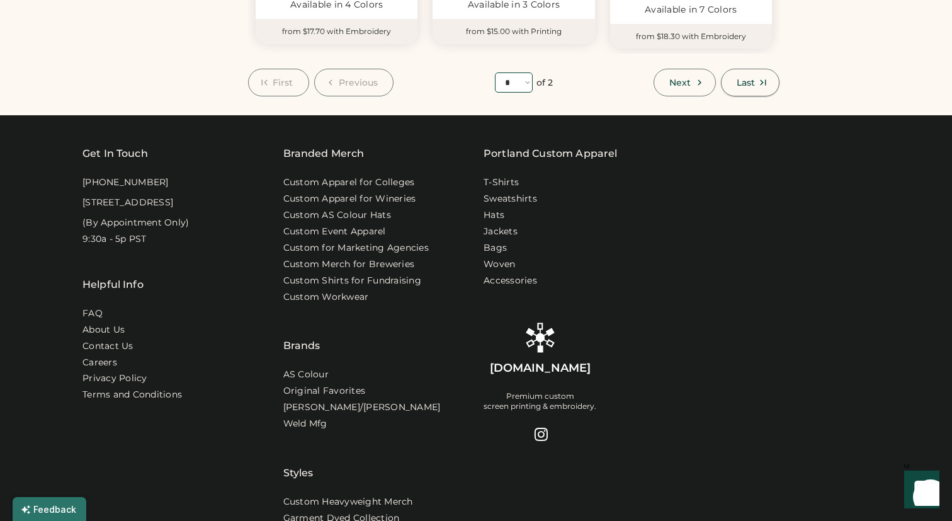
click at [749, 81] on span "Last" at bounding box center [746, 82] width 18 height 9
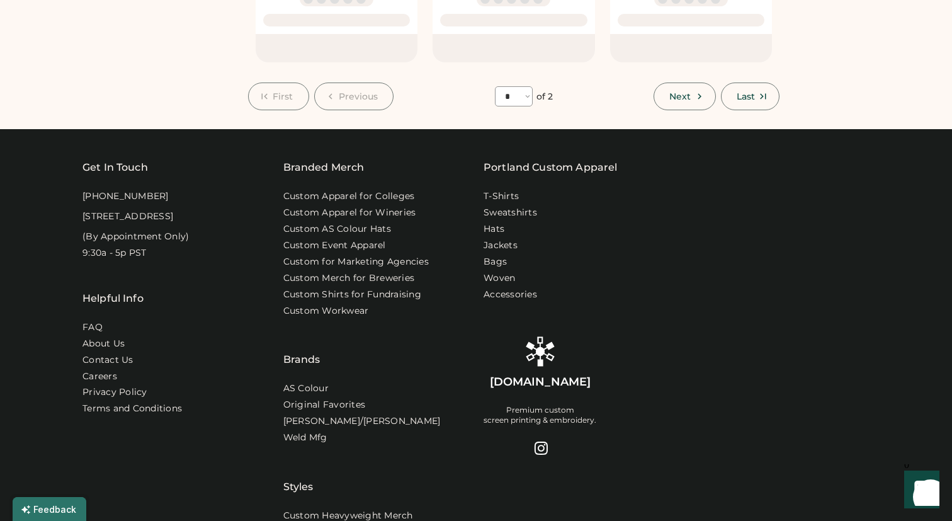
select select "*"
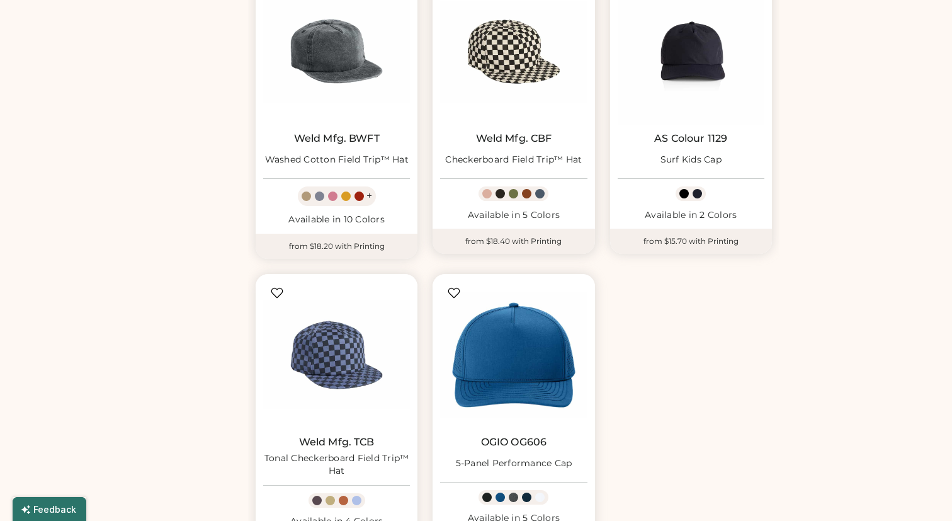
scroll to position [675, 0]
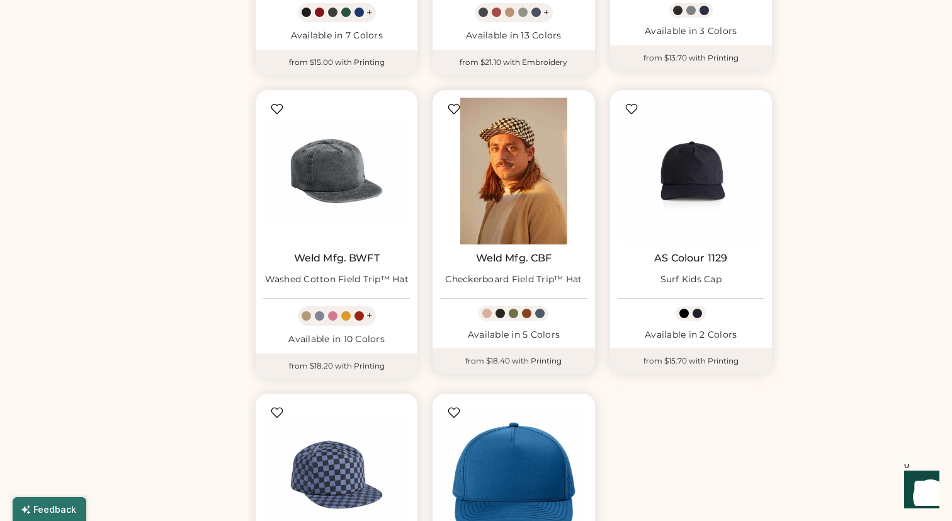
click at [510, 142] on img at bounding box center [513, 171] width 147 height 147
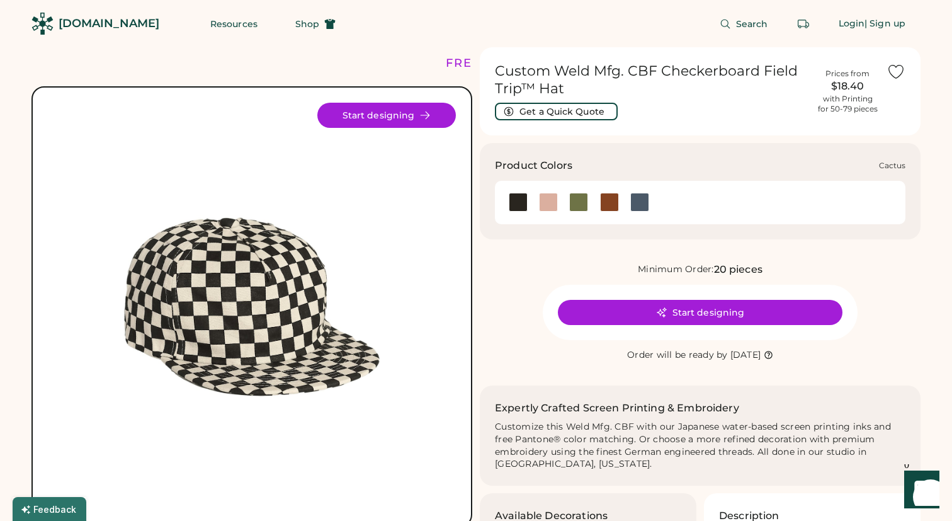
click at [583, 202] on div at bounding box center [578, 202] width 19 height 19
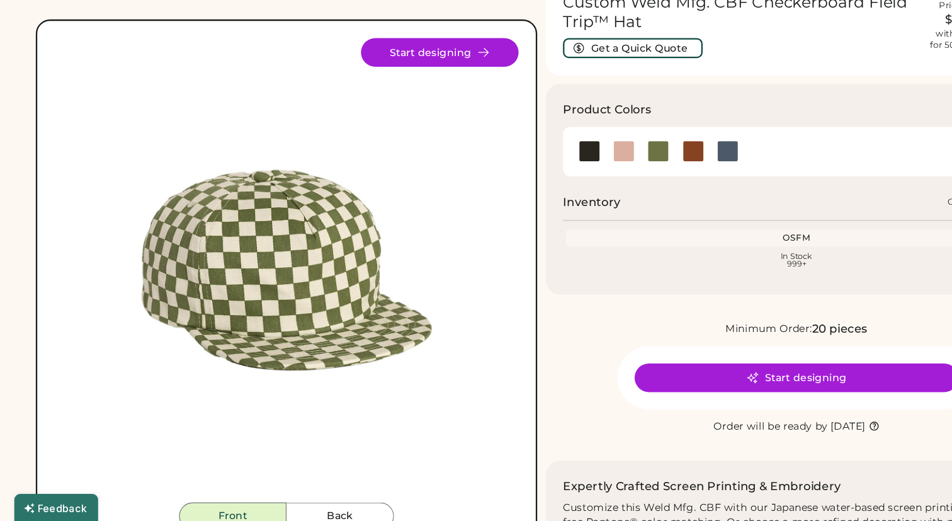
scroll to position [6, 0]
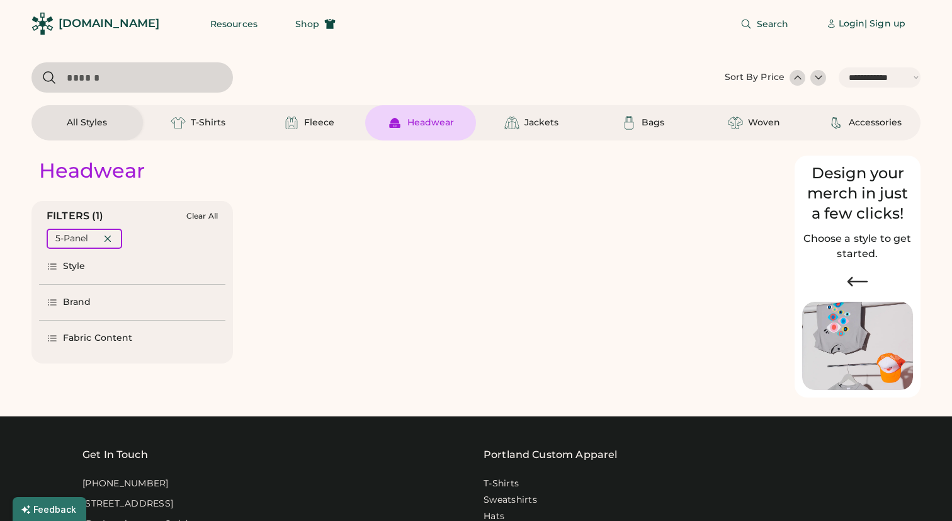
select select "*****"
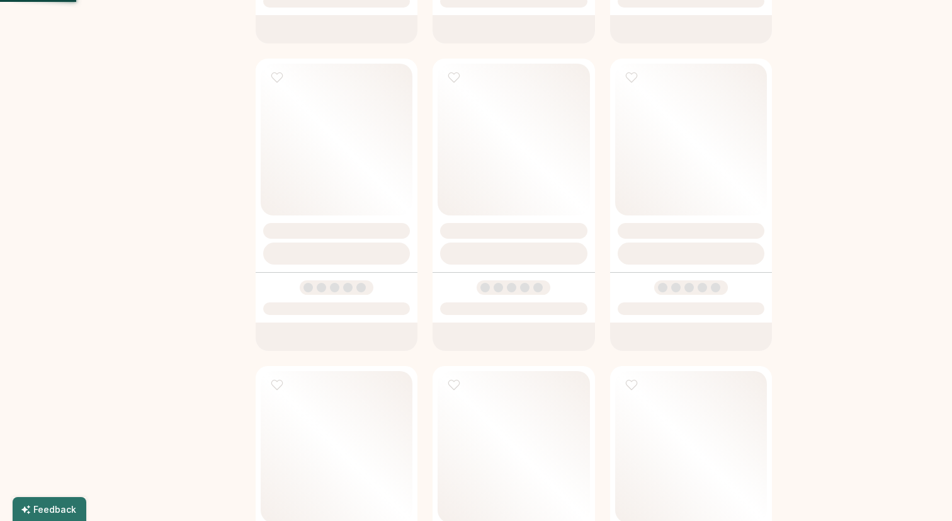
scroll to position [713, 0]
select select "*"
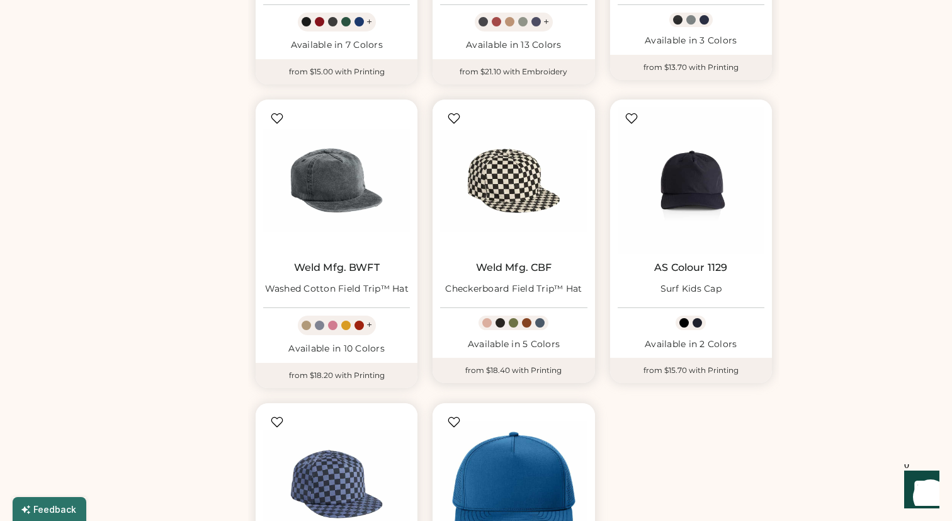
scroll to position [656, 0]
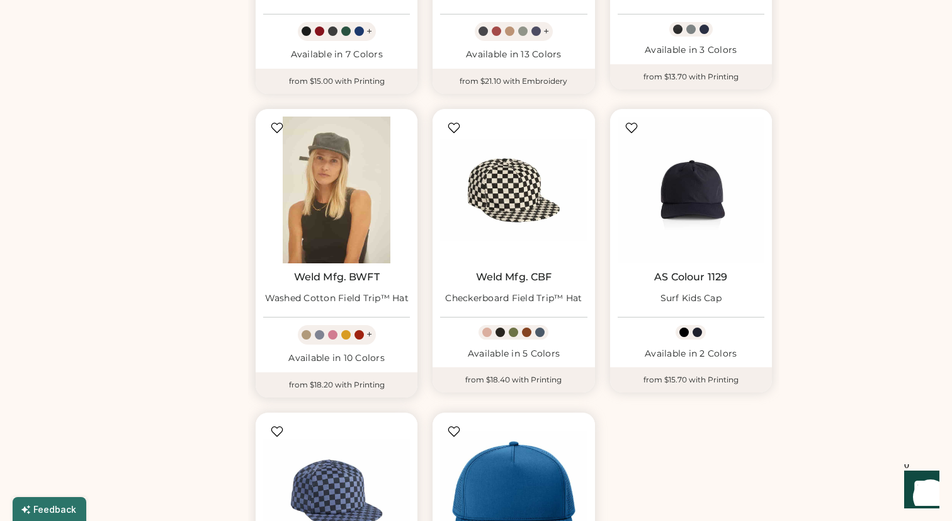
click at [313, 163] on img at bounding box center [336, 190] width 147 height 147
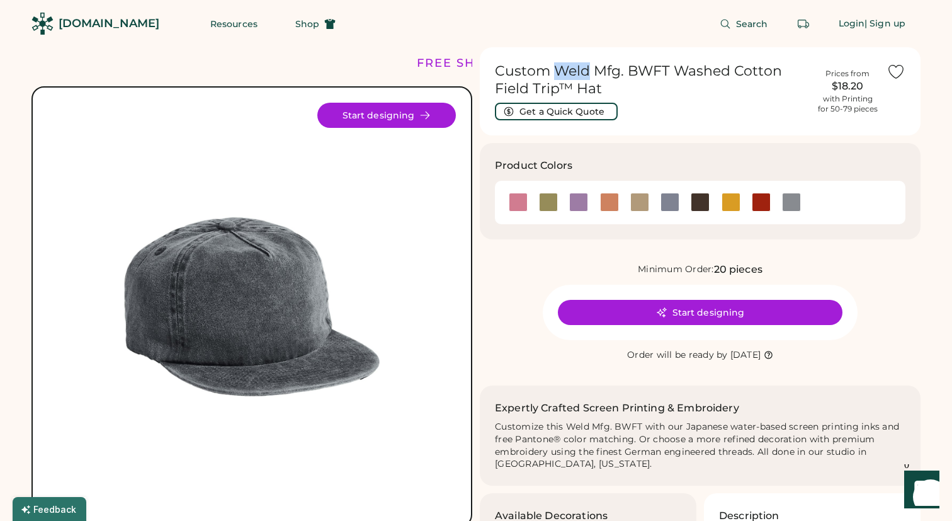
drag, startPoint x: 556, startPoint y: 70, endPoint x: 587, endPoint y: 72, distance: 31.5
click at [587, 72] on h1 "Custom Weld Mfg. BWFT Washed Cotton Field Trip™ Hat" at bounding box center [652, 79] width 314 height 35
drag, startPoint x: 628, startPoint y: 67, endPoint x: 651, endPoint y: 76, distance: 24.9
click at [651, 76] on h1 "Custom Weld Mfg. BWFT Washed Cotton Field Trip™ Hat" at bounding box center [652, 79] width 314 height 35
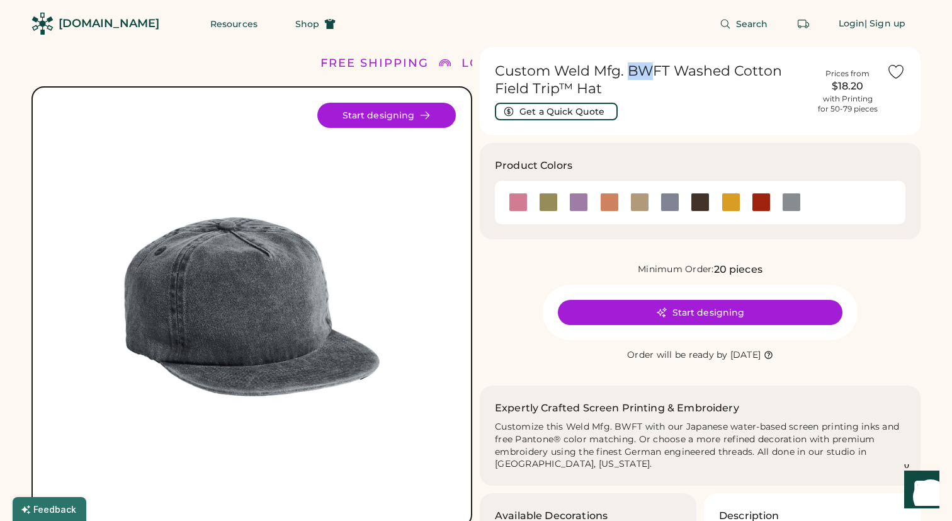
click at [652, 76] on h1 "Custom Weld Mfg. BWFT Washed Cotton Field Trip™ Hat" at bounding box center [652, 79] width 314 height 35
click at [513, 84] on h1 "Custom Weld Mfg. BWFT Washed Cotton Field Trip™ Hat" at bounding box center [652, 79] width 314 height 35
copy h1 "Field"
